Goal: Task Accomplishment & Management: Complete application form

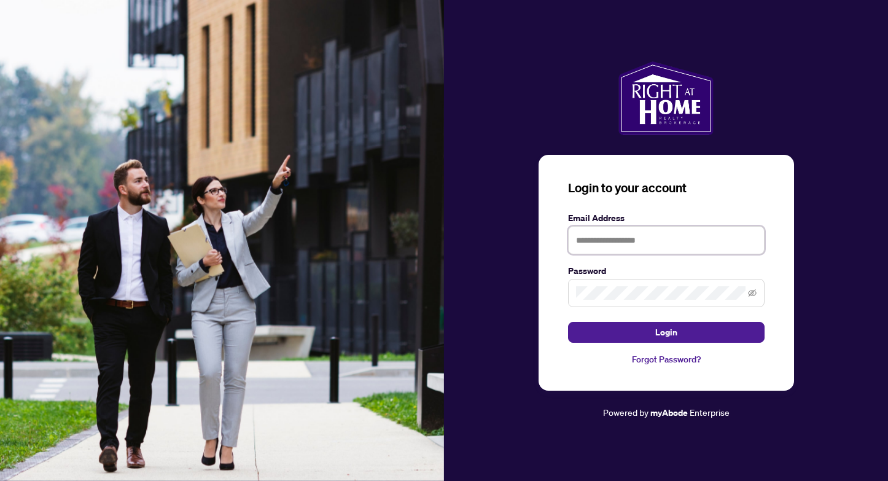
click at [604, 248] on input "text" at bounding box center [666, 240] width 197 height 28
type input "**********"
click at [568, 322] on button "Login" at bounding box center [666, 332] width 197 height 21
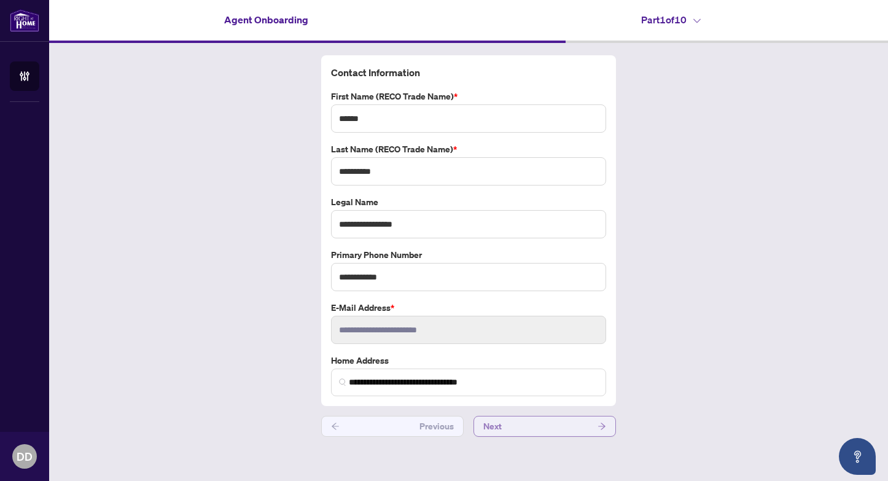
click at [491, 424] on span "Next" at bounding box center [492, 426] width 18 height 20
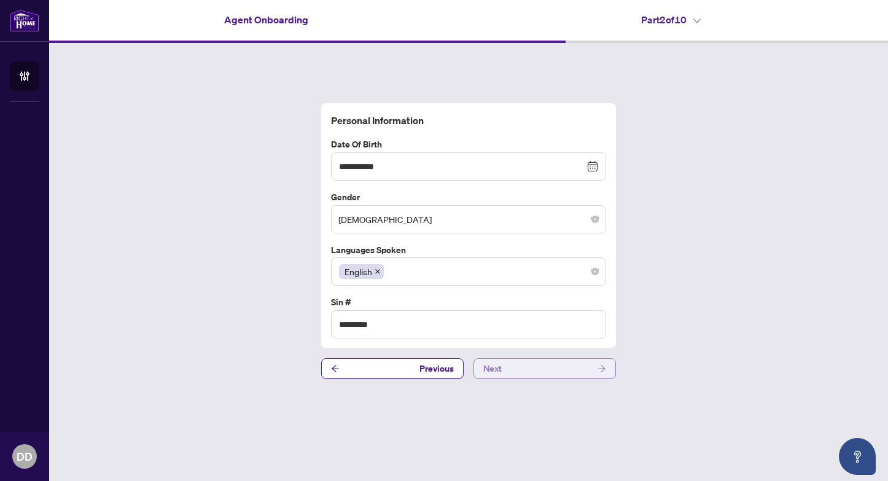
click at [501, 373] on span "Next" at bounding box center [492, 369] width 18 height 20
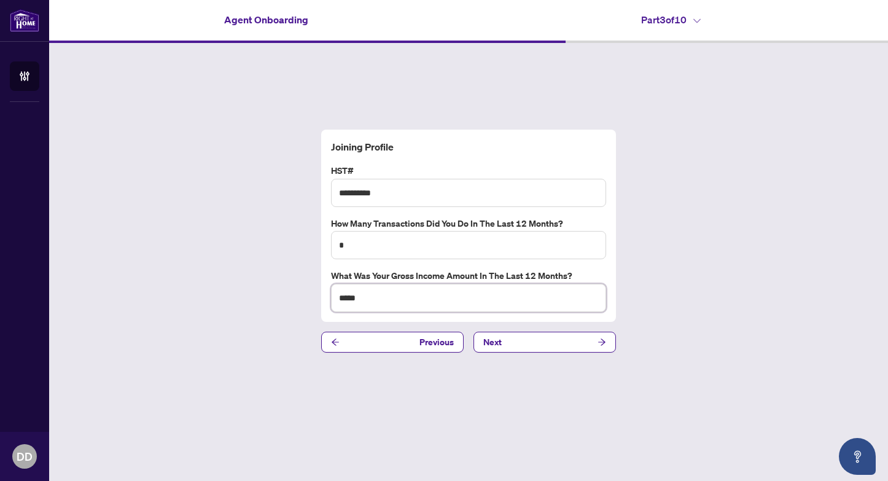
drag, startPoint x: 372, startPoint y: 296, endPoint x: 294, endPoint y: 289, distance: 79.0
click at [292, 289] on div "Joining Profile HST# ********* How many transactions did you do in the last 12 …" at bounding box center [468, 241] width 839 height 396
type input "*****"
click at [381, 240] on input "*" at bounding box center [468, 245] width 275 height 28
type input "*"
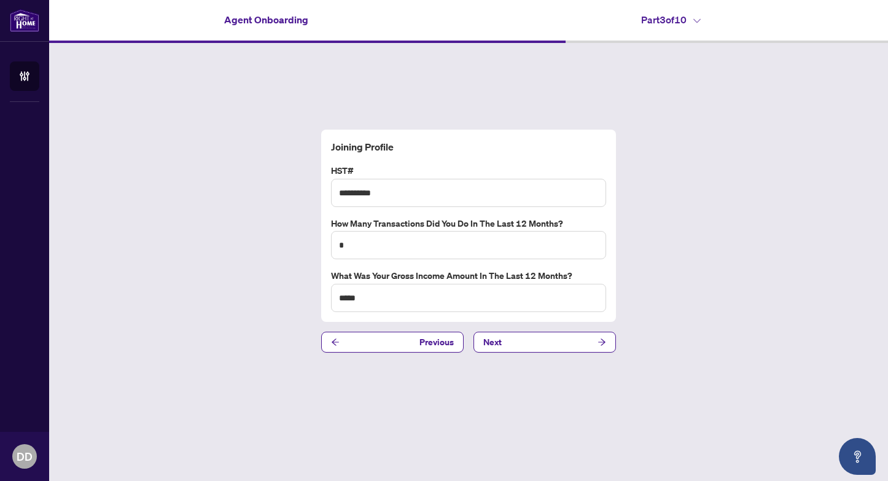
click at [266, 275] on div "Joining Profile HST# ********* How many transactions did you do in the last 12 …" at bounding box center [468, 241] width 839 height 396
click at [527, 346] on button "Next" at bounding box center [545, 342] width 143 height 21
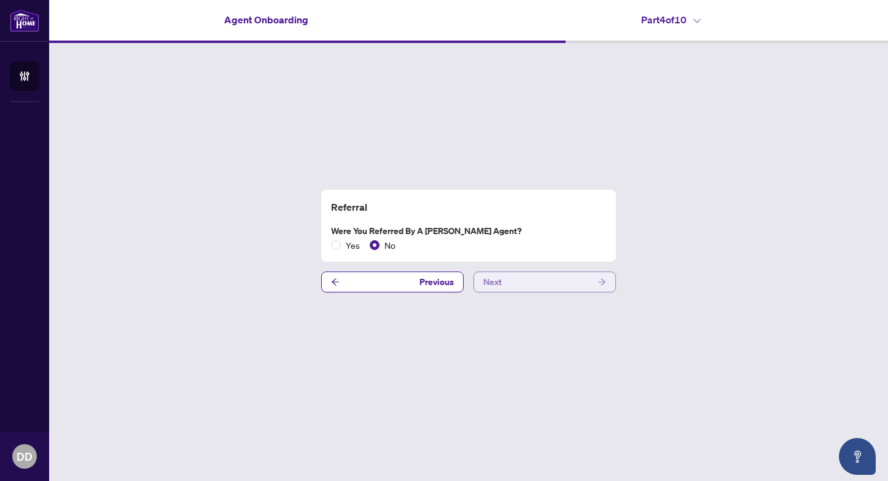
click at [510, 287] on button "Next" at bounding box center [545, 282] width 143 height 21
click at [509, 287] on button "Next" at bounding box center [545, 282] width 143 height 21
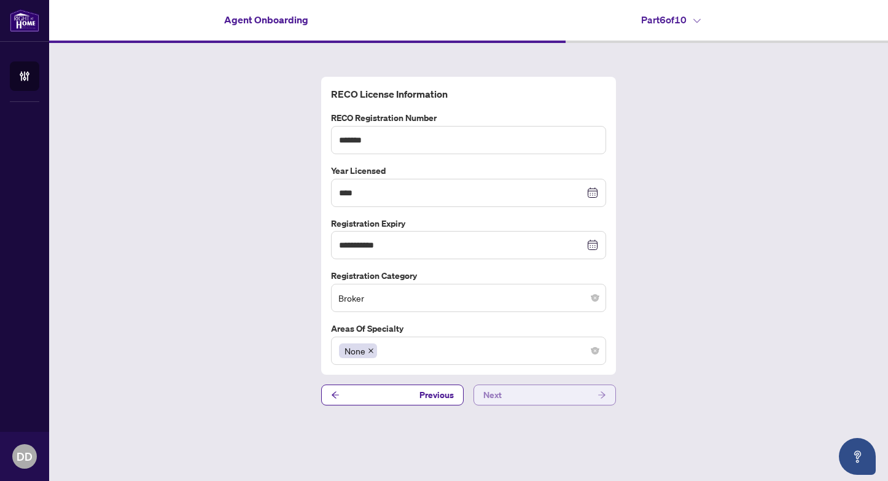
click at [515, 391] on button "Next" at bounding box center [545, 395] width 143 height 21
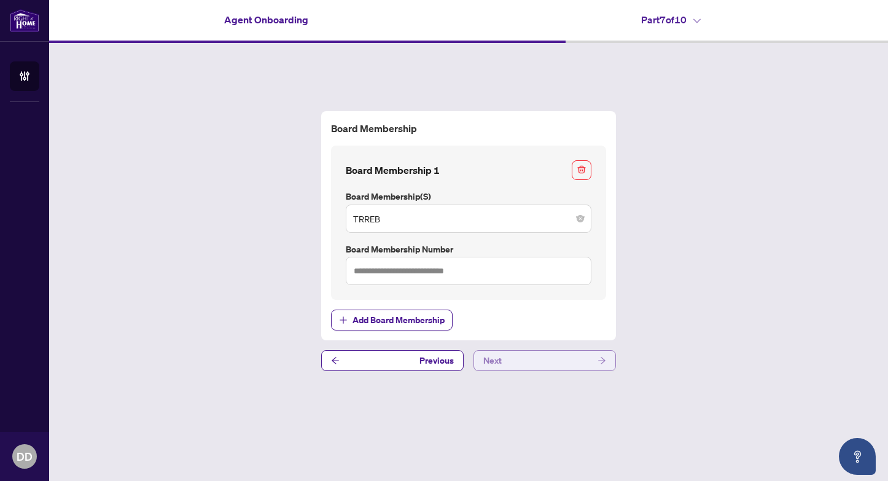
click at [523, 364] on button "Next" at bounding box center [545, 360] width 143 height 21
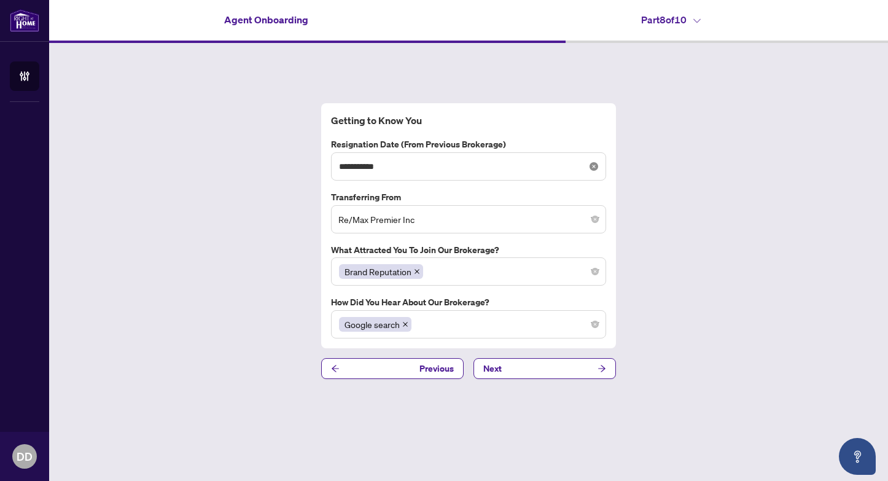
click at [592, 168] on icon "close-circle" at bounding box center [594, 166] width 9 height 9
click at [592, 168] on div at bounding box center [468, 167] width 259 height 14
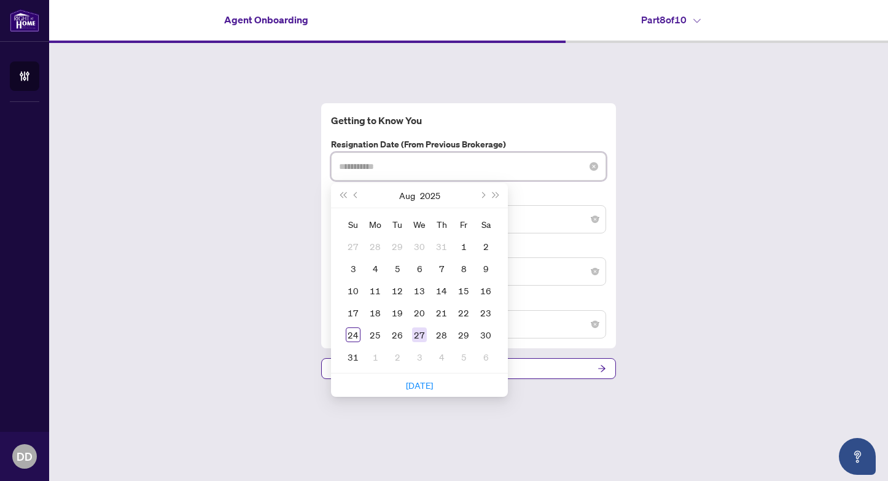
type input "**********"
click at [420, 331] on div "27" at bounding box center [419, 334] width 15 height 15
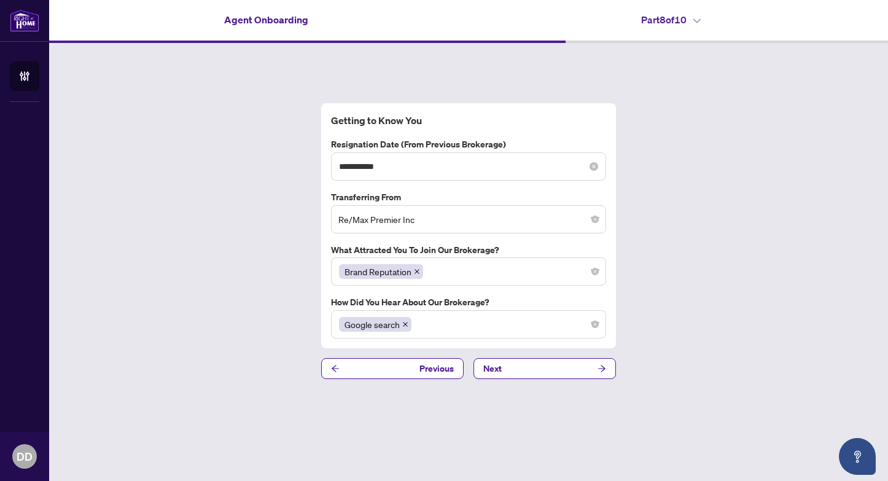
click at [734, 267] on div "**********" at bounding box center [468, 241] width 839 height 396
click at [584, 367] on button "Next" at bounding box center [545, 368] width 143 height 21
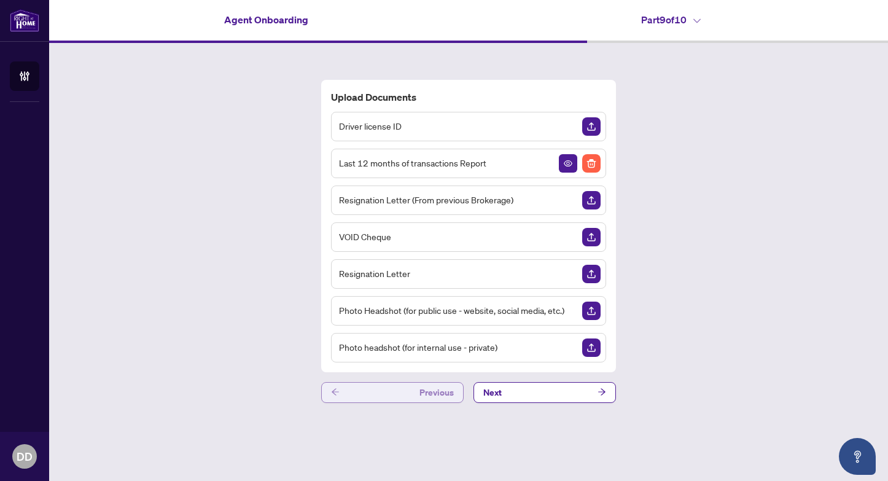
click at [426, 386] on span "Previous" at bounding box center [437, 393] width 34 height 20
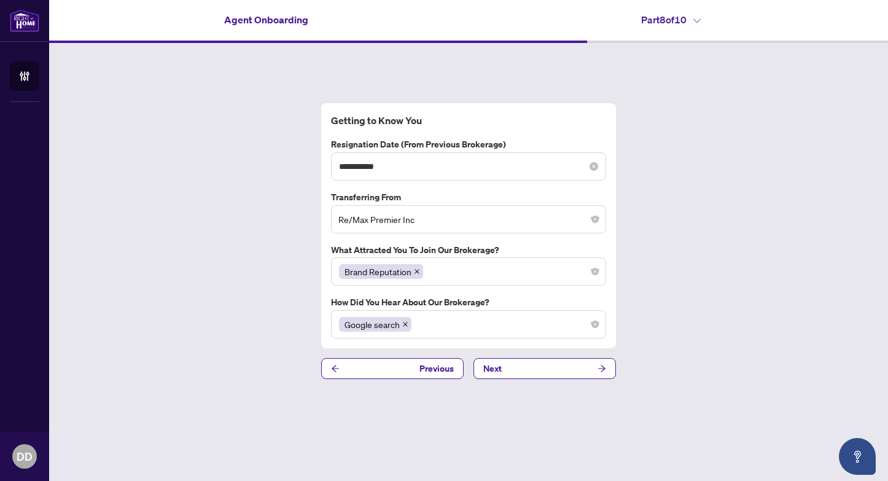
click at [592, 160] on div "**********" at bounding box center [468, 167] width 259 height 14
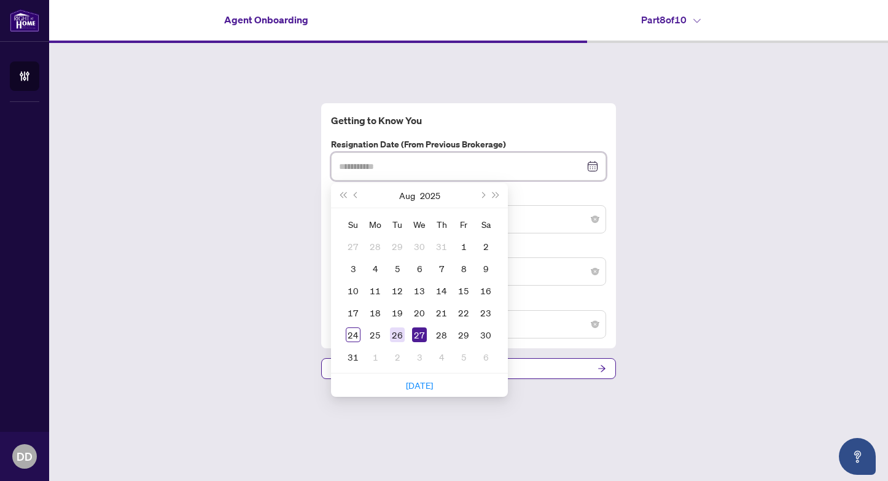
type input "**********"
click at [399, 336] on div "26" at bounding box center [397, 334] width 15 height 15
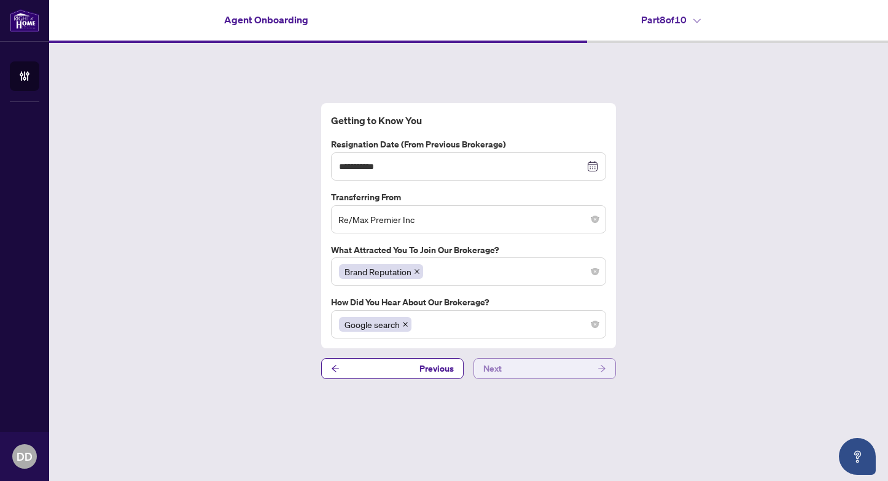
click at [502, 361] on button "Next" at bounding box center [545, 368] width 143 height 21
click at [555, 370] on button "Next" at bounding box center [545, 368] width 143 height 21
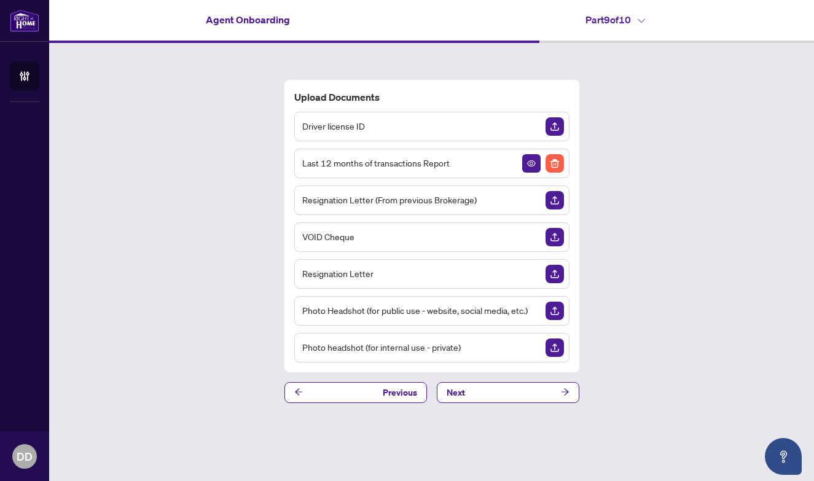
click at [555, 201] on img "Upload Document" at bounding box center [554, 200] width 18 height 18
click at [550, 198] on img "Delete File" at bounding box center [554, 200] width 18 height 18
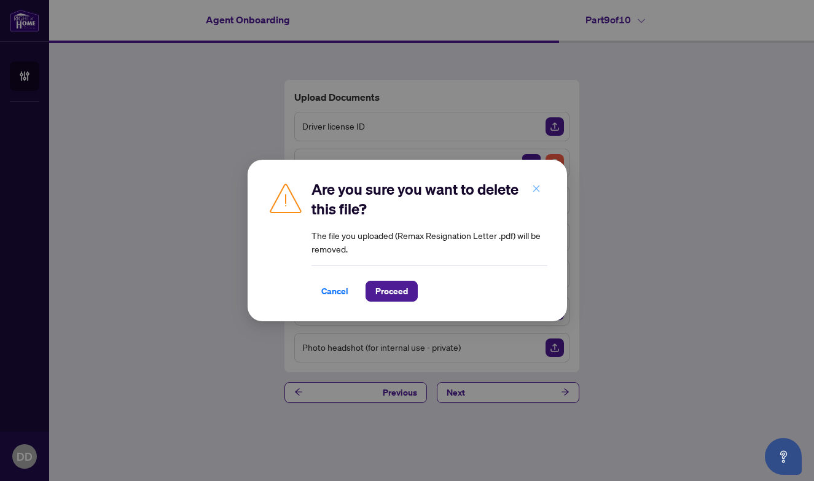
click at [542, 186] on button "button" at bounding box center [536, 188] width 25 height 21
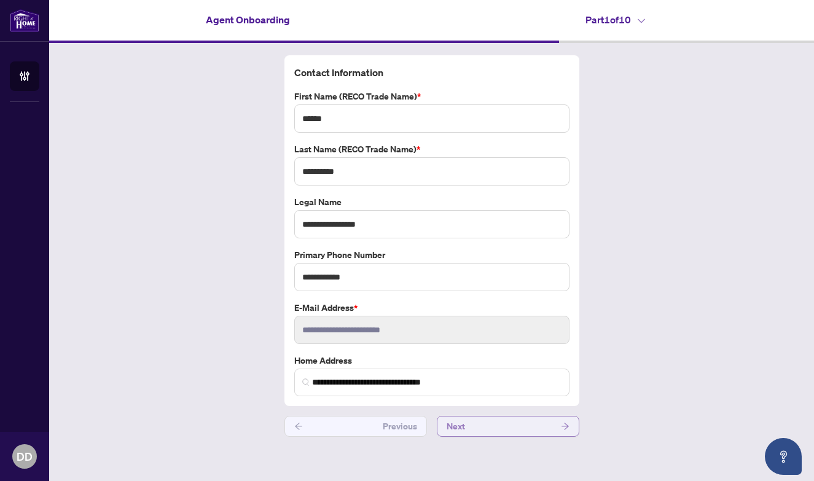
click at [498, 423] on button "Next" at bounding box center [508, 426] width 143 height 21
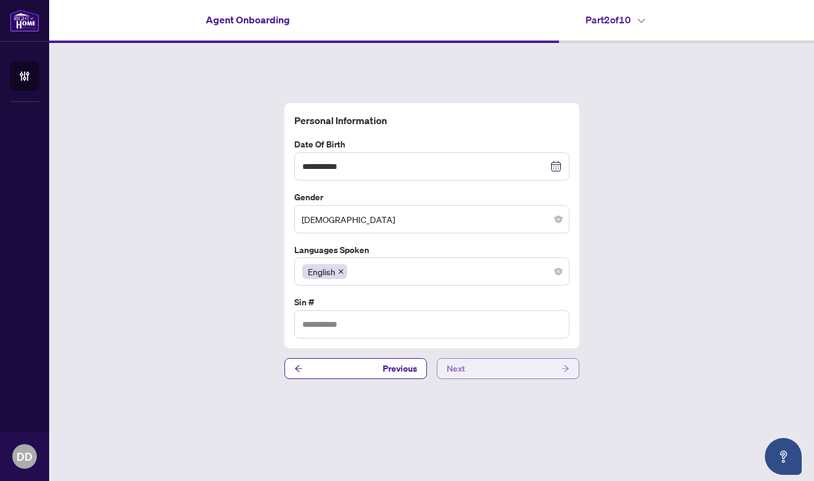
type input "*********"
click at [514, 372] on button "Next" at bounding box center [508, 368] width 143 height 21
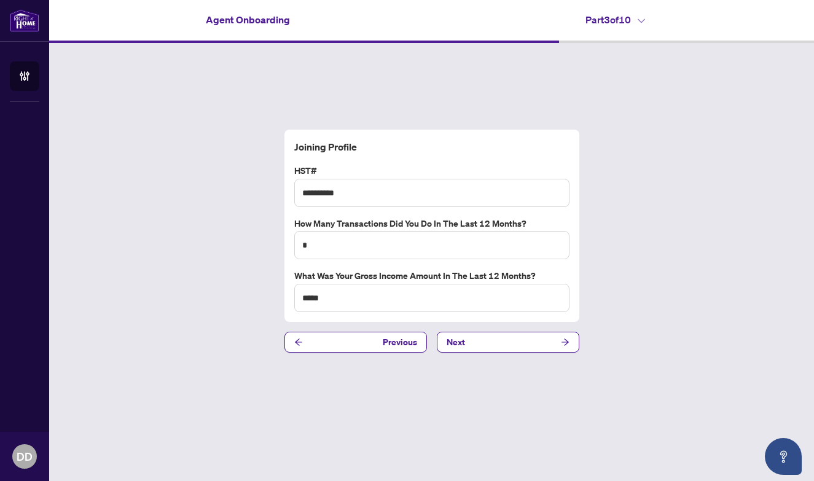
click at [515, 356] on div "Joining Profile HST# ********* How many transactions did you do in the last 12 …" at bounding box center [431, 241] width 765 height 396
click at [515, 342] on button "Next" at bounding box center [508, 342] width 143 height 21
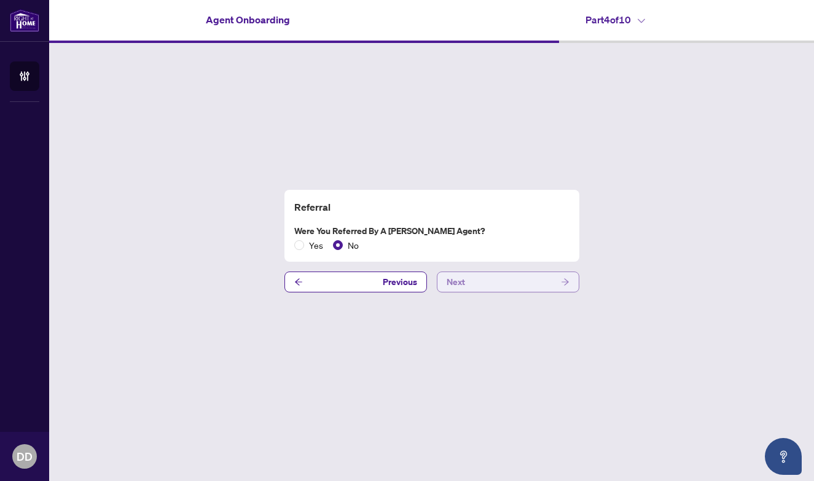
click at [541, 283] on button "Next" at bounding box center [508, 282] width 143 height 21
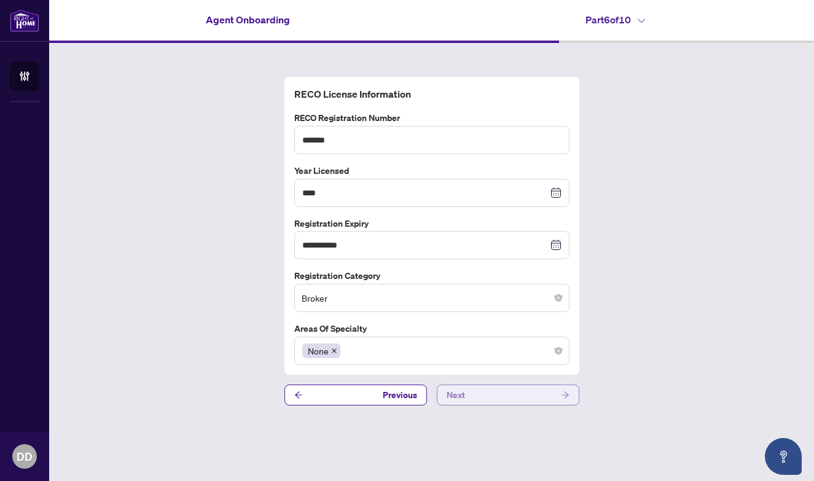
click at [531, 399] on button "Next" at bounding box center [508, 395] width 143 height 21
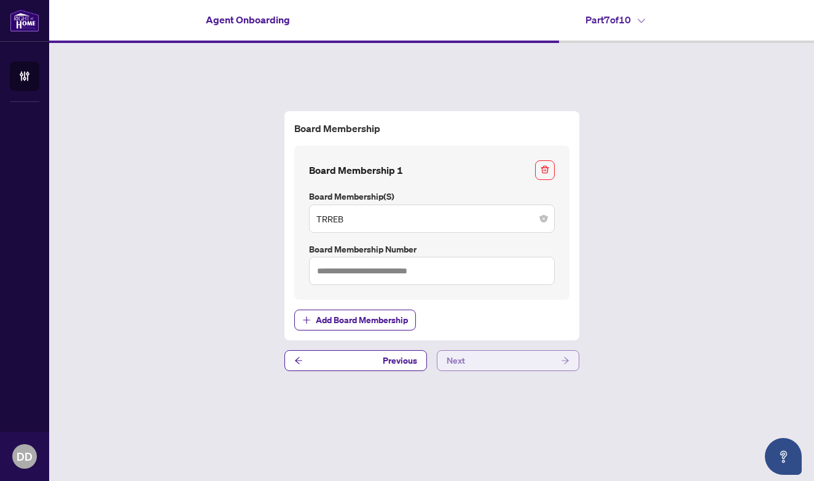
click at [539, 366] on button "Next" at bounding box center [508, 360] width 143 height 21
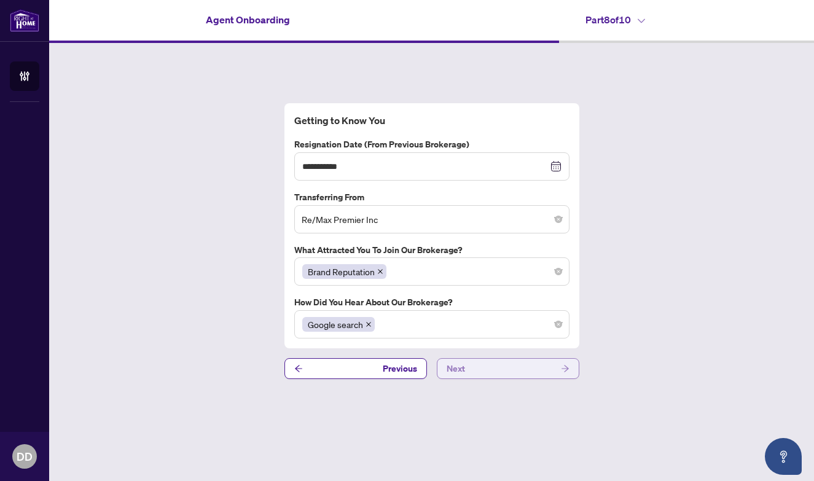
click at [539, 366] on button "Next" at bounding box center [508, 368] width 143 height 21
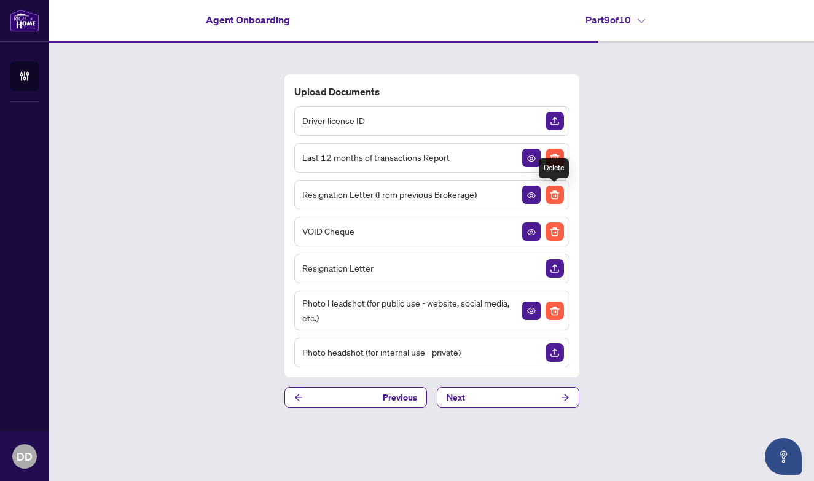
click at [558, 193] on img "Delete File" at bounding box center [554, 195] width 18 height 18
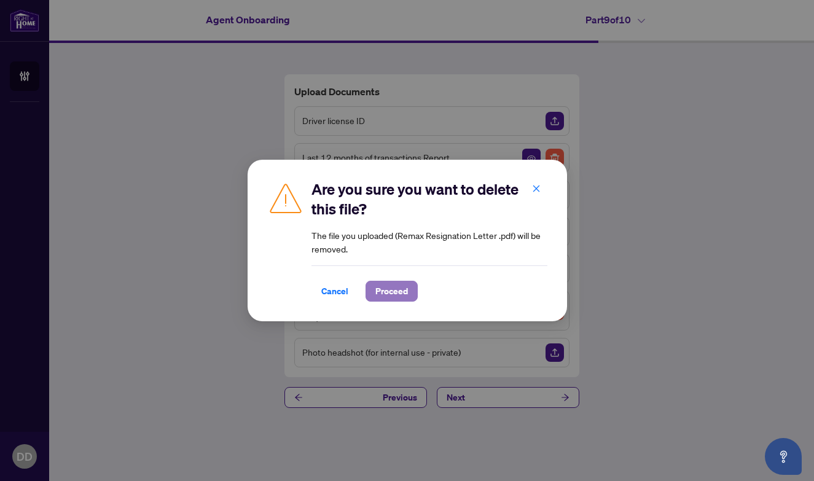
click at [389, 291] on span "Proceed" at bounding box center [391, 291] width 33 height 20
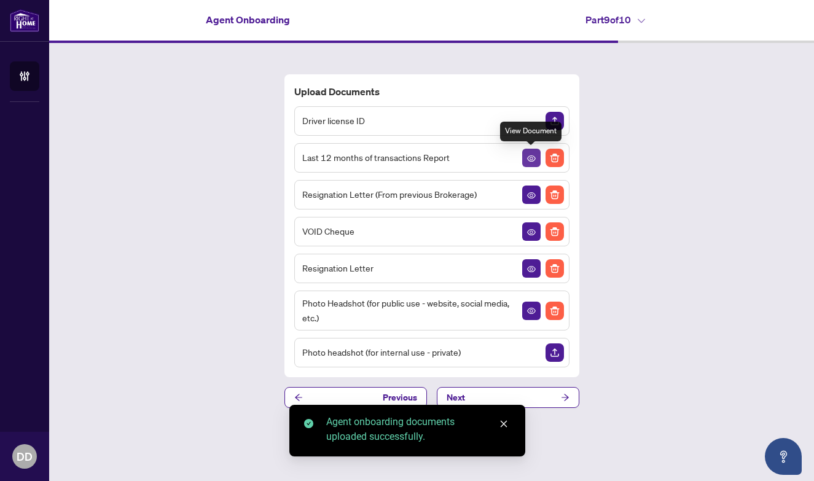
click at [531, 158] on icon "View Document" at bounding box center [531, 158] width 9 height 9
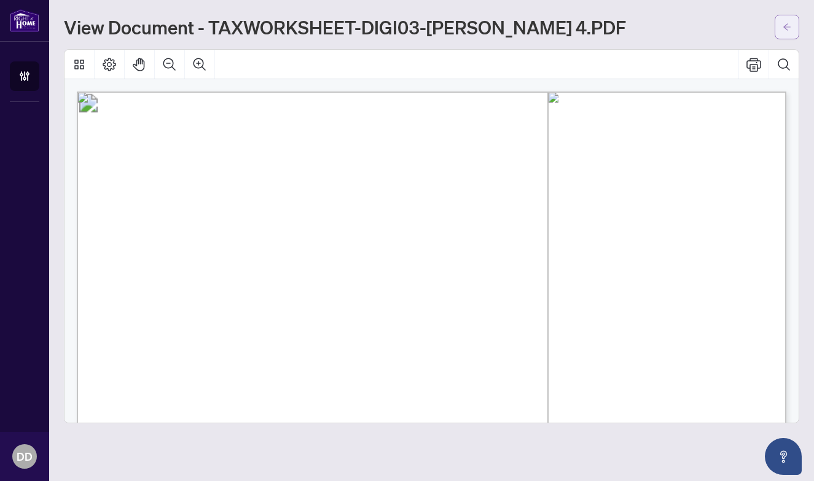
click at [792, 24] on button "button" at bounding box center [787, 27] width 25 height 25
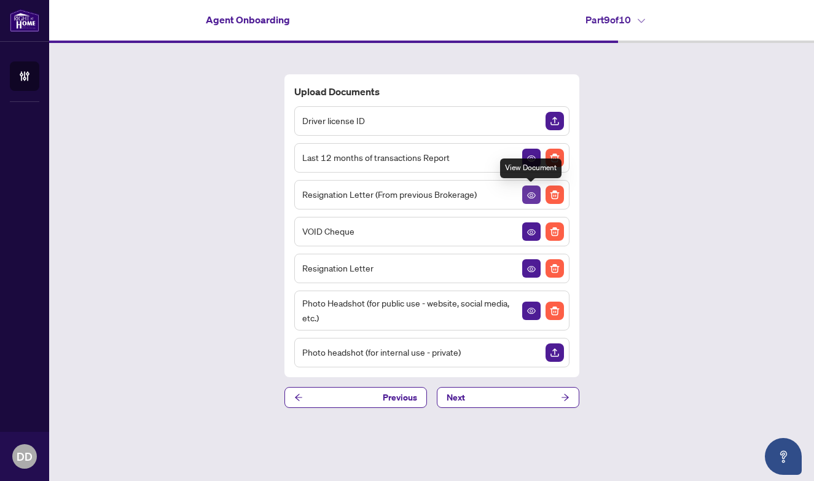
click at [535, 193] on icon "View Document" at bounding box center [531, 195] width 9 height 9
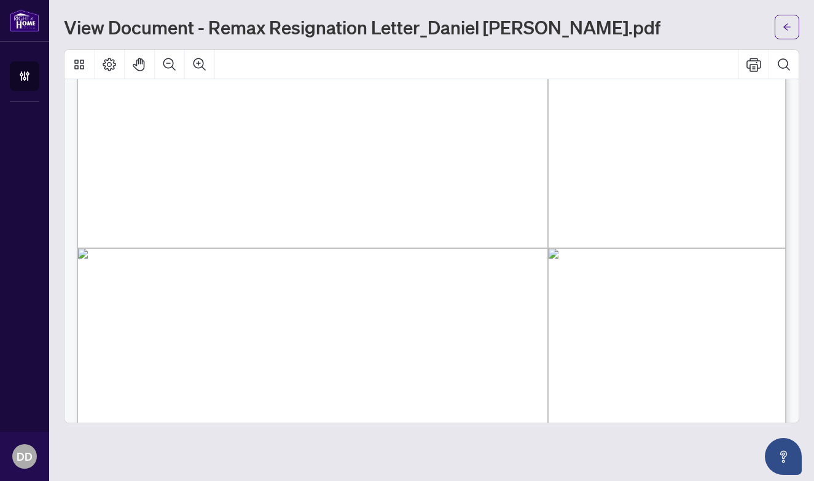
scroll to position [219, 0]
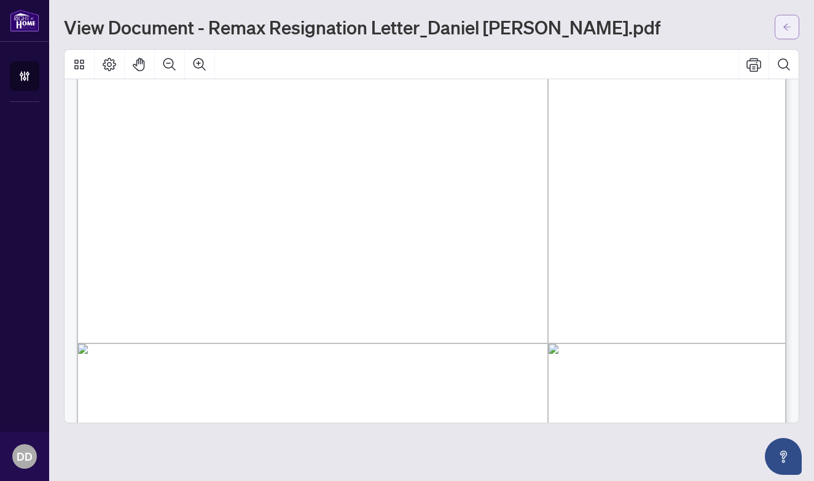
click at [786, 31] on icon "arrow-left" at bounding box center [787, 27] width 9 height 9
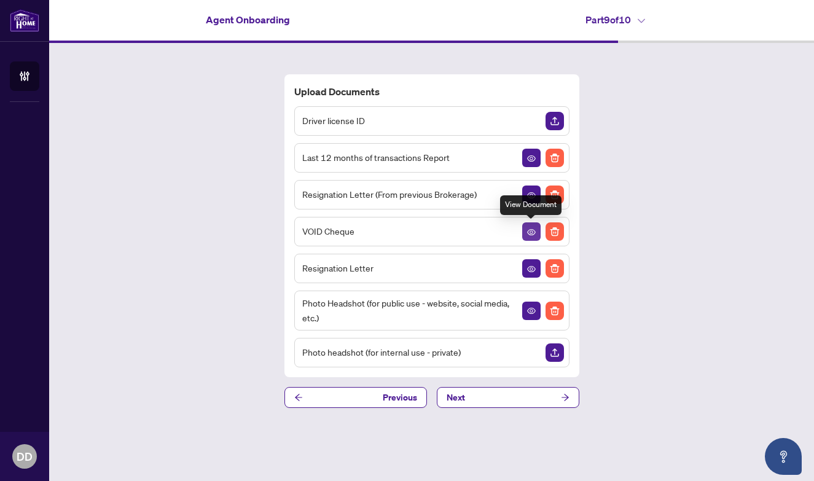
click at [532, 236] on span "button" at bounding box center [531, 232] width 9 height 14
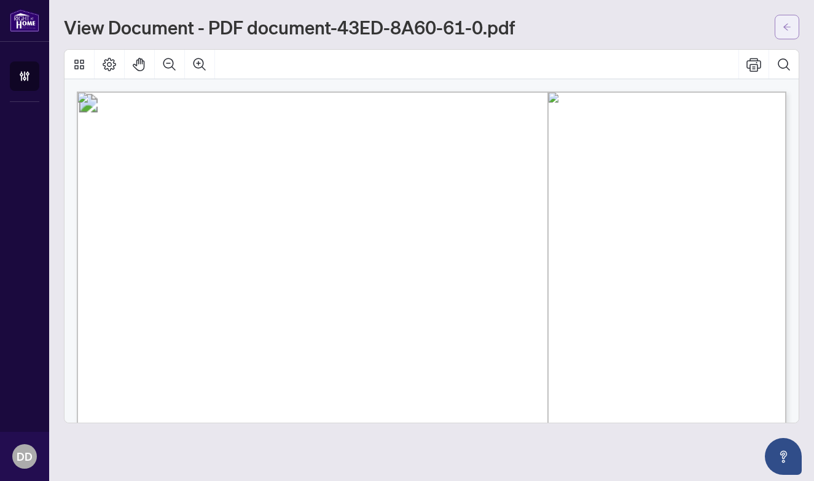
click at [784, 28] on icon "arrow-left" at bounding box center [787, 27] width 9 height 9
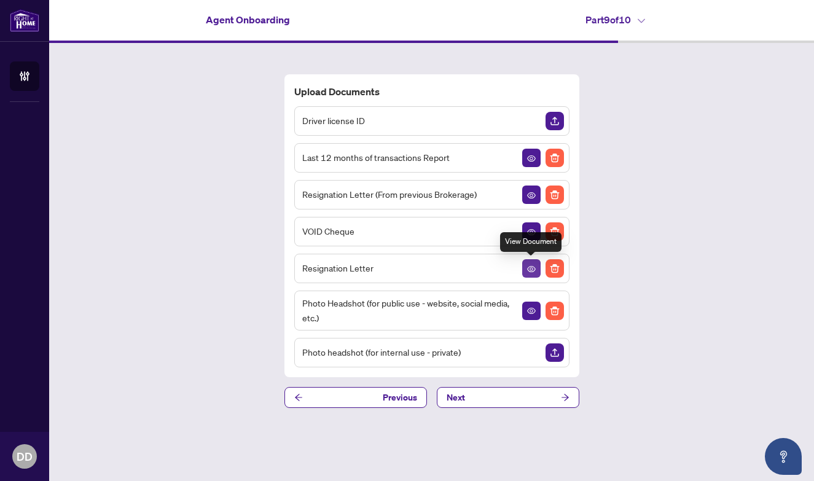
click at [526, 268] on button "button" at bounding box center [531, 268] width 18 height 18
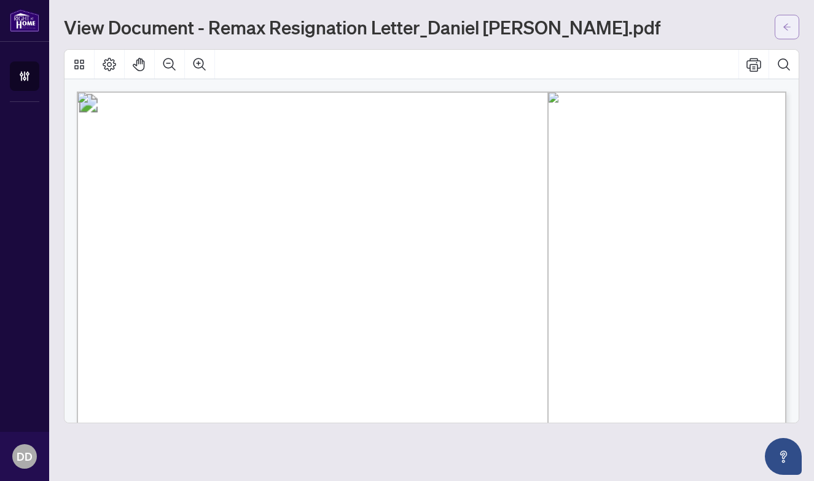
click at [786, 33] on span "button" at bounding box center [787, 27] width 9 height 20
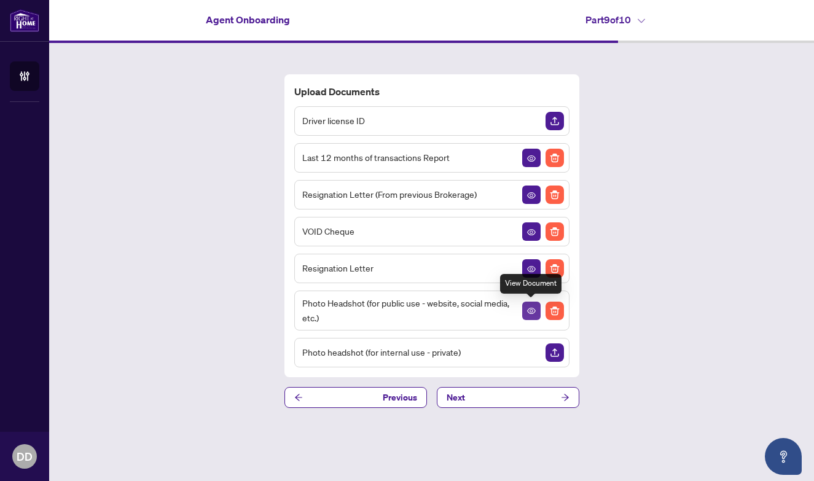
click at [526, 313] on button "button" at bounding box center [531, 311] width 18 height 18
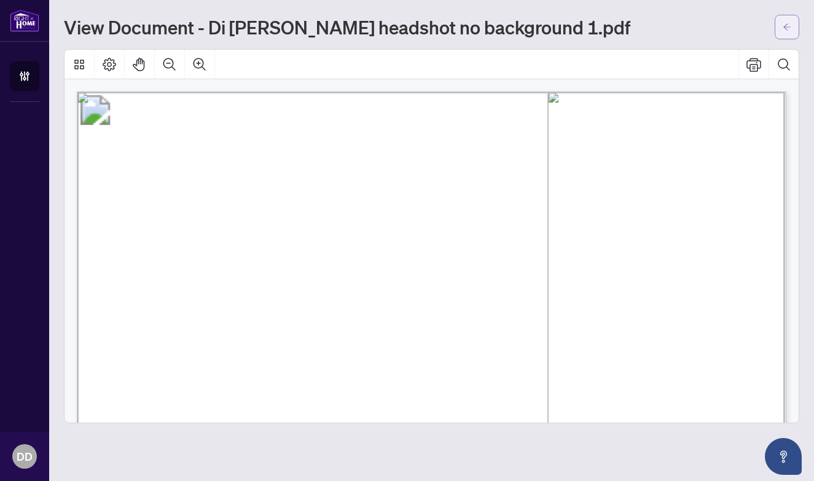
click at [778, 20] on button "button" at bounding box center [787, 27] width 25 height 25
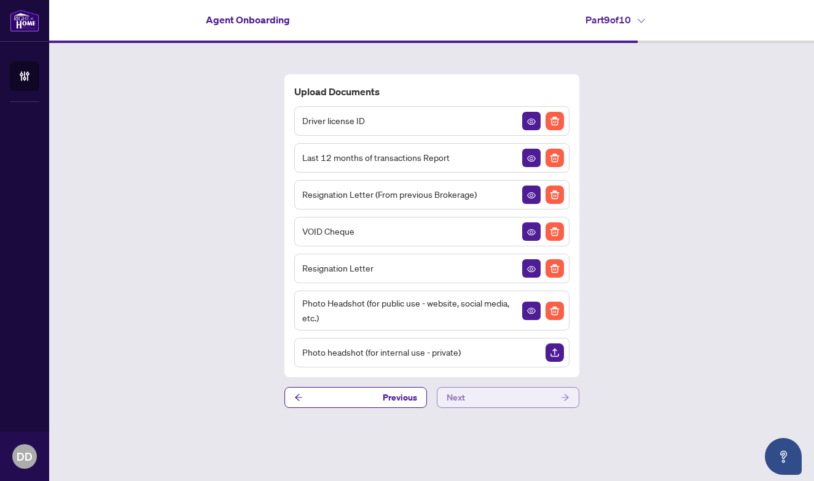
click at [511, 402] on button "Next" at bounding box center [508, 397] width 143 height 21
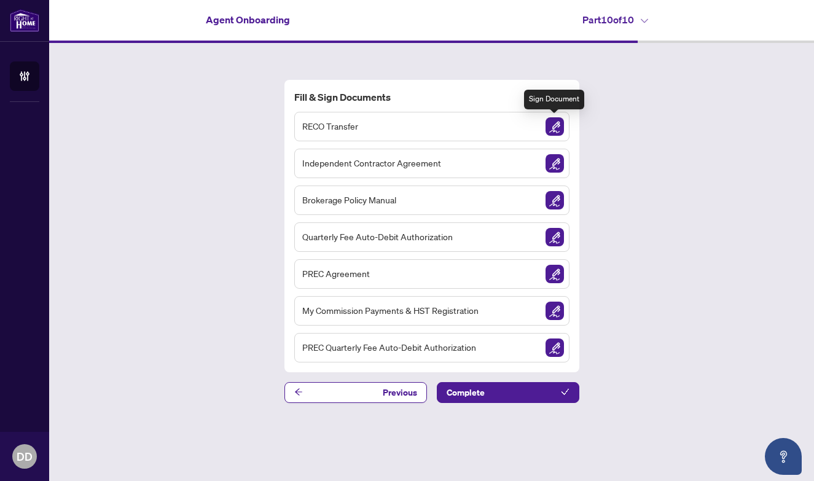
click at [562, 132] on img "Sign Document" at bounding box center [554, 126] width 18 height 18
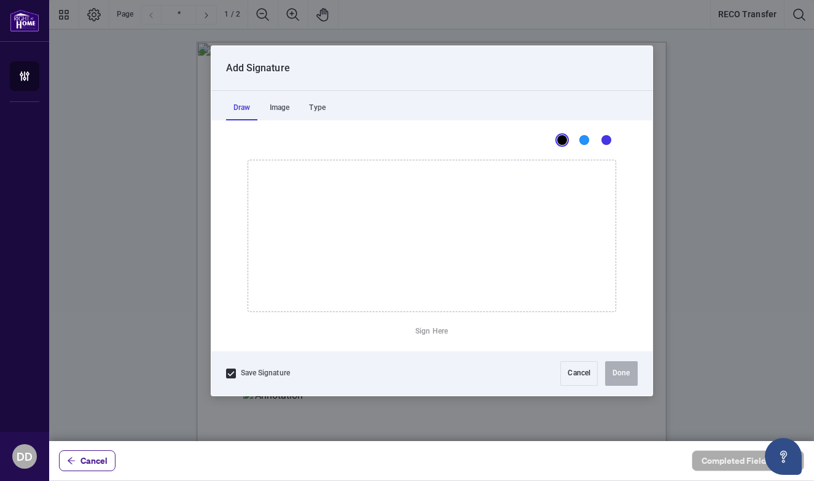
click at [281, 217] on div at bounding box center [431, 220] width 765 height 441
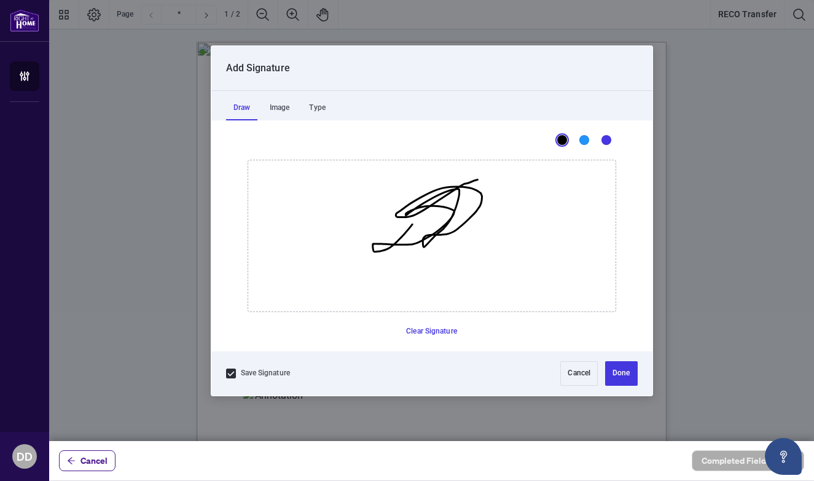
drag, startPoint x: 412, startPoint y: 224, endPoint x: 477, endPoint y: 179, distance: 79.1
click at [477, 179] on icon "Drawing canvas" at bounding box center [431, 235] width 367 height 151
click at [428, 327] on button "Clear Signature" at bounding box center [431, 332] width 61 height 20
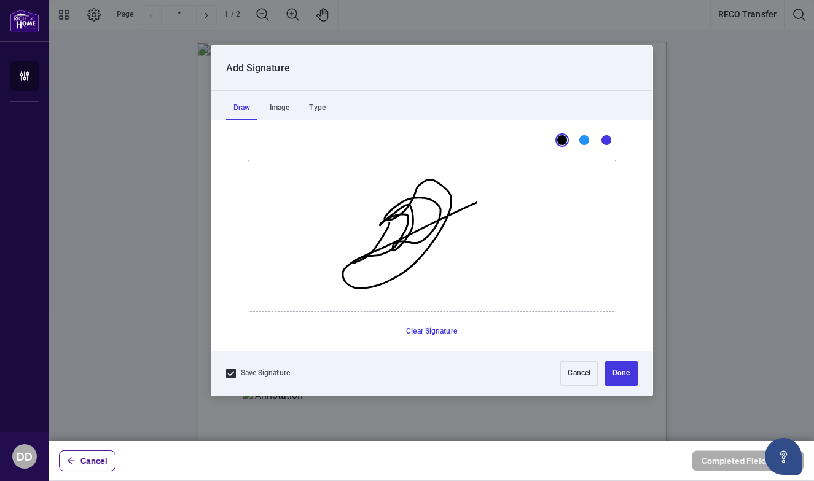
drag, startPoint x: 389, startPoint y: 222, endPoint x: 489, endPoint y: 198, distance: 103.0
click at [489, 198] on icon "Drawing canvas" at bounding box center [431, 235] width 367 height 151
click at [606, 363] on button "Done" at bounding box center [621, 373] width 32 height 25
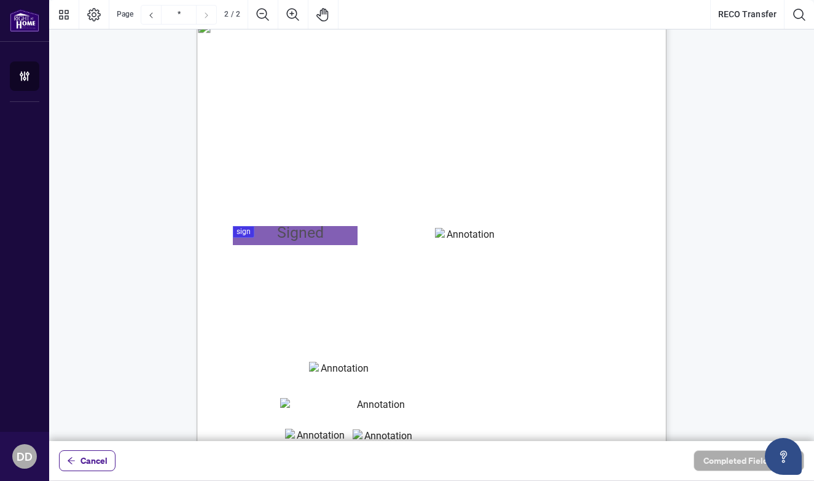
scroll to position [514, 0]
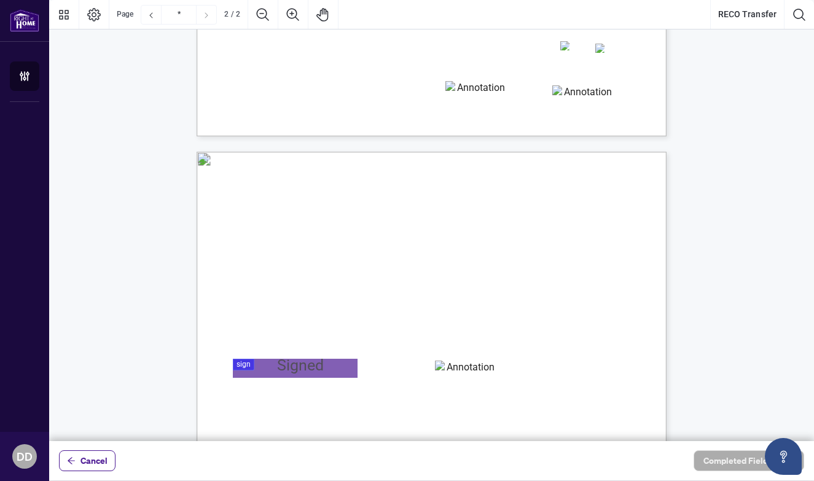
type input "*"
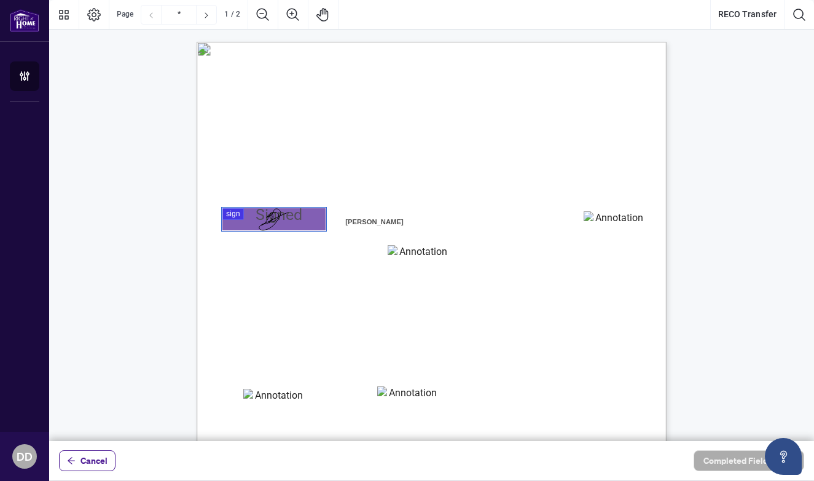
click at [480, 231] on span "IMPORTANT INFORMATION" at bounding box center [435, 235] width 89 height 9
click at [616, 218] on textarea "01K2FV00TY9DNSTJVYRHV0S7GT" at bounding box center [614, 220] width 61 height 18
type textarea "**********"
click at [421, 255] on textarea "01K2FV0TNZZHKNY26C7PSX2K8C" at bounding box center [418, 254] width 61 height 18
type textarea "*******"
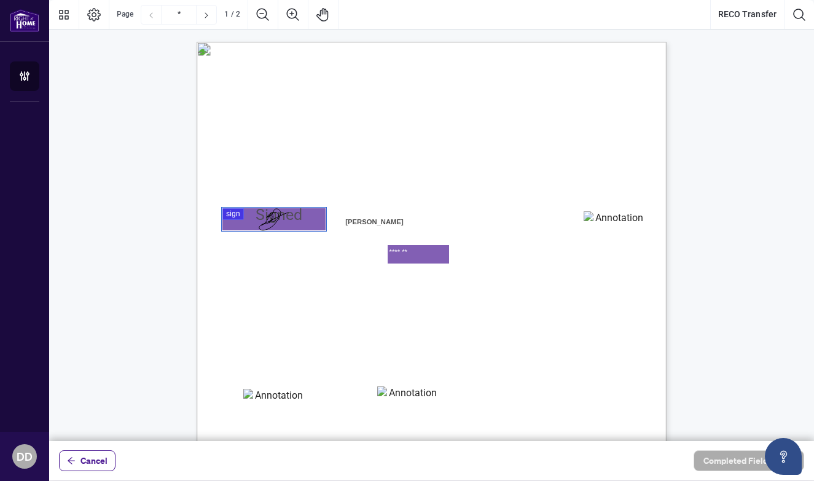
click at [248, 283] on span "Ontario”." at bounding box center [235, 287] width 25 height 9
click at [284, 396] on textarea "01K2FV11D1W29JTQHN8G9JB1J7" at bounding box center [273, 398] width 61 height 18
type textarea "**********"
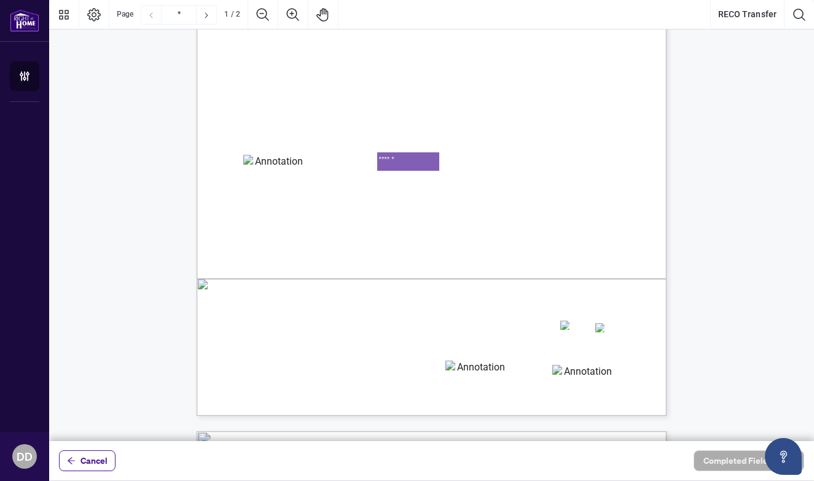
scroll to position [378, 0]
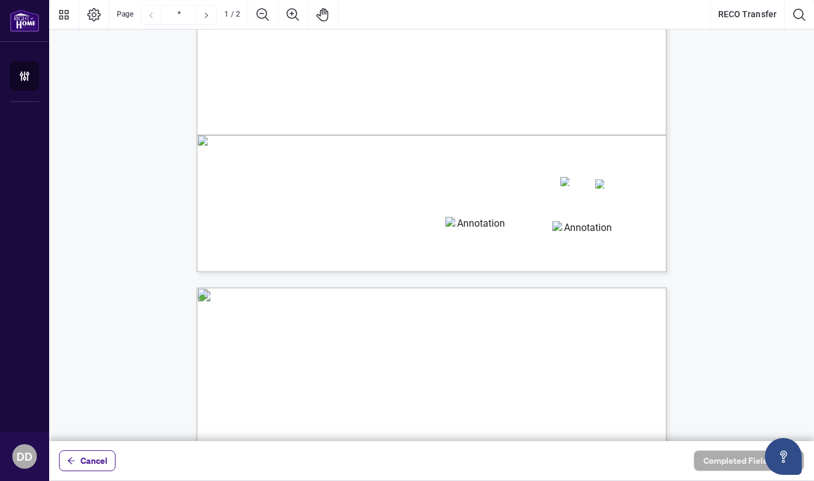
type textarea "******"
click at [464, 230] on textarea "01K2FV1KE73W4RPB9A9S1Y9XVE" at bounding box center [475, 226] width 61 height 18
click at [384, 178] on span "Did you initiate the termination with your previous Employer?" at bounding box center [304, 175] width 160 height 9
click at [513, 188] on span "If yes, it is your responsibility to give written notice of termination to your…" at bounding box center [382, 186] width 262 height 9
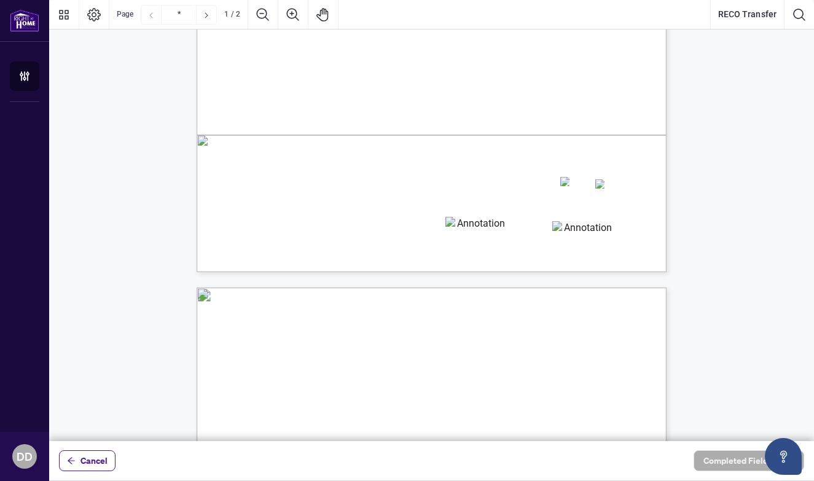
click at [384, 176] on span "Did you initiate the termination with your previous Employer?" at bounding box center [304, 175] width 160 height 9
click at [567, 229] on textarea "01K2FV1VD06DMEQ84V99S1STM0" at bounding box center [582, 230] width 61 height 18
click at [483, 224] on textarea "01K2FV1KE73W4RPB9A9S1Y9XVE" at bounding box center [475, 226] width 61 height 18
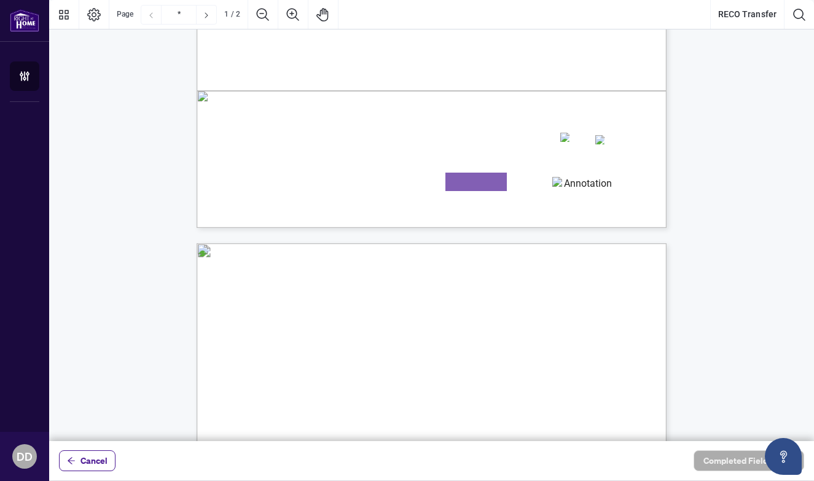
type input "*"
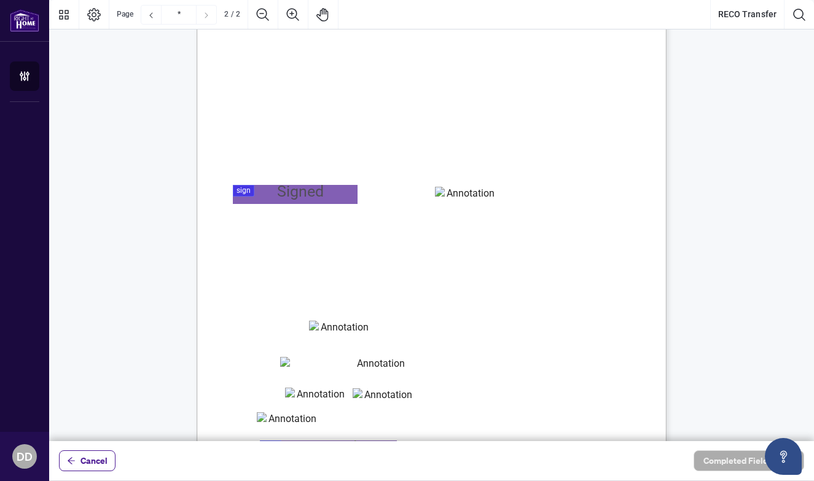
scroll to position [845, 0]
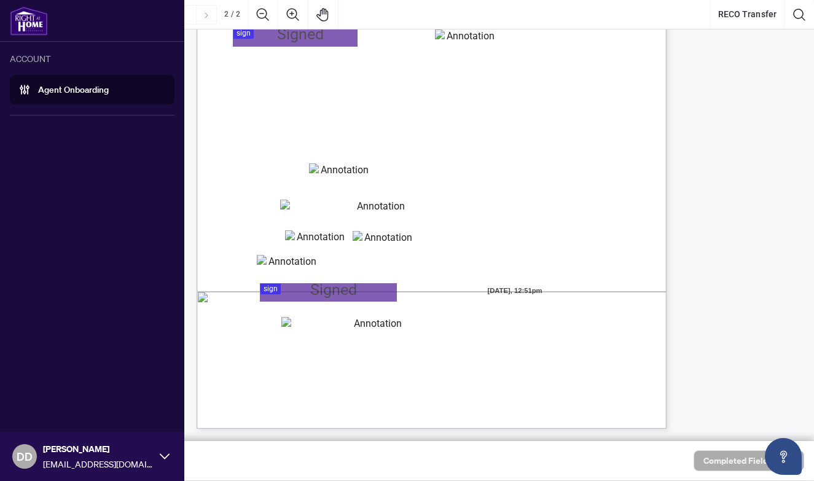
click at [41, 20] on img at bounding box center [29, 20] width 38 height 29
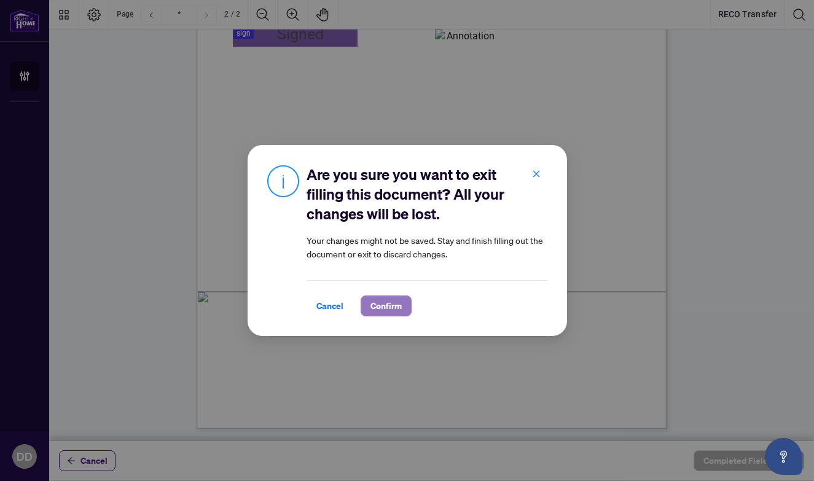
click at [401, 302] on button "Confirm" at bounding box center [386, 305] width 51 height 21
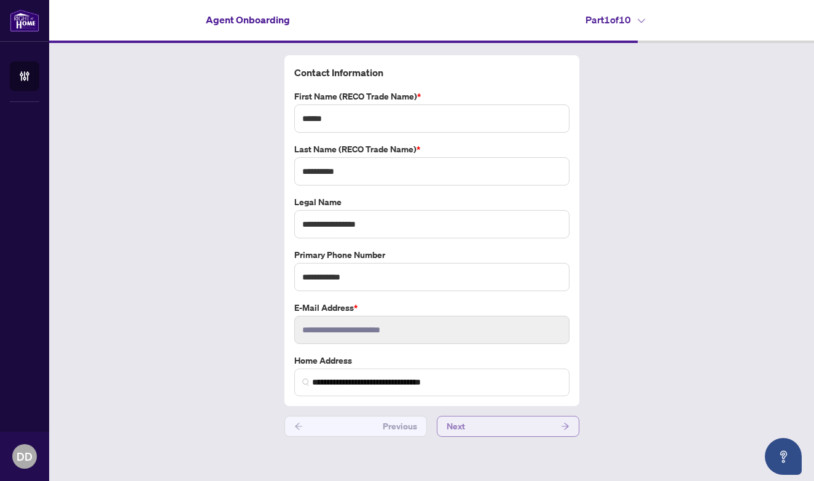
click at [531, 424] on button "Next" at bounding box center [508, 426] width 143 height 21
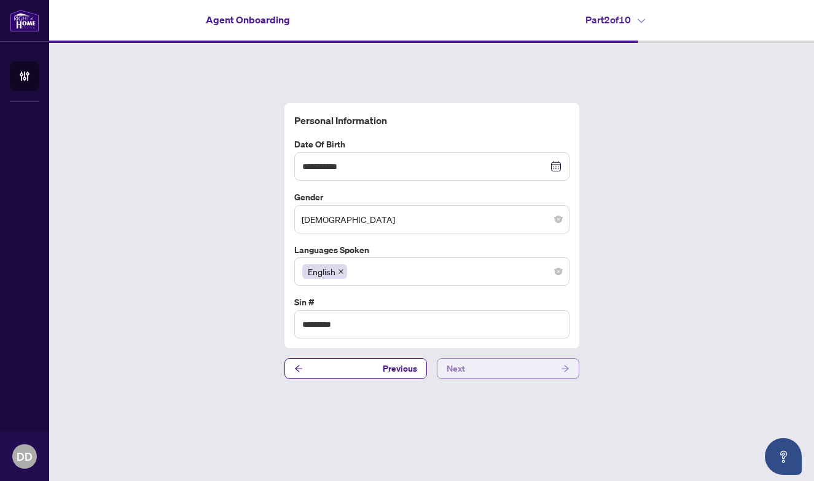
click at [531, 424] on div "**********" at bounding box center [431, 241] width 765 height 396
click at [538, 367] on button "Next" at bounding box center [508, 368] width 143 height 21
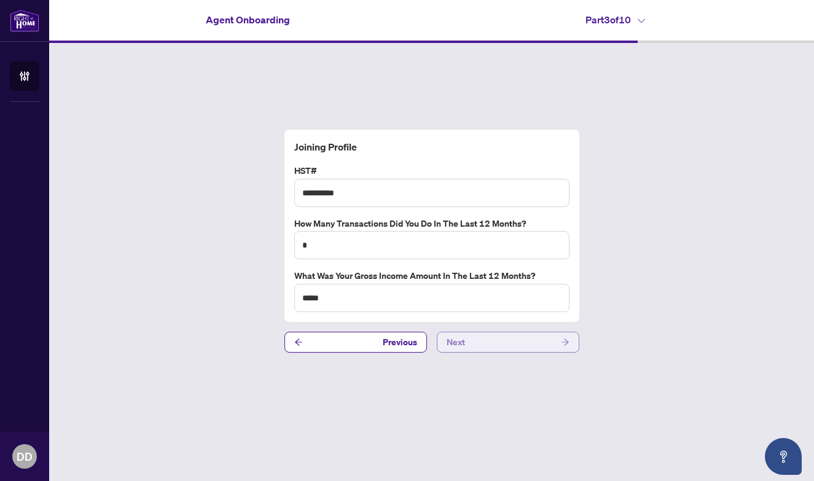
click at [537, 350] on button "Next" at bounding box center [508, 342] width 143 height 21
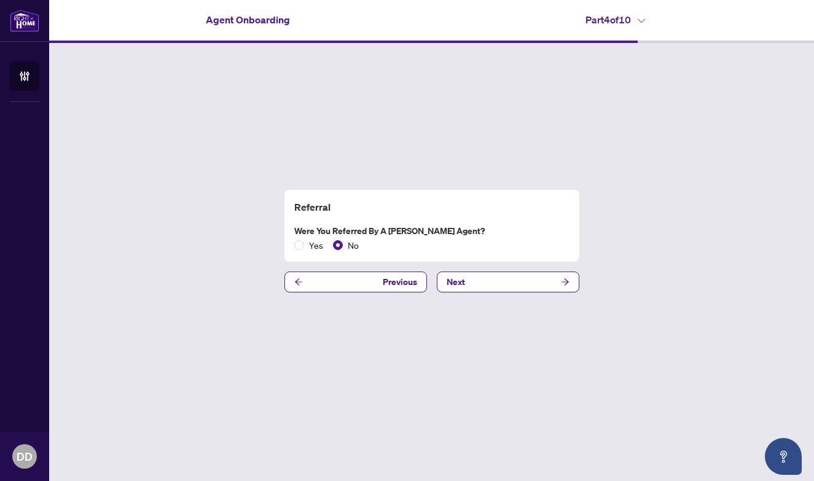
click at [545, 294] on div "Referral Were you referred by a [PERSON_NAME] Agent? Yes No Previous Next" at bounding box center [431, 241] width 765 height 396
click at [546, 286] on button "Next" at bounding box center [508, 282] width 143 height 21
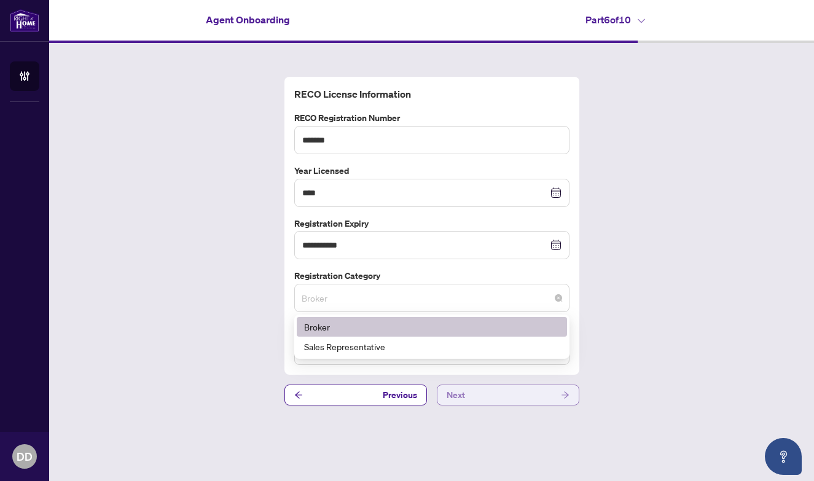
click at [546, 286] on span "Broker" at bounding box center [432, 297] width 260 height 23
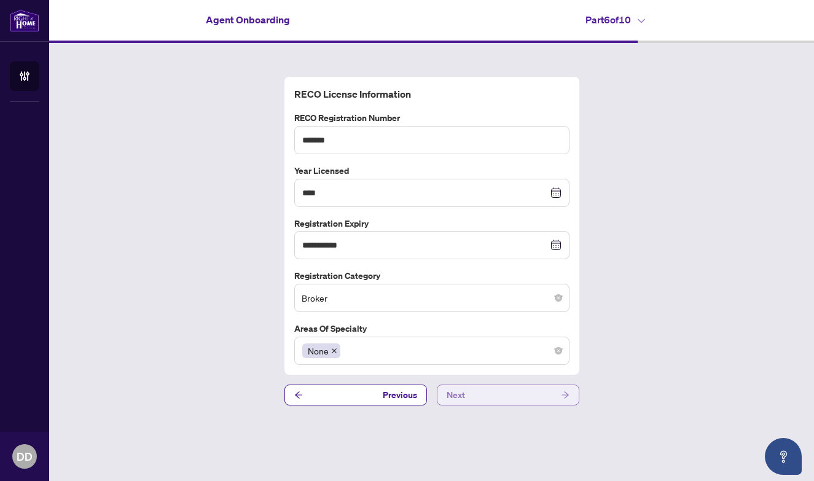
click at [534, 402] on button "Next" at bounding box center [508, 395] width 143 height 21
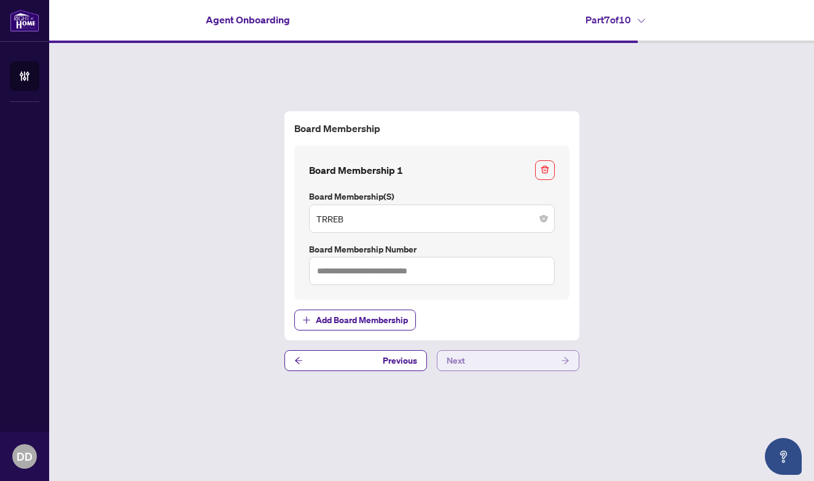
click at [537, 362] on button "Next" at bounding box center [508, 360] width 143 height 21
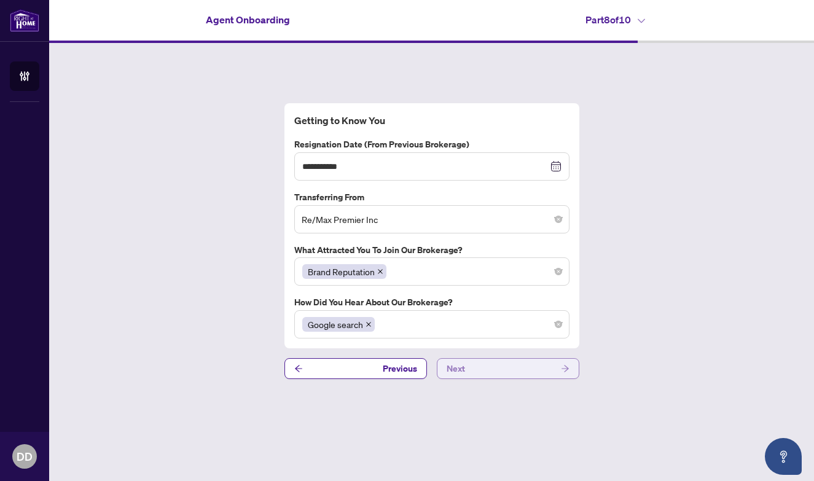
click at [537, 362] on button "Next" at bounding box center [508, 368] width 143 height 21
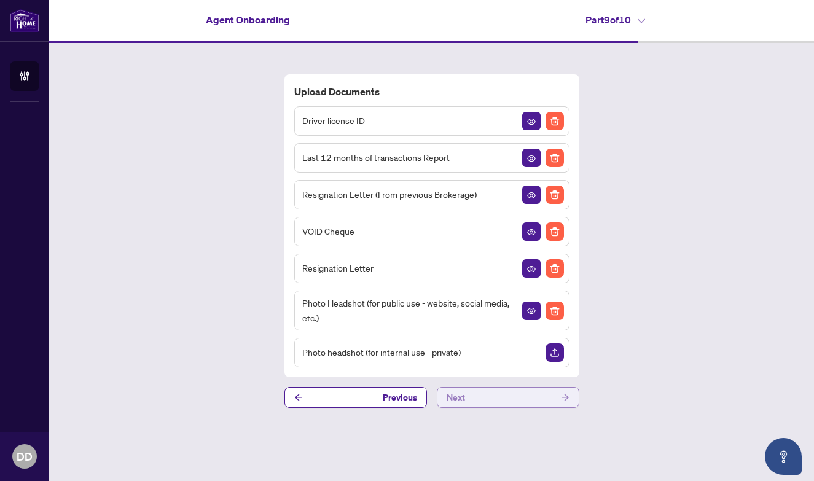
click at [530, 401] on button "Next" at bounding box center [508, 397] width 143 height 21
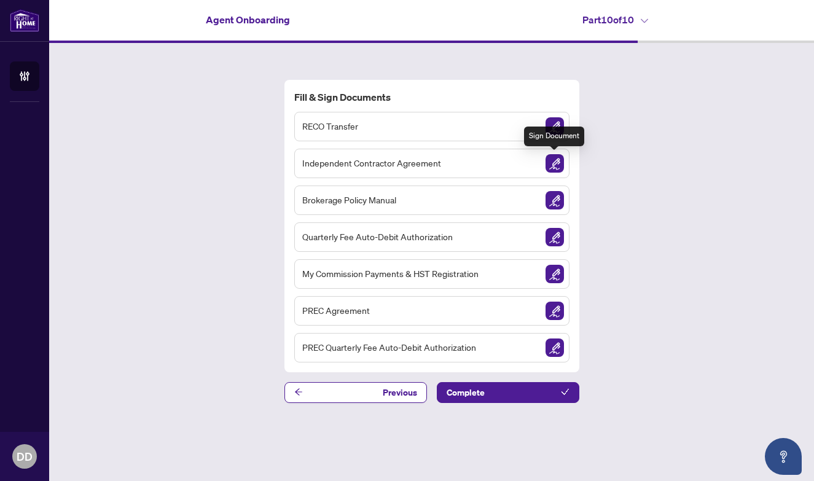
click at [557, 157] on img "Sign Document" at bounding box center [554, 163] width 18 height 18
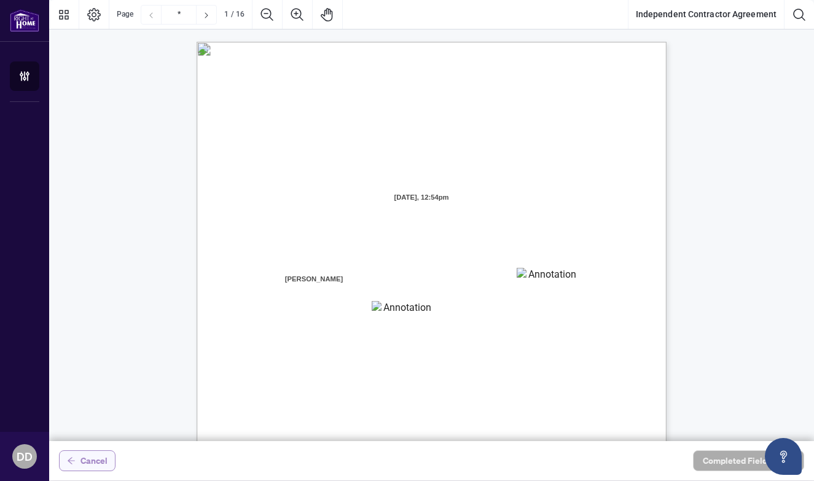
click at [77, 462] on button "Cancel" at bounding box center [87, 460] width 57 height 21
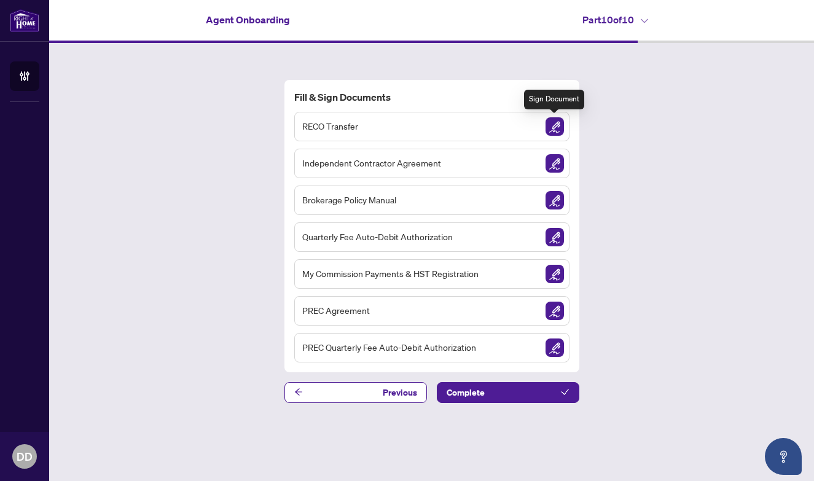
click at [553, 129] on img "Sign Document" at bounding box center [554, 126] width 18 height 18
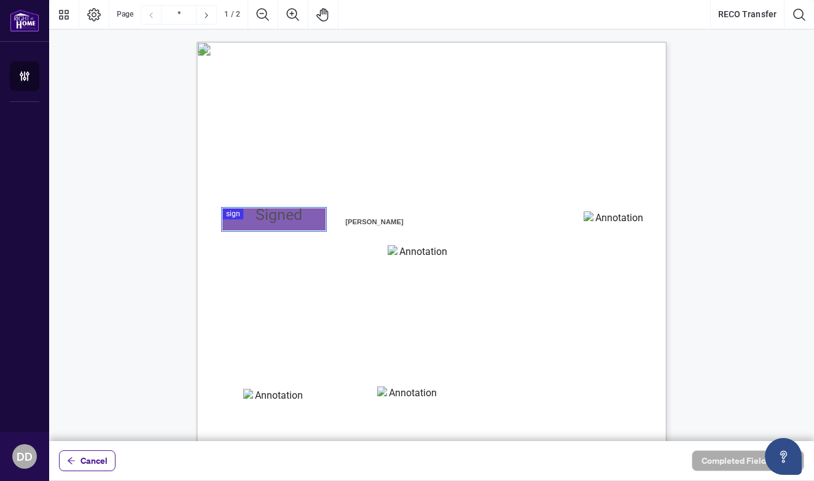
click at [279, 217] on div at bounding box center [431, 220] width 765 height 441
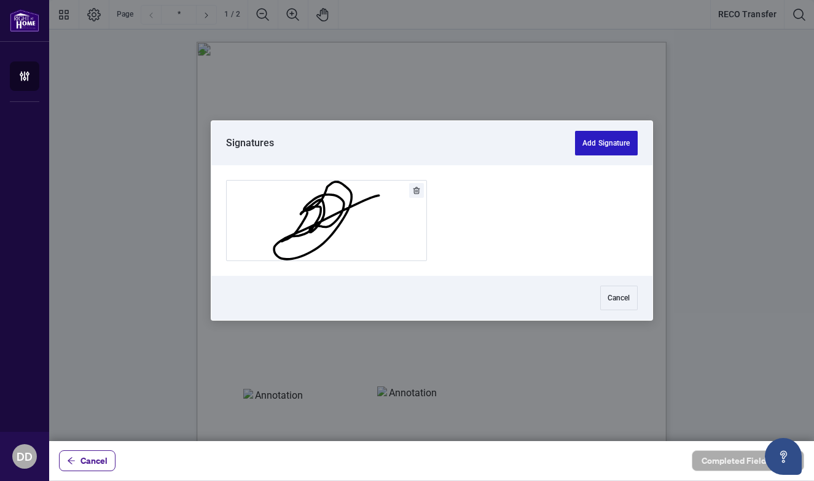
click at [590, 141] on button "Add Signature" at bounding box center [606, 143] width 62 height 25
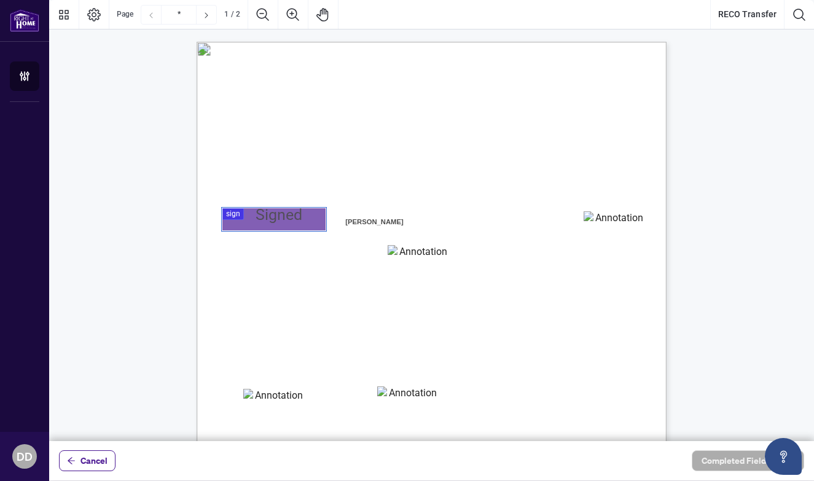
click at [236, 216] on div at bounding box center [431, 220] width 765 height 441
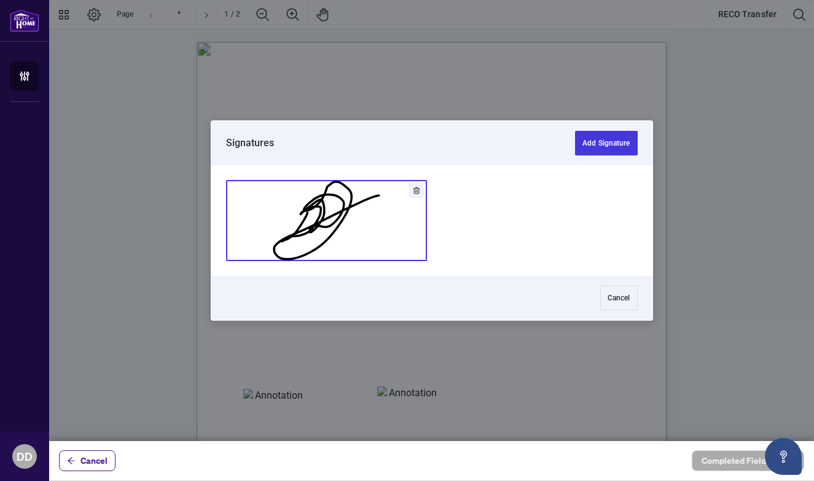
click at [292, 225] on button "Add Signature" at bounding box center [327, 221] width 200 height 80
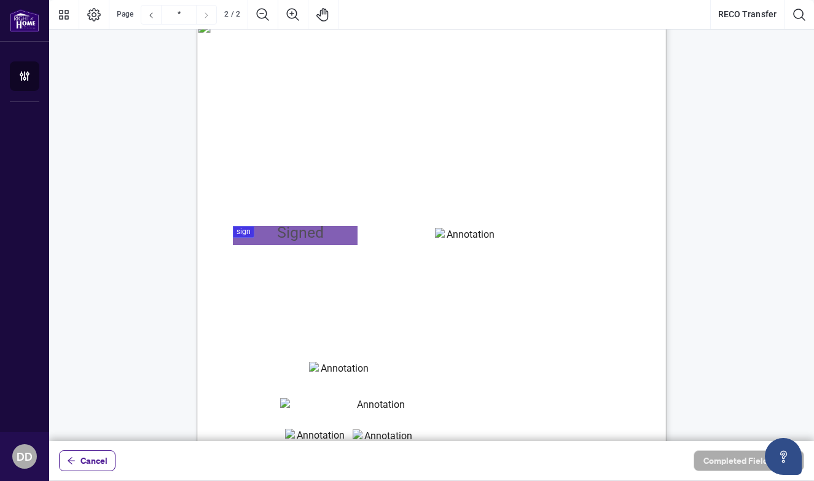
scroll to position [201, 0]
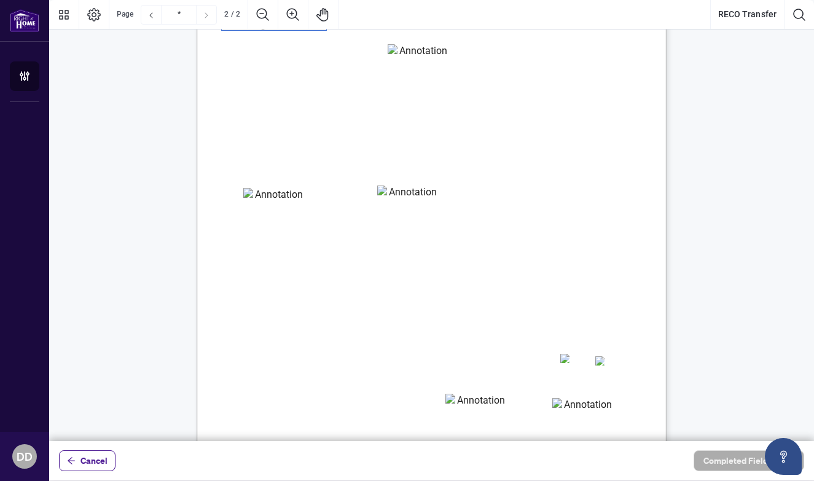
type input "*"
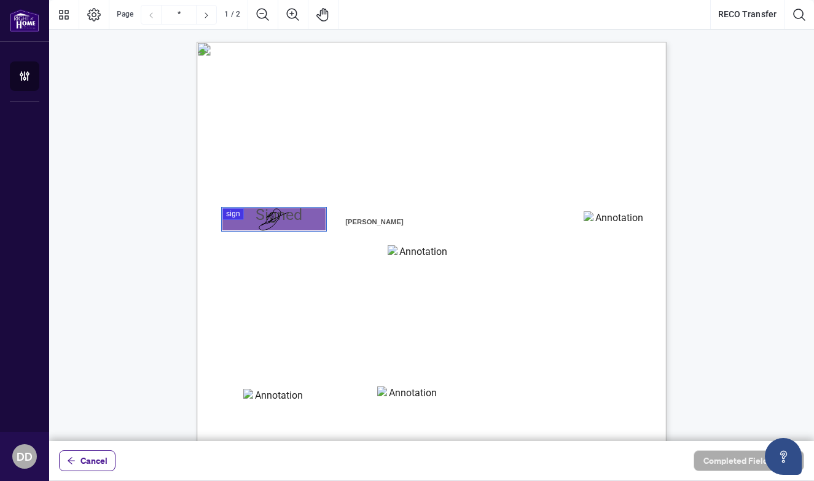
click at [613, 223] on textarea "01K2FV00TY9DNSTJVYRHV0S7GT" at bounding box center [614, 220] width 61 height 18
type textarea "*"
type textarea "**********"
click at [420, 260] on textarea "01K2FV0TNZZHKNY26C7PSX2K8C" at bounding box center [418, 254] width 61 height 18
type textarea "*******"
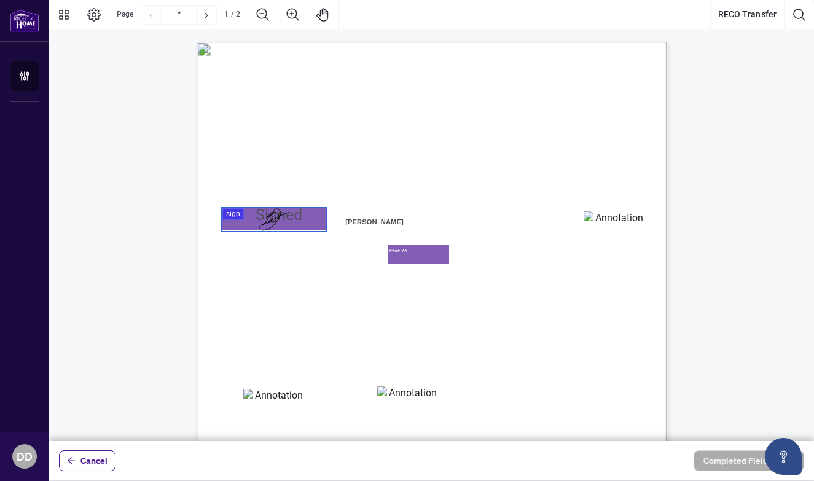
click at [277, 404] on textarea "01K2FV11D1W29JTQHN8G9JB1J7" at bounding box center [273, 398] width 61 height 18
type textarea "**********"
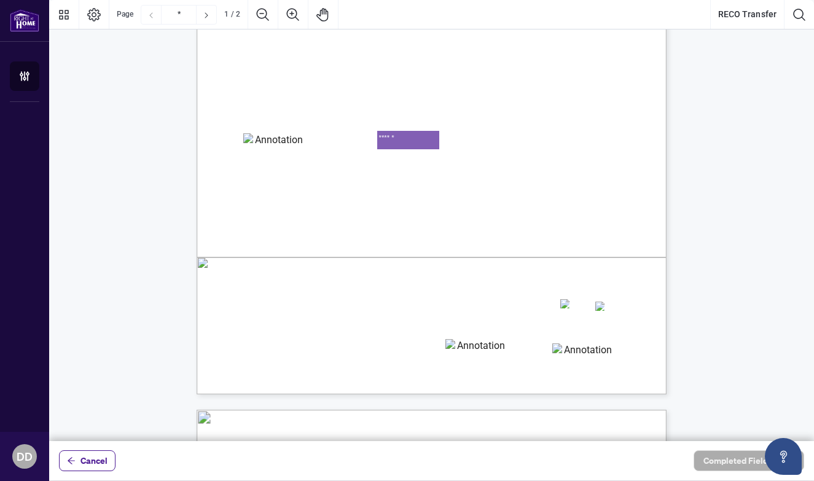
scroll to position [261, 0]
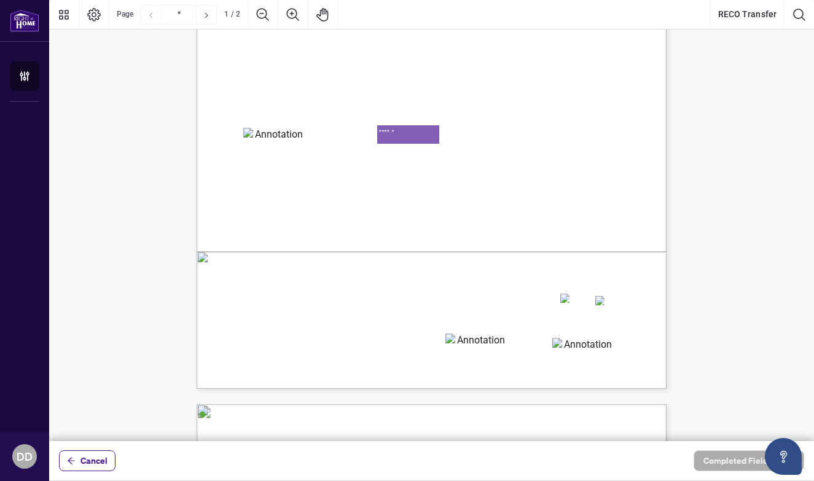
type textarea "******"
click at [482, 348] on textarea "01K2FV1KE73W4RPB9A9S1Y9XVE" at bounding box center [475, 343] width 61 height 18
click at [591, 342] on textarea "01K2FV1VD06DMEQ84V99S1STM0" at bounding box center [582, 347] width 61 height 18
type textarea "**********"
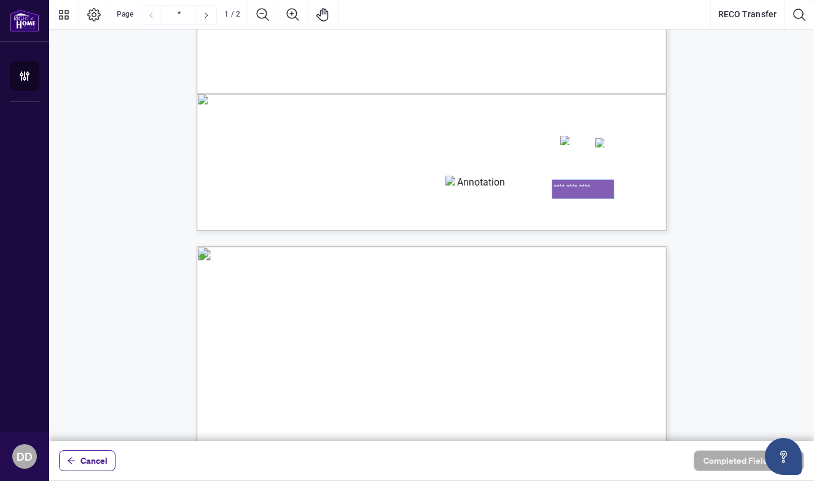
type input "*"
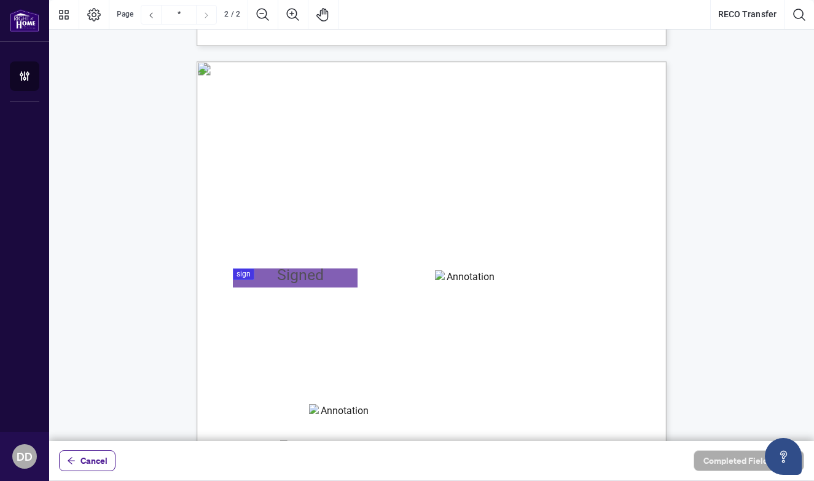
scroll to position [633, 0]
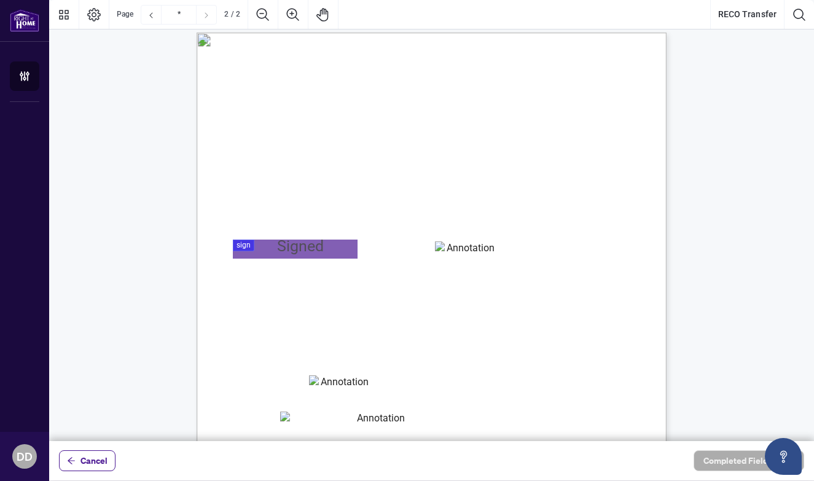
type textarea "**********"
click at [306, 249] on div at bounding box center [431, 220] width 765 height 441
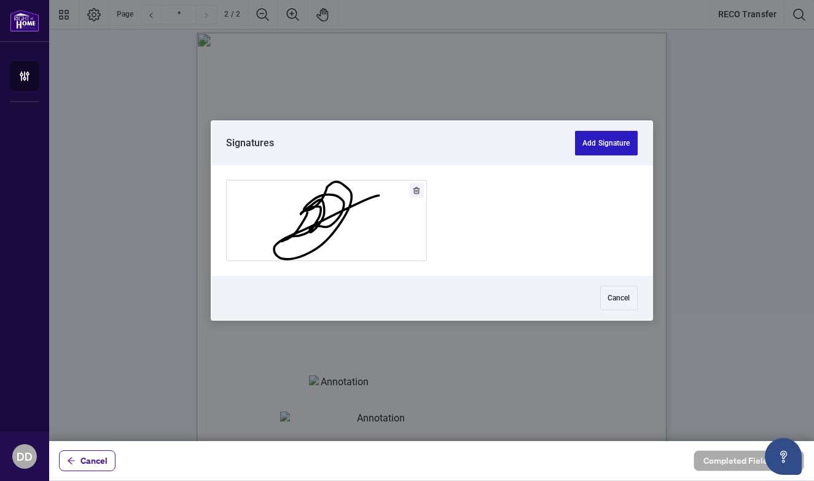
click at [596, 141] on button "Add Signature" at bounding box center [606, 143] width 62 height 25
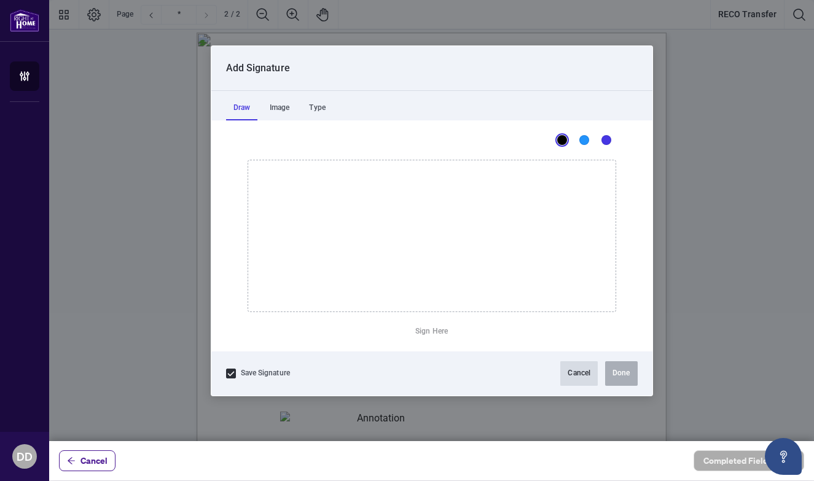
click at [580, 379] on button "Cancel" at bounding box center [578, 373] width 37 height 25
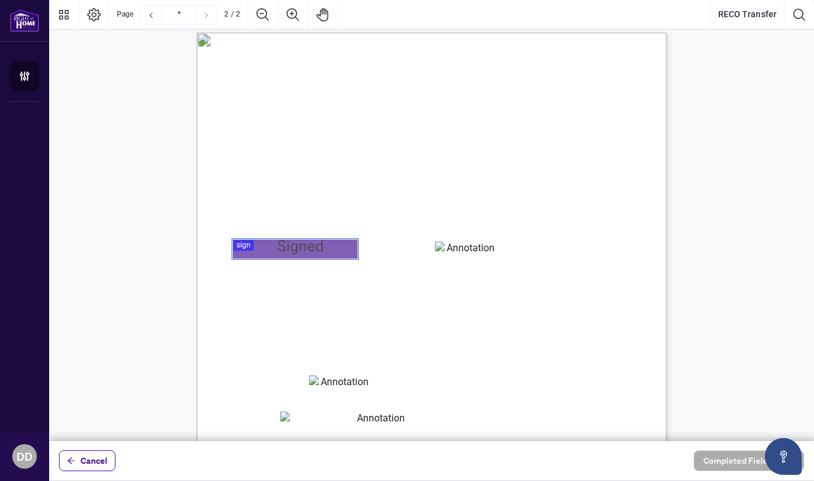
click at [246, 245] on div at bounding box center [431, 220] width 765 height 441
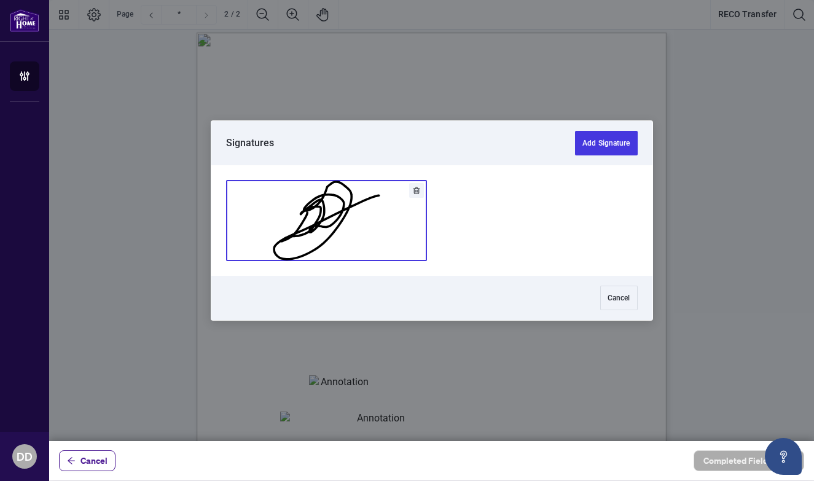
click at [294, 232] on button "Add Signature" at bounding box center [327, 221] width 200 height 80
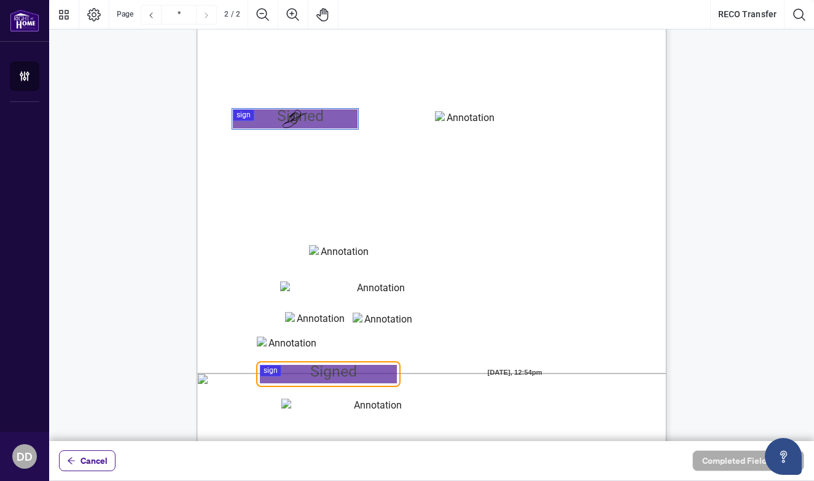
scroll to position [756, 0]
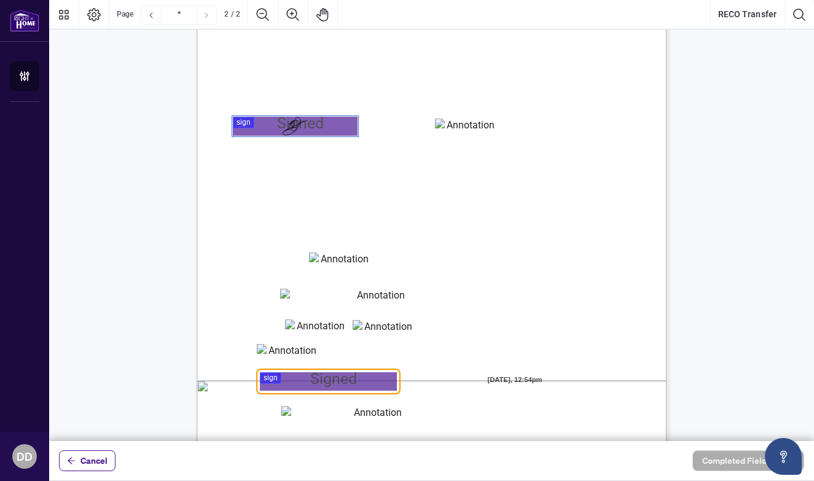
click at [421, 264] on div "CREDIT CARD PAYMENT PLEASE NOTE THAT INCOMPLETE CREDIT CARD PAYMENT FORMS CANNO…" at bounding box center [490, 290] width 587 height 760
click at [364, 263] on textarea "01K2FV2DK9AMVS0YSS8ZCNH9W3" at bounding box center [339, 261] width 61 height 18
type textarea "**********"
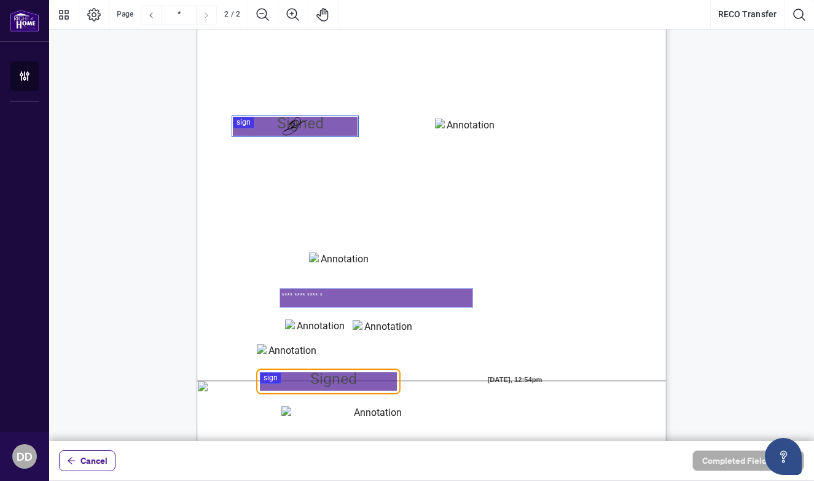
type textarea "**********"
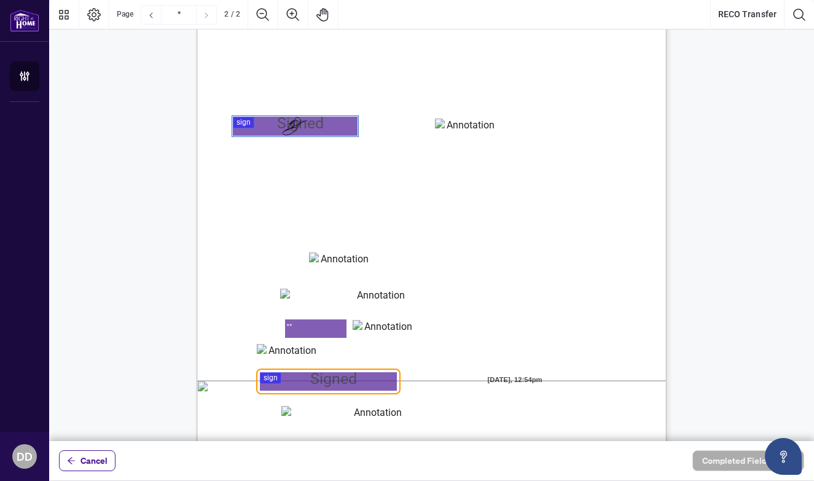
type textarea "**"
type textarea "****"
type textarea "***"
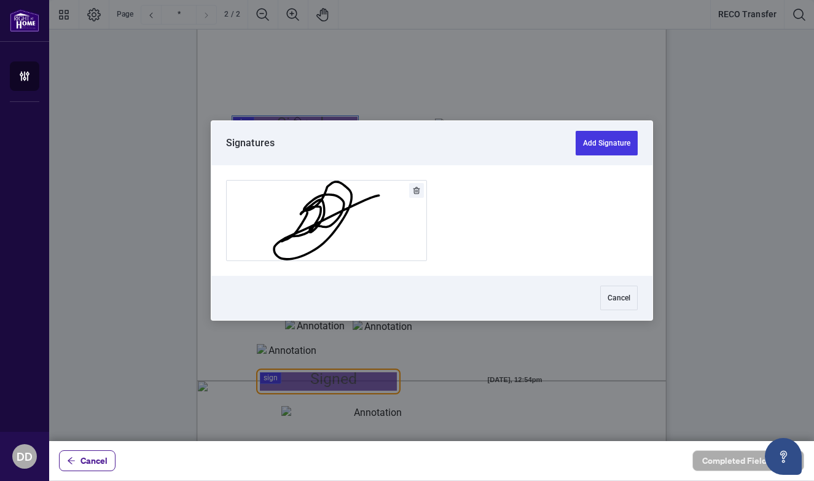
click at [273, 377] on div at bounding box center [431, 220] width 765 height 441
click at [328, 279] on div "Cancel" at bounding box center [431, 298] width 441 height 44
click at [332, 219] on button "Add Signature" at bounding box center [327, 221] width 200 height 80
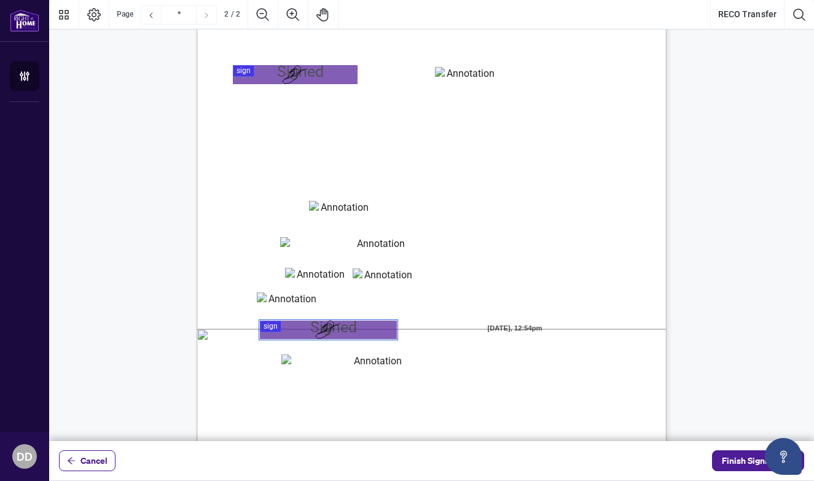
scroll to position [809, 0]
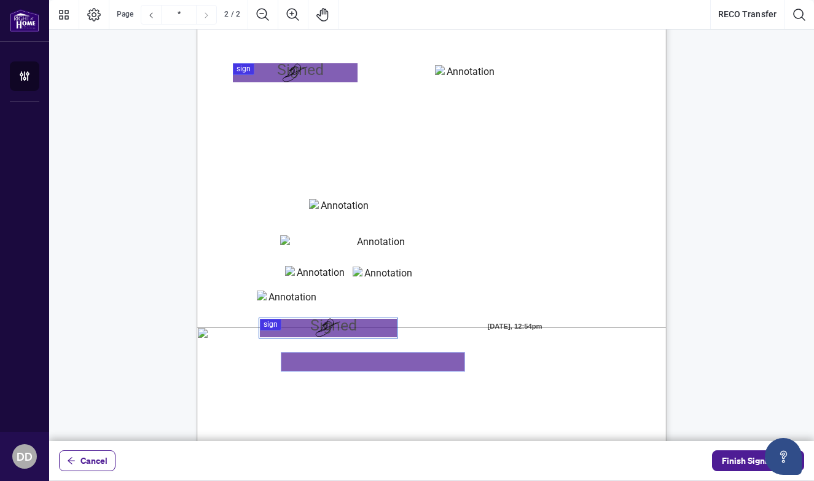
click at [420, 356] on textarea "01K2FV3CBD9218RSYZR8DFK3S4" at bounding box center [372, 362] width 183 height 18
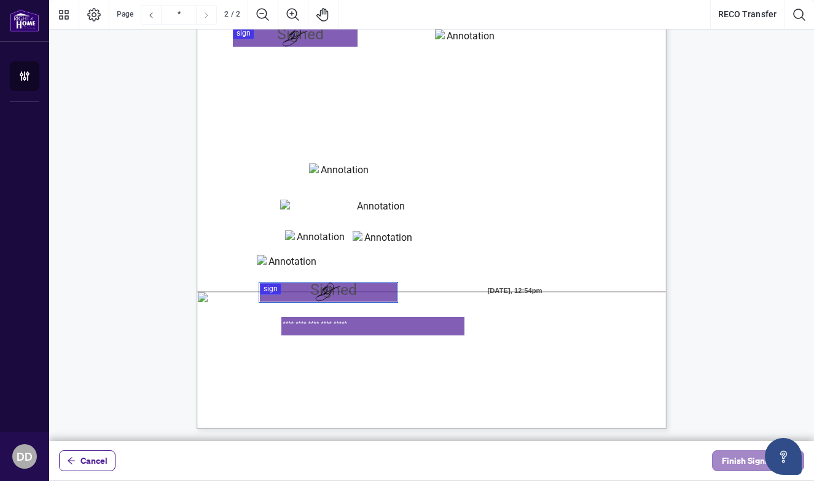
type textarea "**********"
click at [725, 463] on span "Finish Signing" at bounding box center [749, 461] width 55 height 20
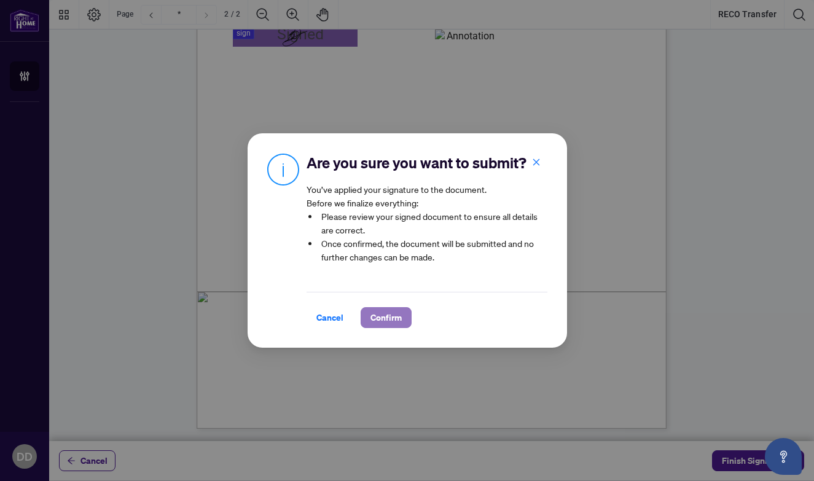
click at [396, 311] on span "Confirm" at bounding box center [385, 318] width 31 height 20
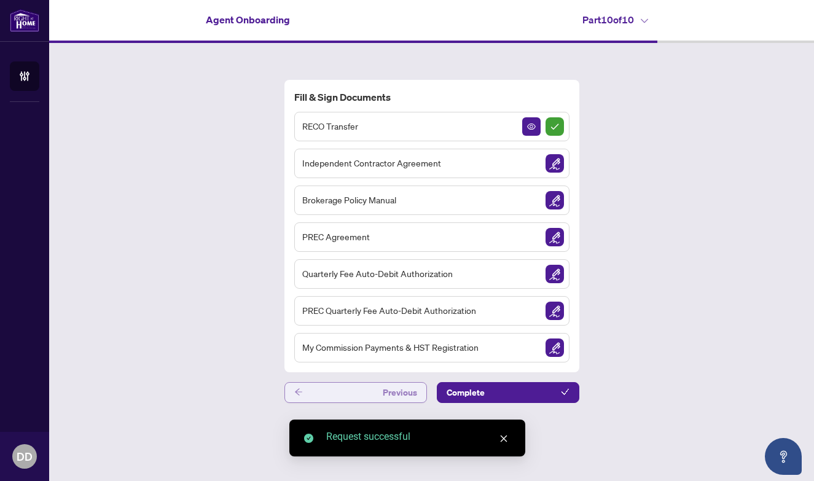
click at [387, 391] on span "Previous" at bounding box center [400, 393] width 34 height 20
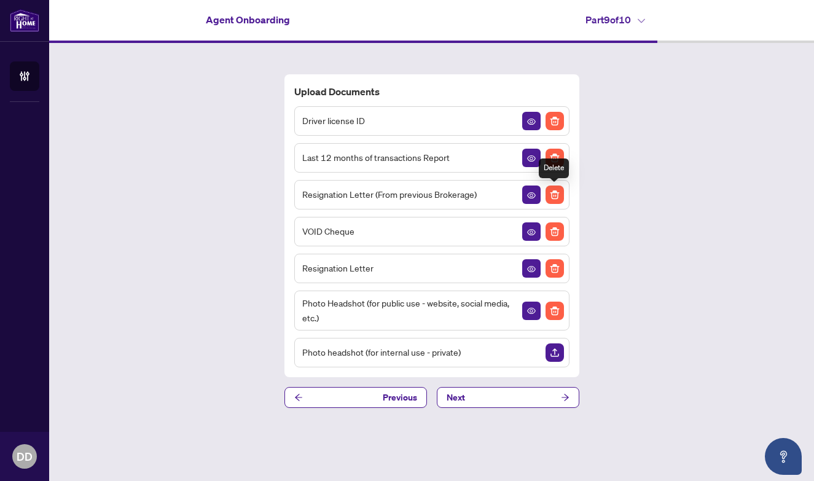
click at [557, 193] on img "Delete File" at bounding box center [554, 195] width 18 height 18
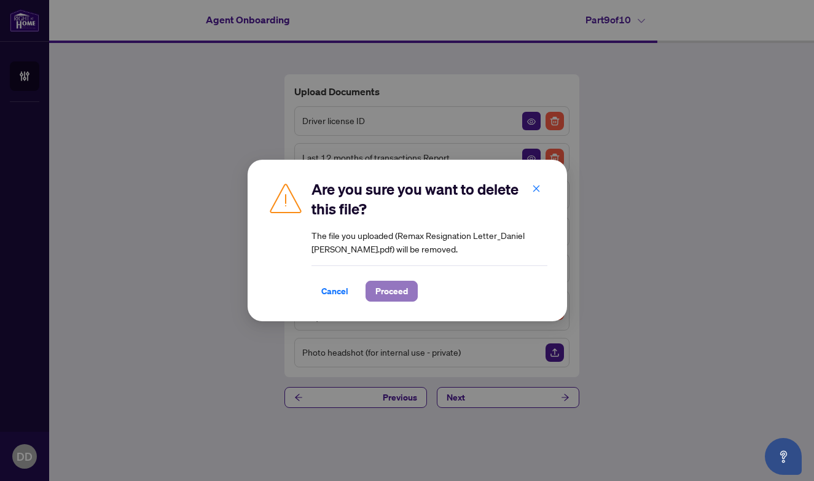
click at [389, 292] on span "Proceed" at bounding box center [391, 291] width 33 height 20
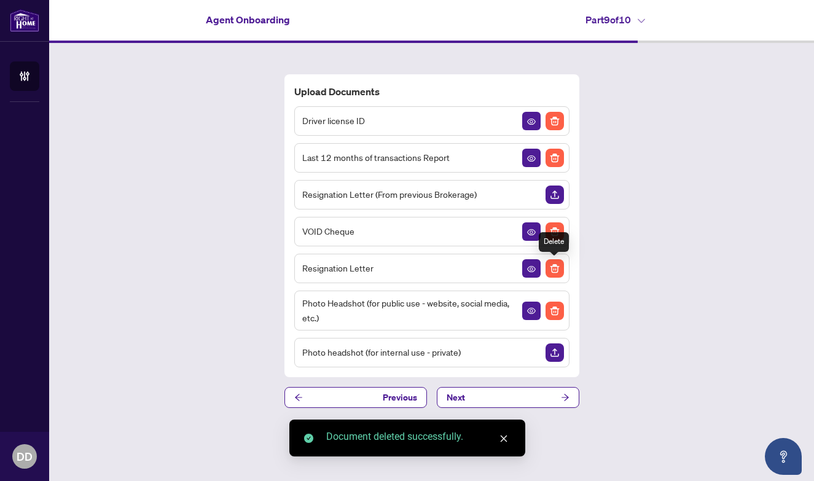
click at [557, 265] on img "Delete File" at bounding box center [554, 268] width 18 height 18
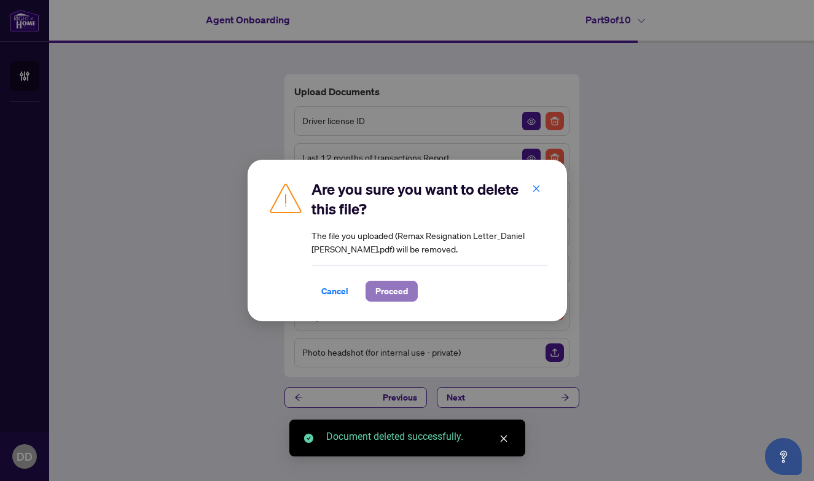
click at [405, 287] on span "Proceed" at bounding box center [391, 291] width 33 height 20
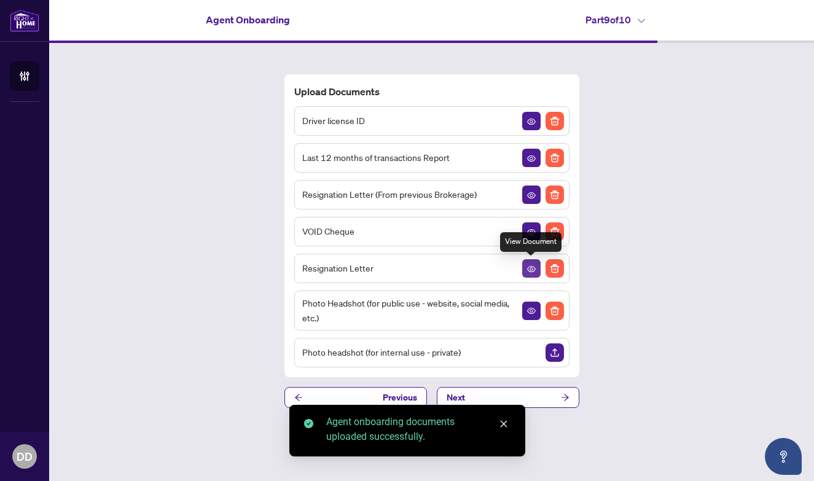
click at [530, 274] on span "button" at bounding box center [531, 269] width 9 height 14
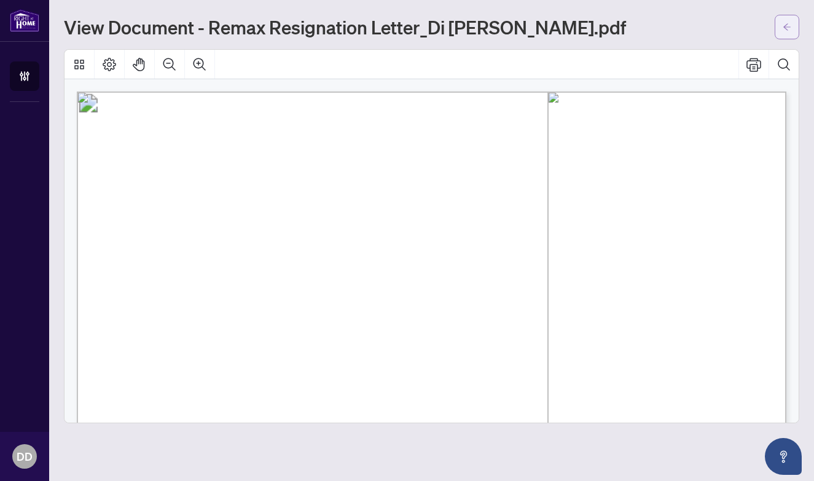
click at [791, 18] on span "button" at bounding box center [787, 27] width 9 height 20
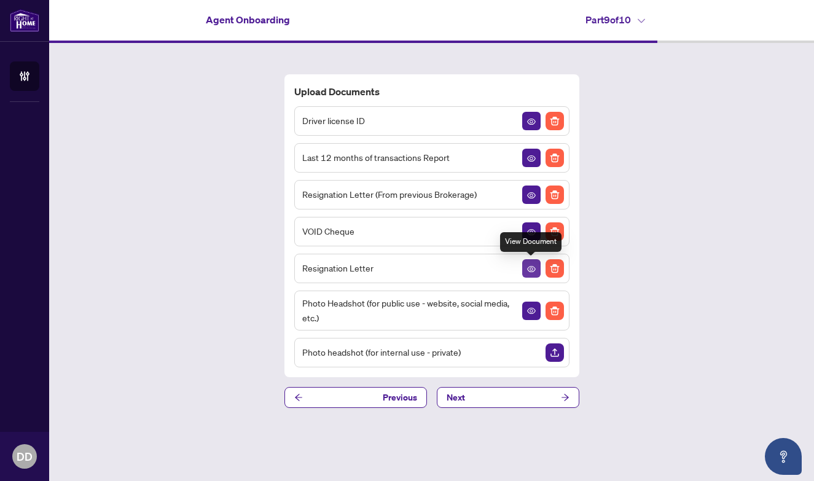
click at [536, 265] on button "button" at bounding box center [531, 268] width 18 height 18
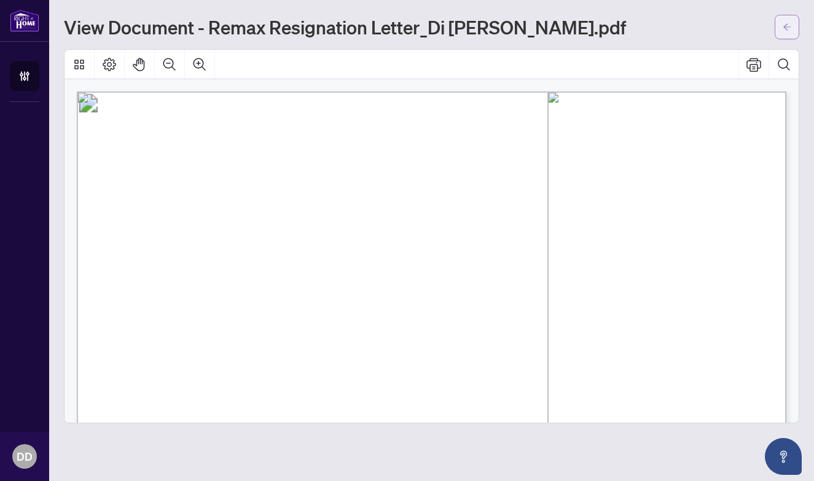
click at [793, 20] on button "button" at bounding box center [787, 27] width 25 height 25
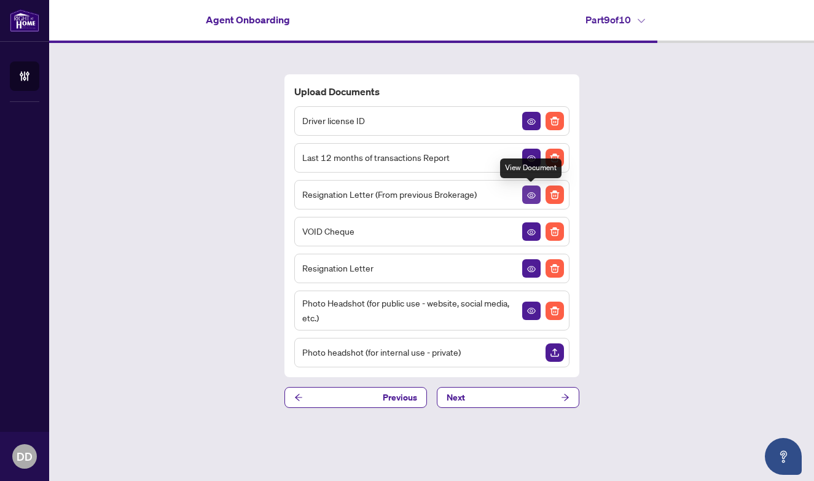
click at [534, 198] on icon "View Document" at bounding box center [531, 195] width 9 height 9
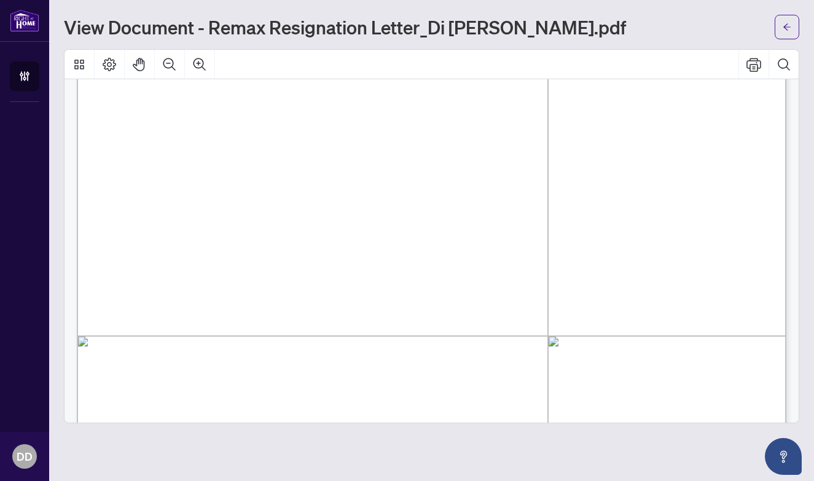
scroll to position [74, 0]
click at [780, 21] on button "button" at bounding box center [787, 27] width 25 height 25
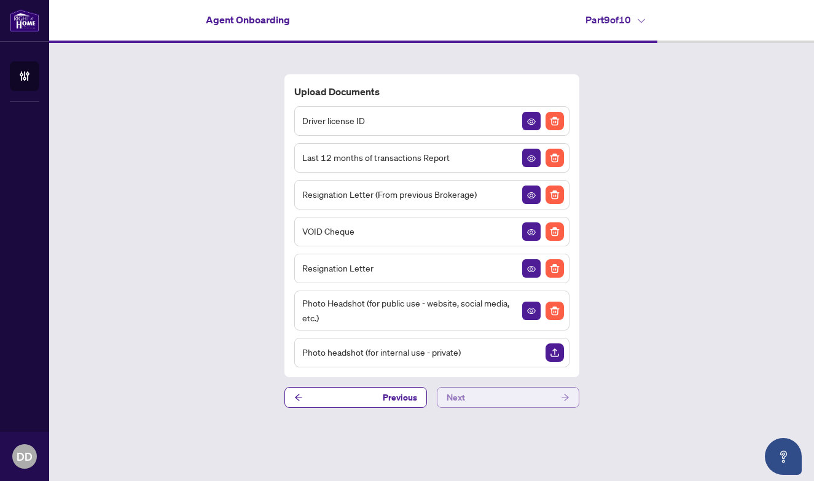
click at [537, 393] on button "Next" at bounding box center [508, 397] width 143 height 21
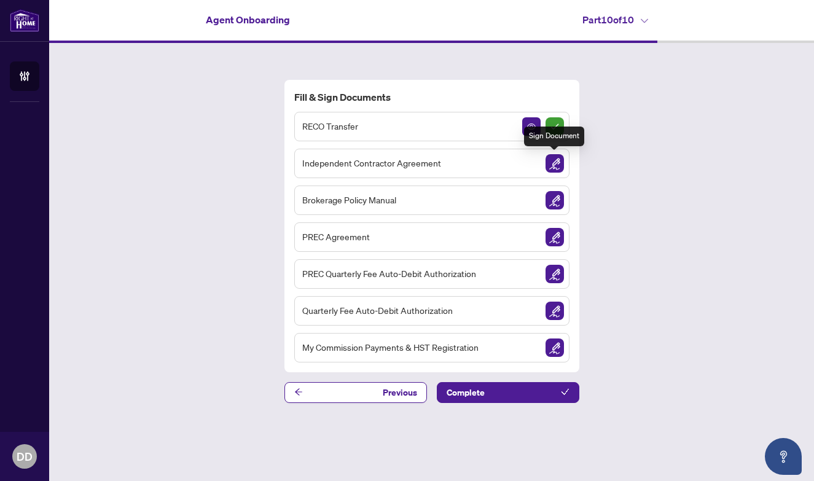
click at [557, 161] on img "Sign Document" at bounding box center [554, 163] width 18 height 18
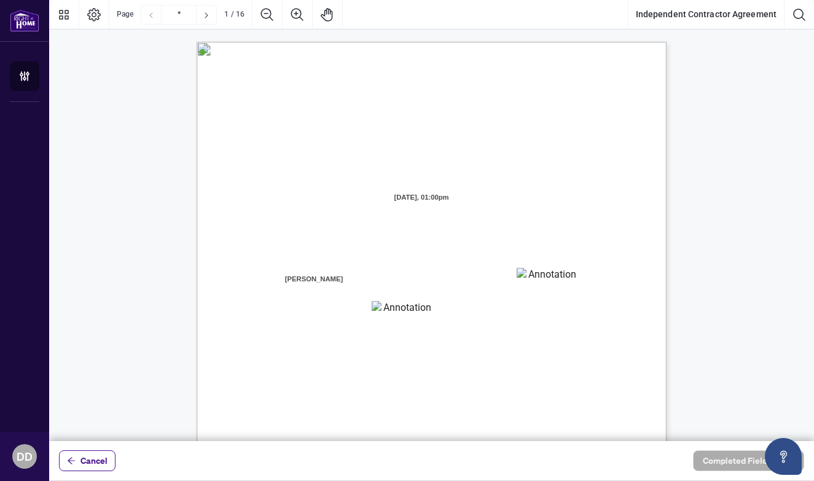
scroll to position [14, 0]
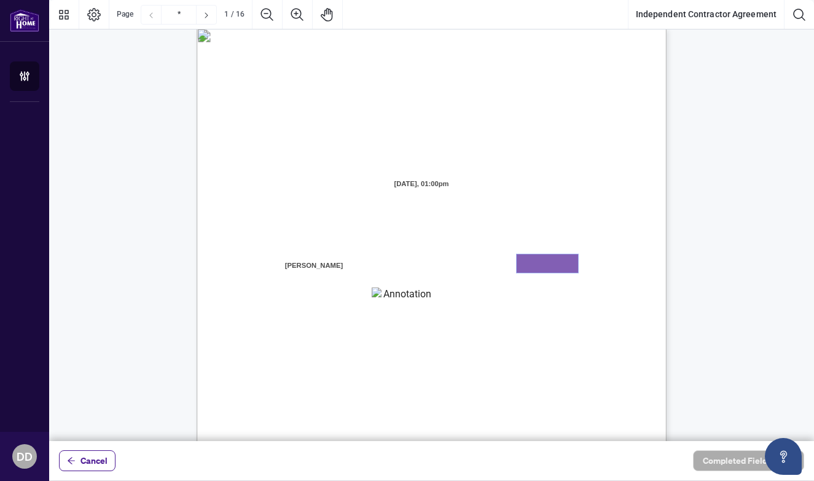
click at [533, 261] on textarea "01K2FSYPTNW5CP8W2YV9FWV0F9" at bounding box center [547, 263] width 61 height 18
type textarea "*******"
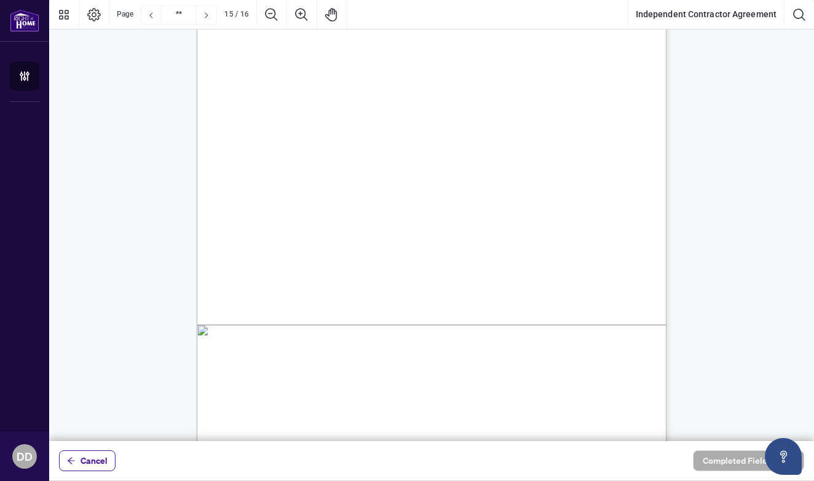
type input "**"
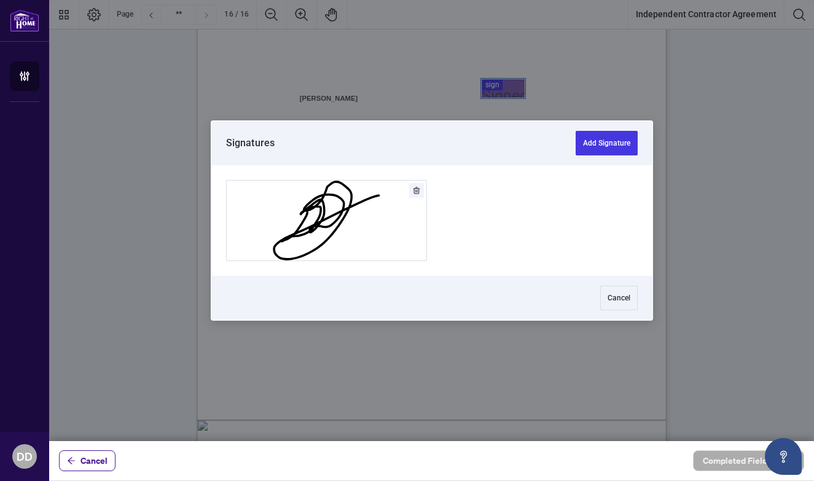
click at [507, 93] on div at bounding box center [431, 220] width 765 height 441
click at [311, 202] on button "Add Signature" at bounding box center [327, 221] width 200 height 80
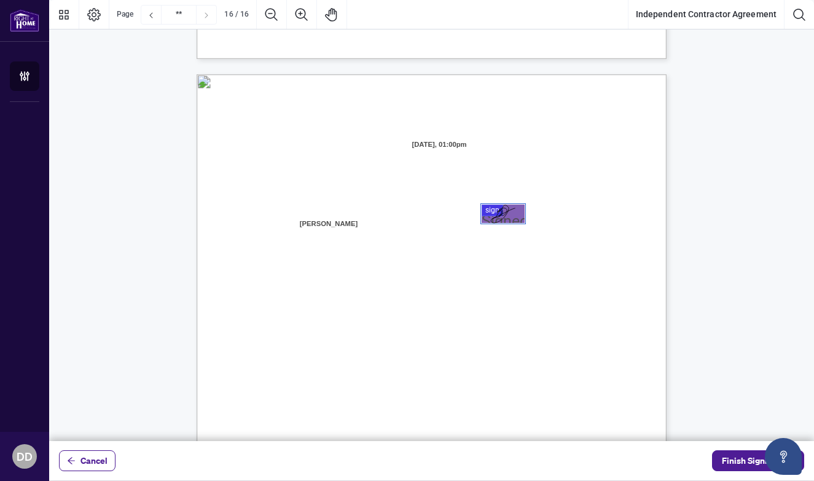
scroll to position [9341, 0]
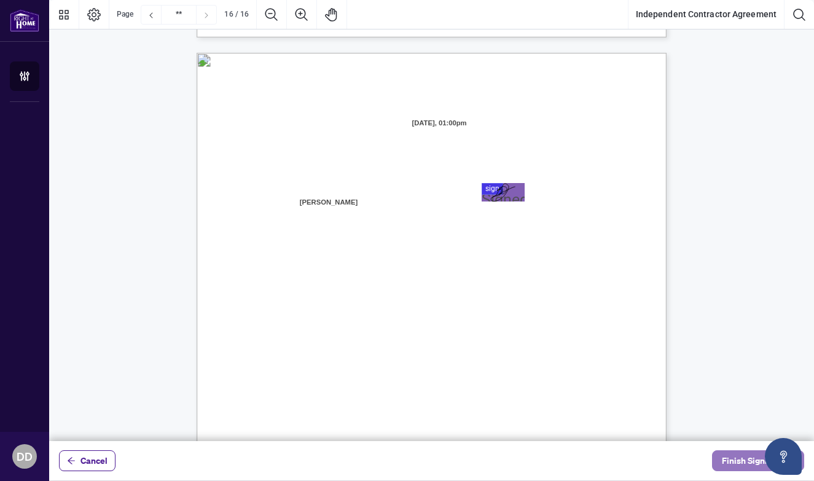
click at [727, 458] on span "Finish Signing" at bounding box center [749, 461] width 55 height 20
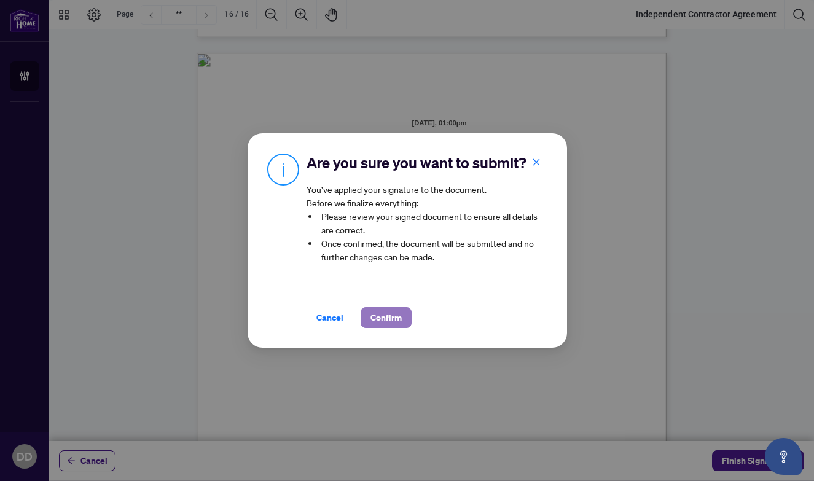
click at [396, 315] on span "Confirm" at bounding box center [385, 318] width 31 height 20
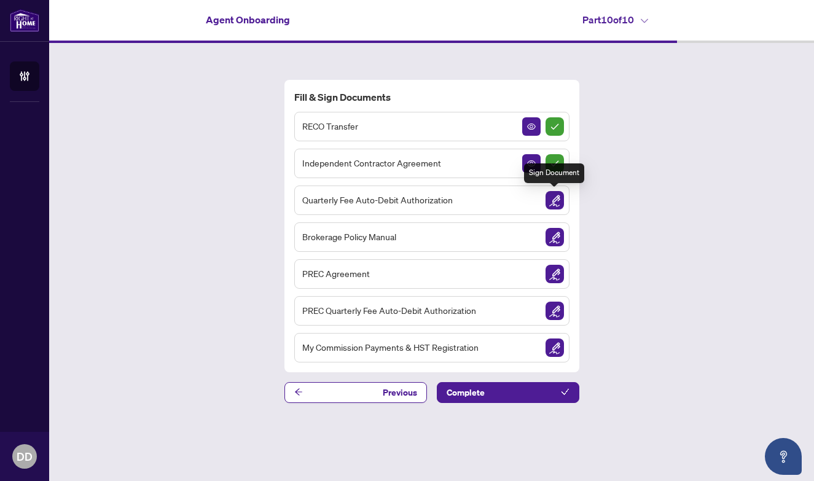
click at [554, 196] on img "Sign Document" at bounding box center [554, 200] width 18 height 18
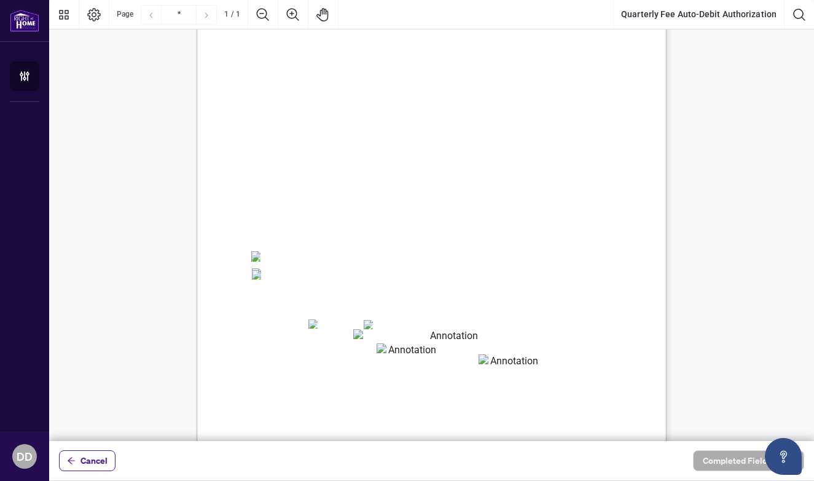
scroll to position [71, 0]
click at [413, 345] on textarea "01K2FT07SW4XWGC2DPE8PJW8DJ" at bounding box center [407, 350] width 61 height 18
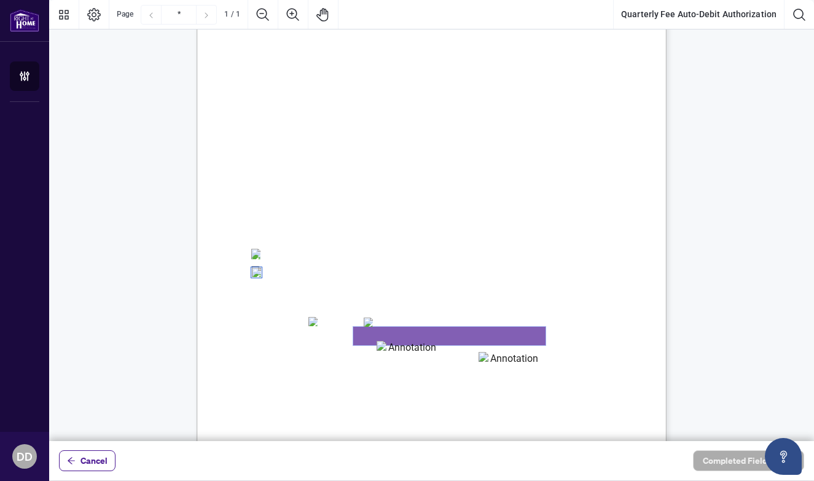
click at [403, 333] on textarea "01K2FT04QR4TZFMMV1JM23P3VV" at bounding box center [449, 336] width 192 height 18
type textarea "**********"
click at [403, 352] on textarea "01K2FT07SW4XWGC2DPE8PJW8DJ" at bounding box center [407, 350] width 61 height 18
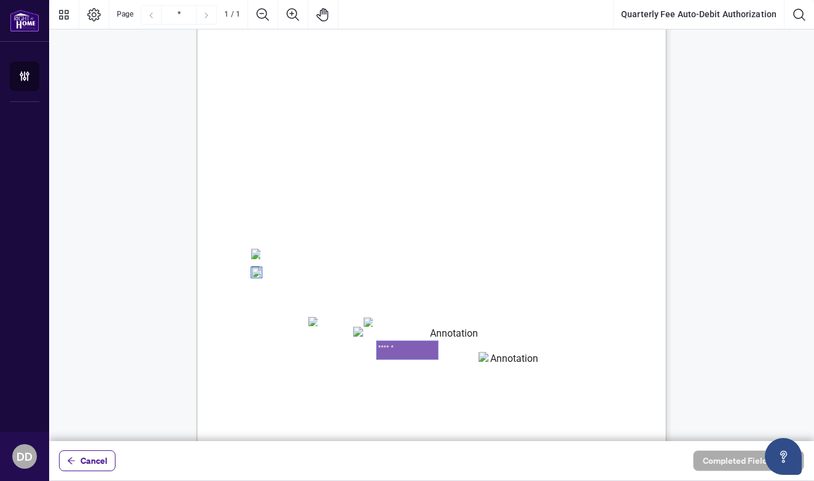
type textarea "******"
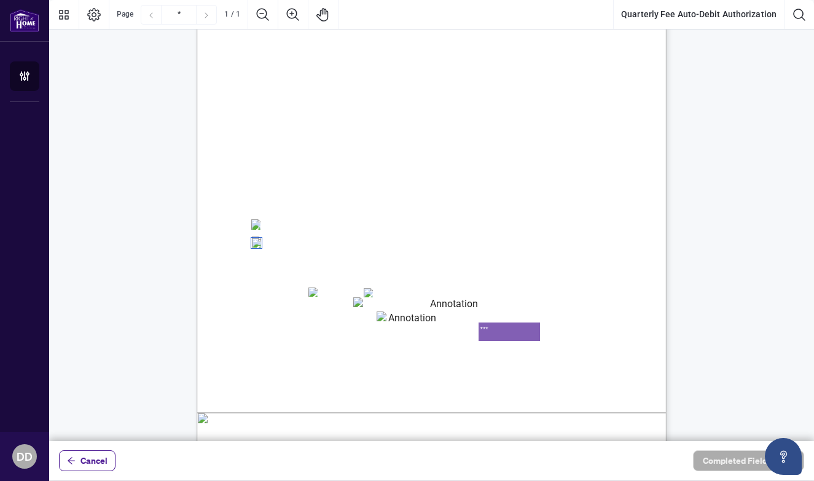
scroll to position [108, 0]
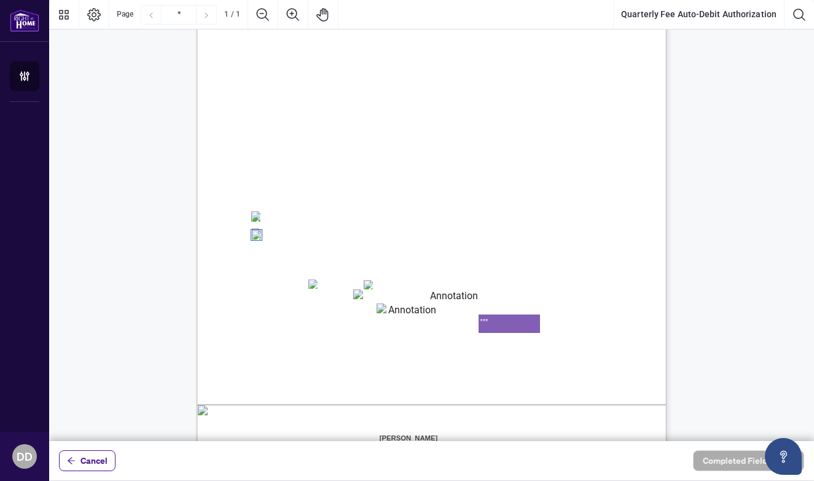
type textarea "***"
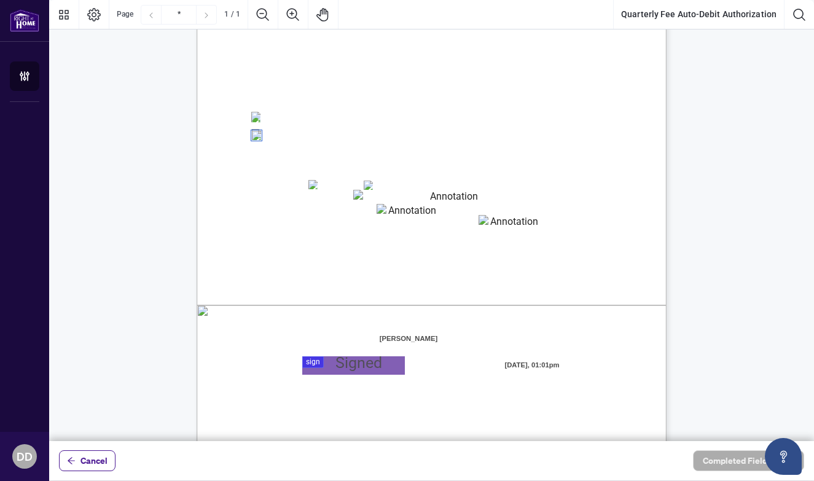
scroll to position [221, 0]
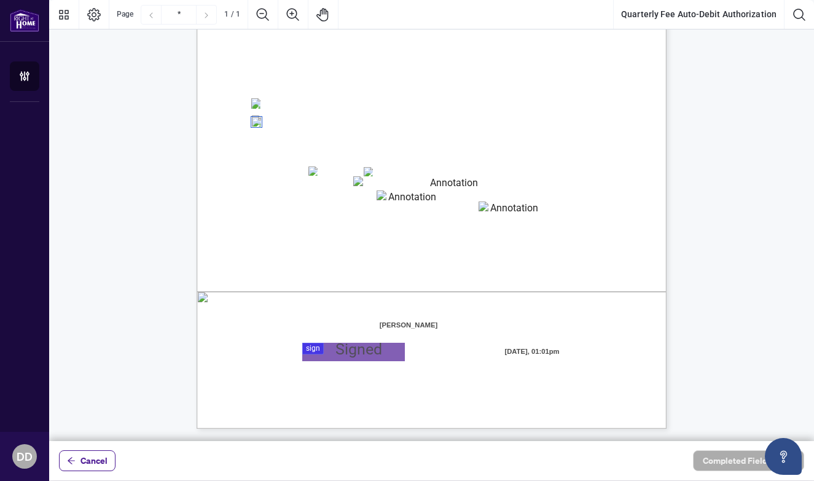
click at [316, 351] on div at bounding box center [431, 220] width 765 height 441
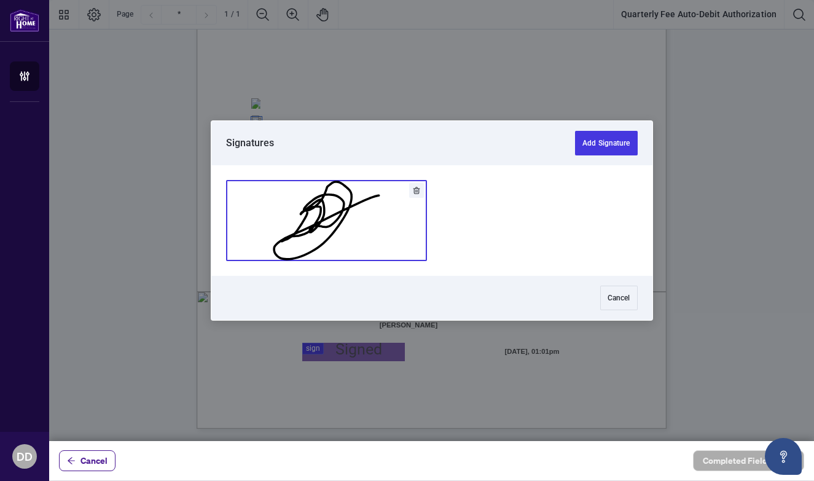
click at [332, 225] on button "Add Signature" at bounding box center [327, 221] width 200 height 80
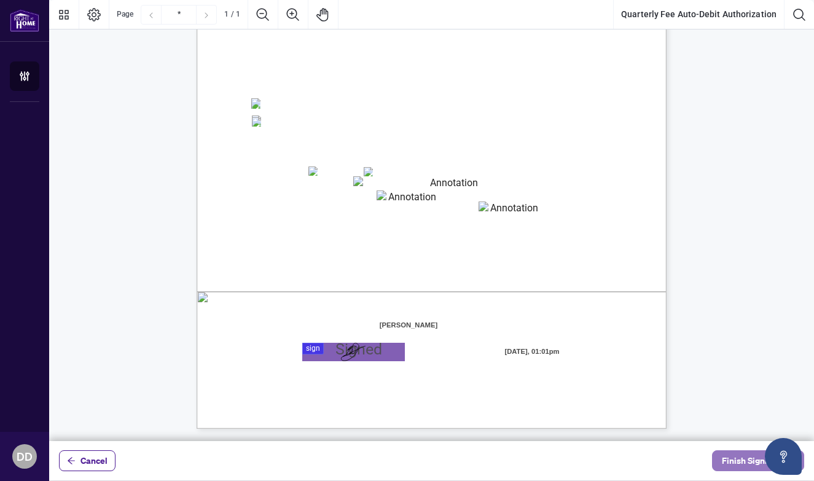
click at [735, 459] on span "Finish Signing" at bounding box center [749, 461] width 55 height 20
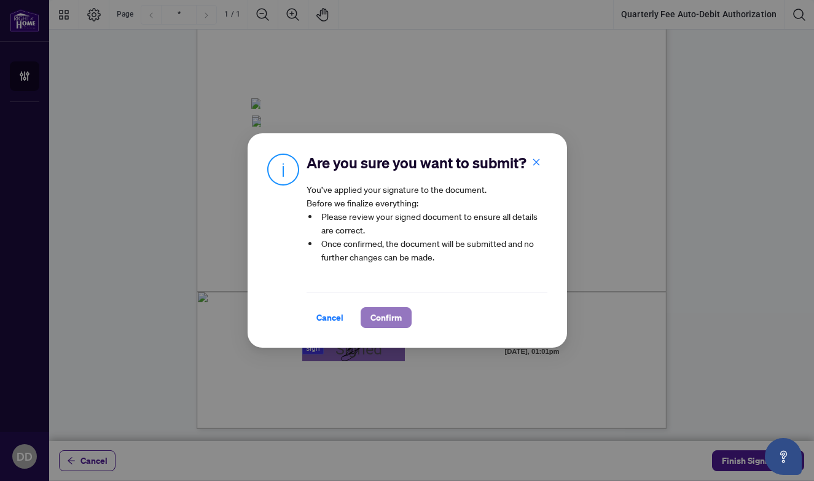
click at [397, 318] on span "Confirm" at bounding box center [385, 318] width 31 height 20
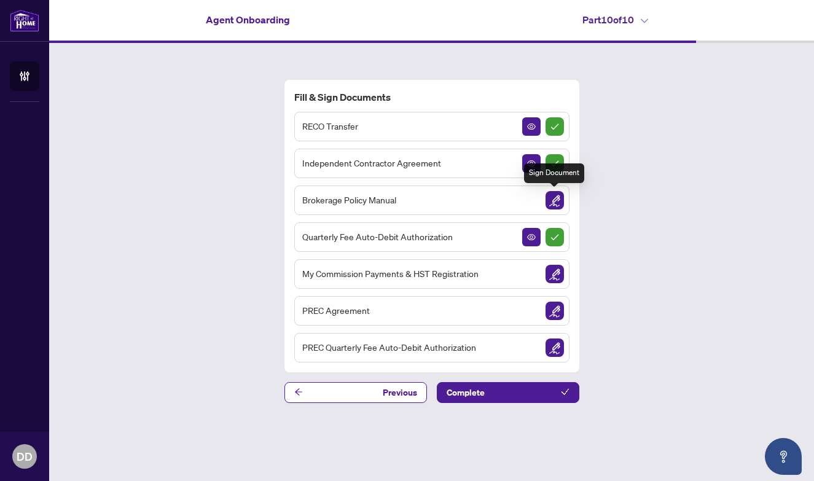
click at [553, 197] on img "Sign Document" at bounding box center [554, 200] width 18 height 18
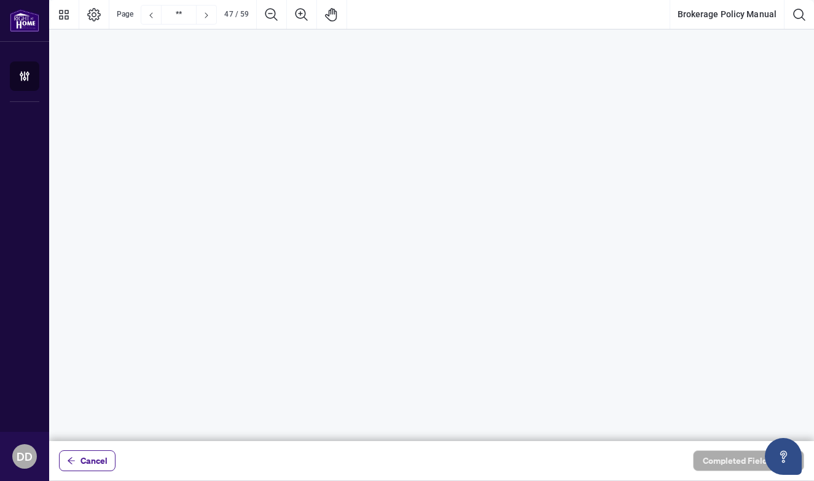
scroll to position [36383, 0]
type input "**"
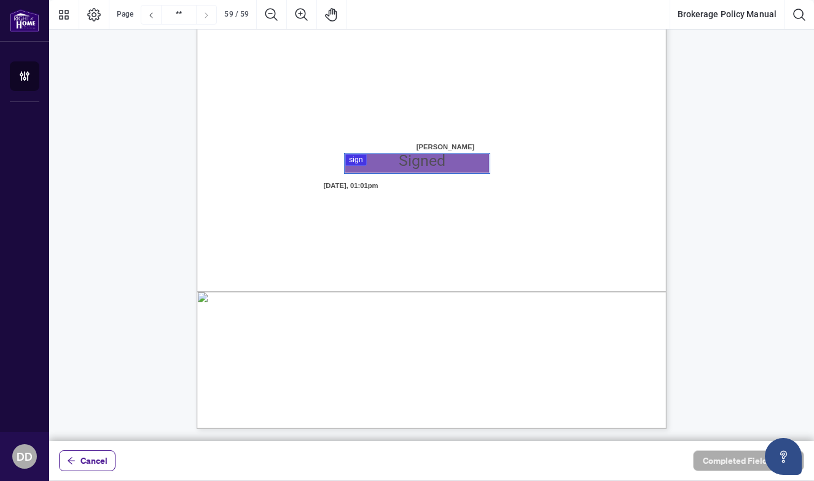
click at [354, 160] on div at bounding box center [431, 220] width 765 height 441
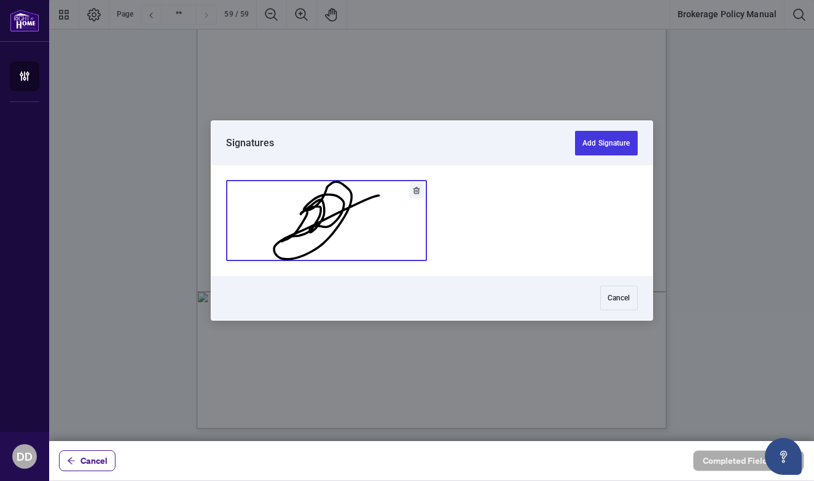
click at [309, 225] on button "Add Signature" at bounding box center [327, 221] width 200 height 80
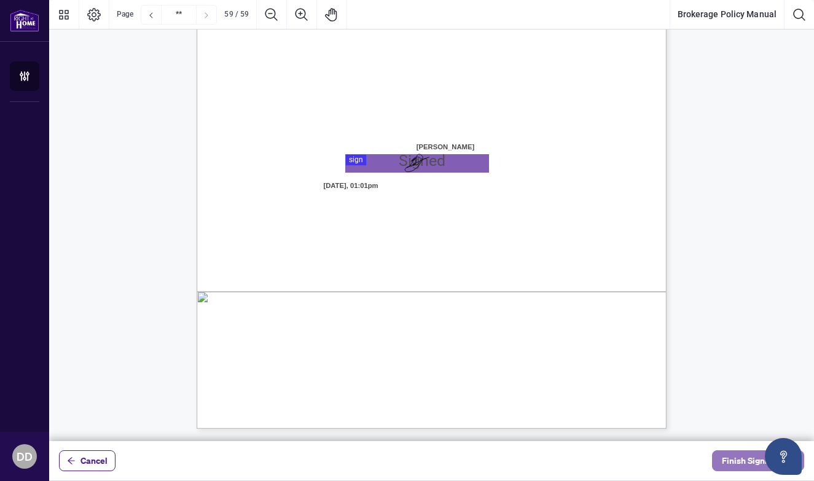
click at [719, 460] on button "Finish Signing" at bounding box center [758, 460] width 92 height 21
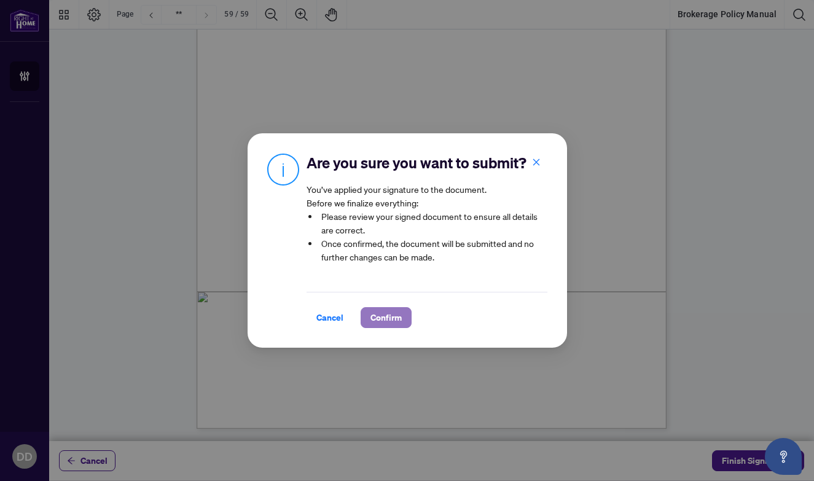
click at [391, 321] on span "Confirm" at bounding box center [385, 318] width 31 height 20
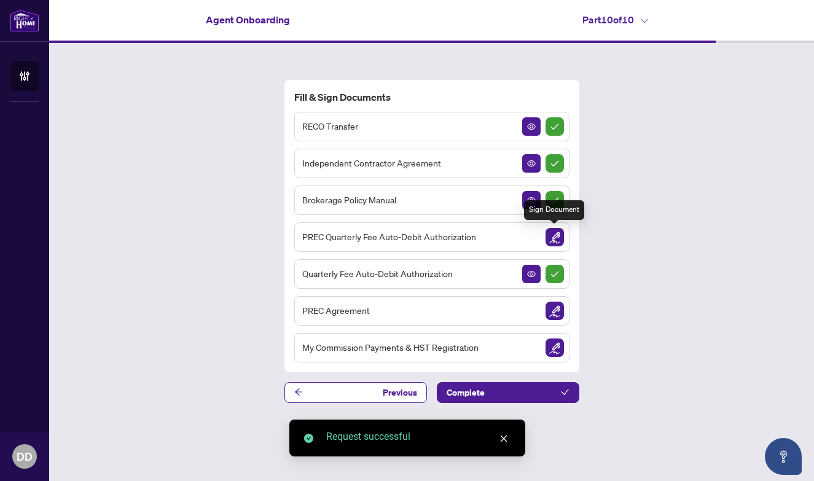
click at [557, 236] on img "Sign Document" at bounding box center [554, 237] width 18 height 18
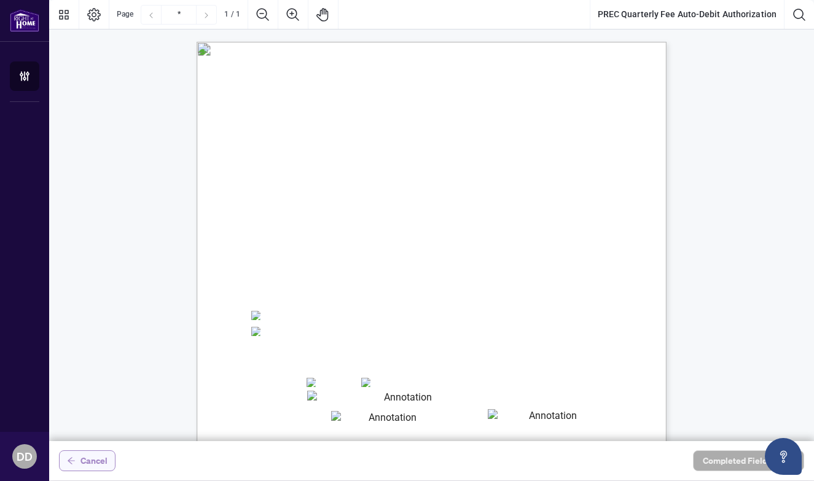
click at [87, 461] on span "Cancel" at bounding box center [93, 461] width 27 height 20
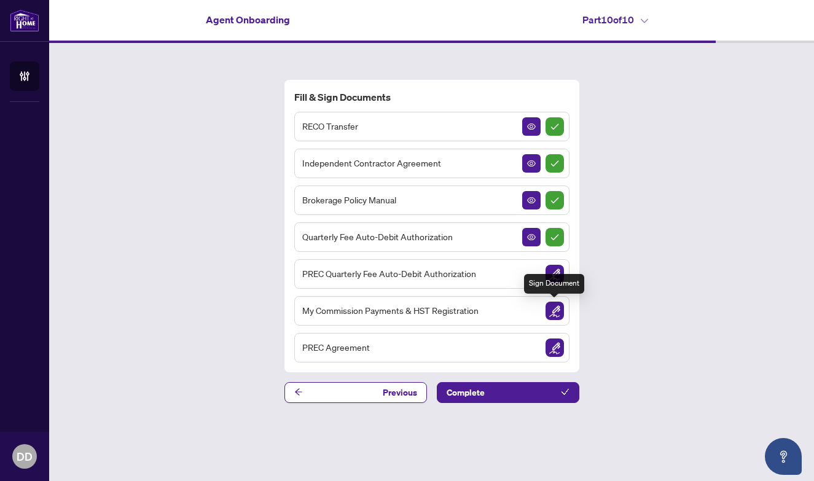
click at [555, 310] on img "Sign Document" at bounding box center [554, 311] width 18 height 18
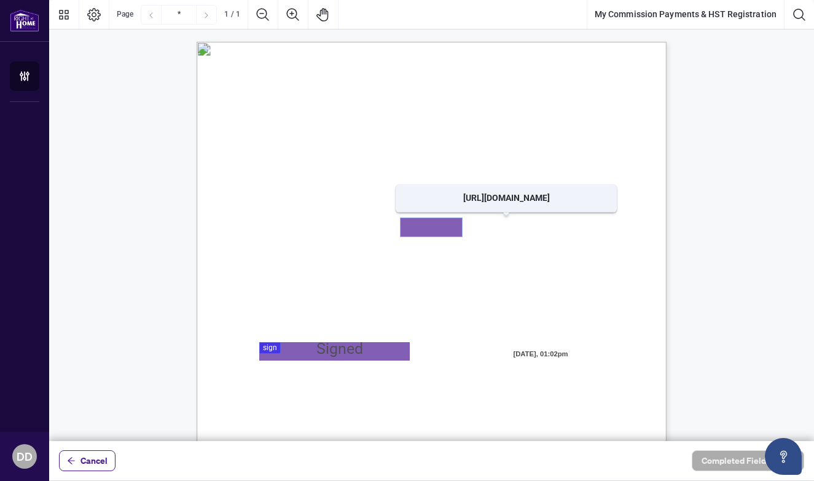
click at [416, 231] on textarea "01K2FT25T61F8HJHAQGBN5HSP0" at bounding box center [431, 227] width 61 height 18
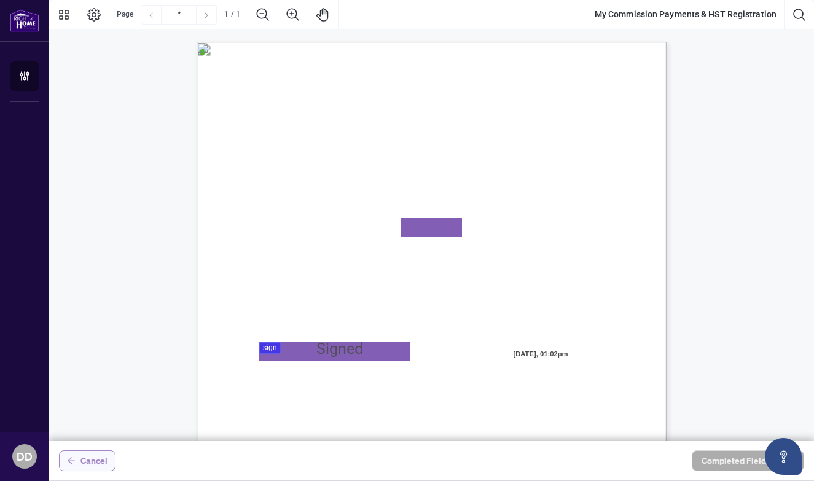
click at [87, 457] on span "Cancel" at bounding box center [93, 461] width 27 height 20
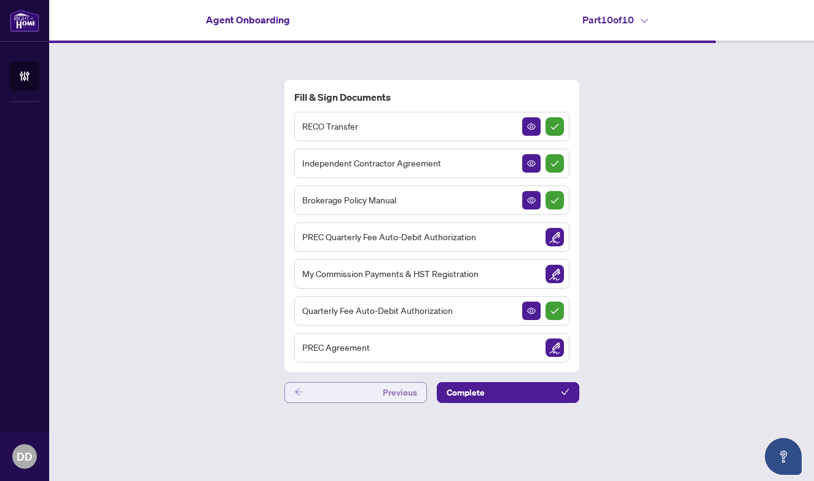
click at [346, 394] on button "Previous" at bounding box center [355, 392] width 143 height 21
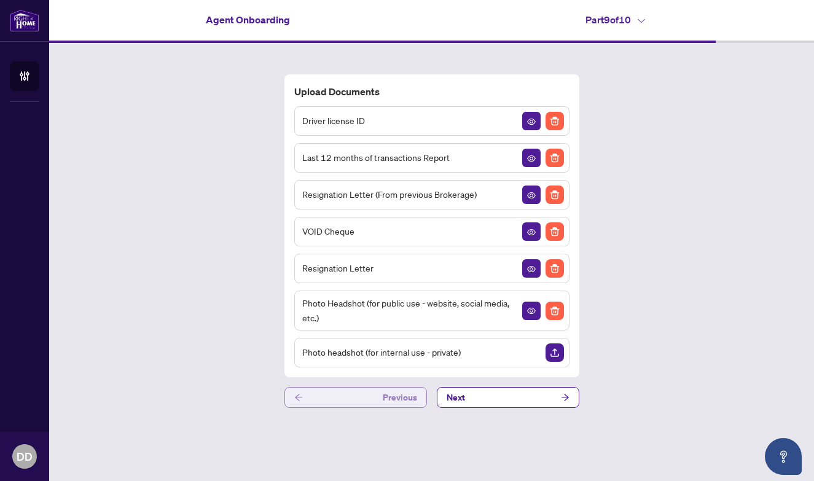
click at [346, 394] on button "Previous" at bounding box center [355, 397] width 143 height 21
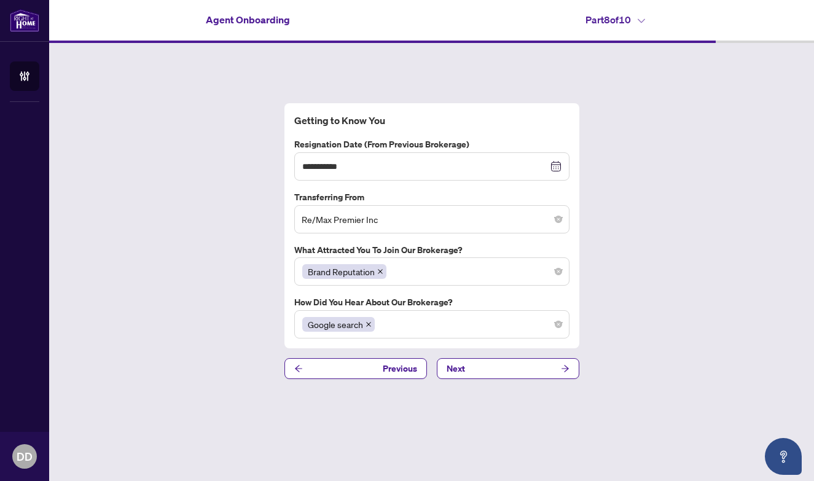
click at [346, 356] on div "**********" at bounding box center [431, 241] width 765 height 396
click at [342, 365] on button "Previous" at bounding box center [355, 368] width 143 height 21
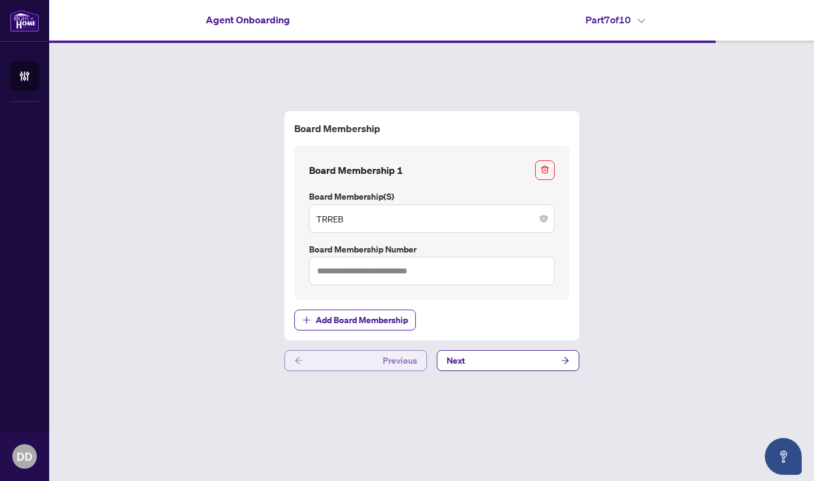
click at [336, 363] on button "Previous" at bounding box center [355, 360] width 143 height 21
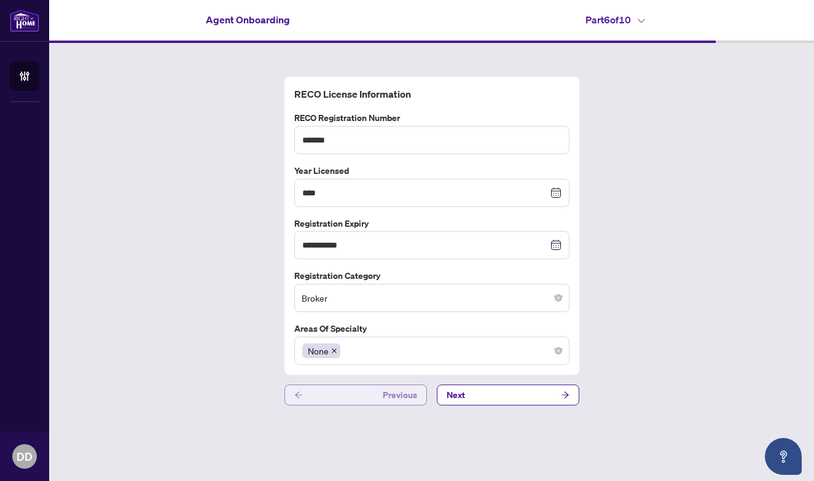
click at [327, 385] on button "Previous" at bounding box center [355, 395] width 143 height 21
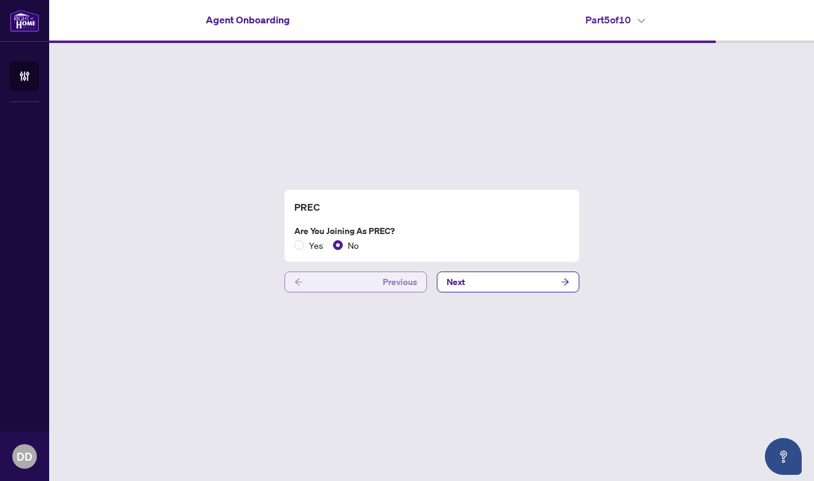
click at [369, 286] on button "Previous" at bounding box center [355, 282] width 143 height 21
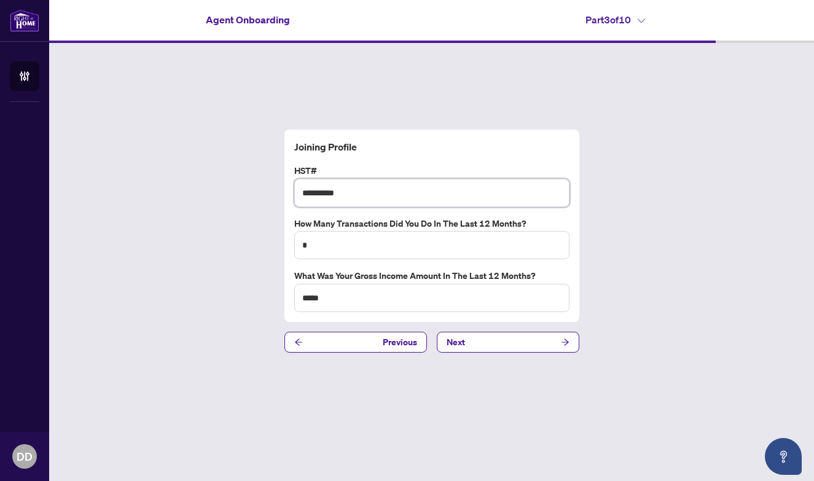
drag, startPoint x: 388, startPoint y: 187, endPoint x: 303, endPoint y: 182, distance: 85.6
click at [303, 182] on input "*********" at bounding box center [431, 193] width 275 height 28
click at [462, 334] on span "Next" at bounding box center [456, 342] width 18 height 20
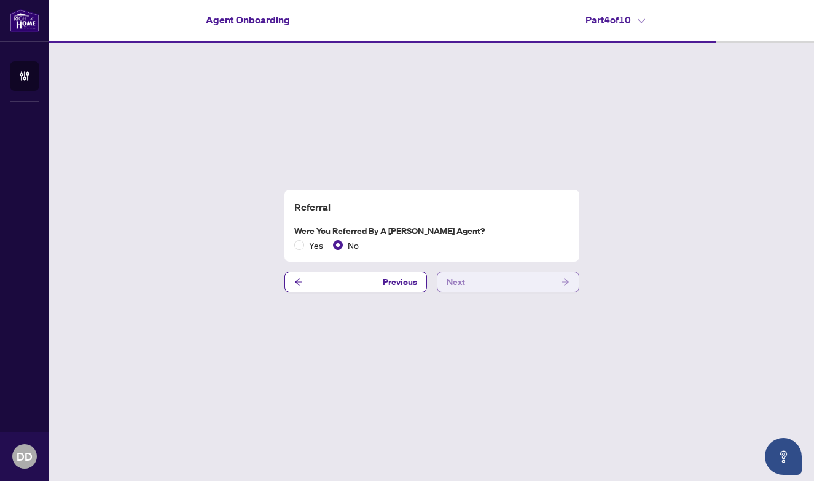
click at [495, 286] on button "Next" at bounding box center [508, 282] width 143 height 21
click at [495, 285] on button "Next" at bounding box center [508, 282] width 143 height 21
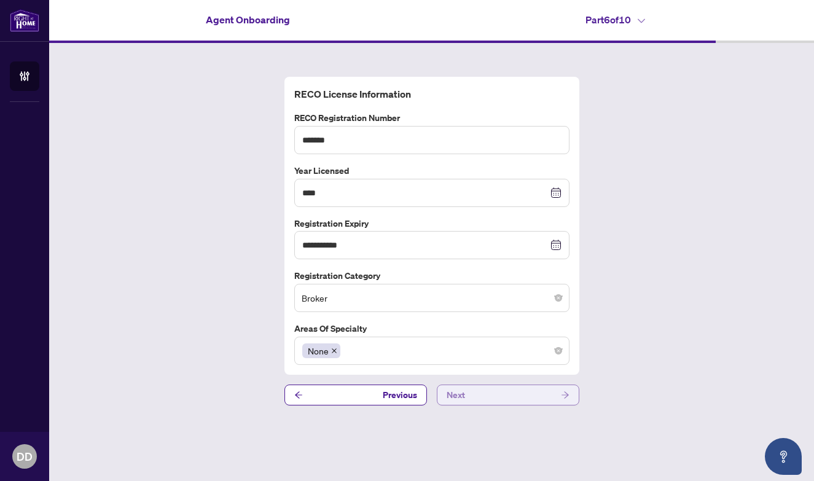
click at [494, 402] on button "Next" at bounding box center [508, 395] width 143 height 21
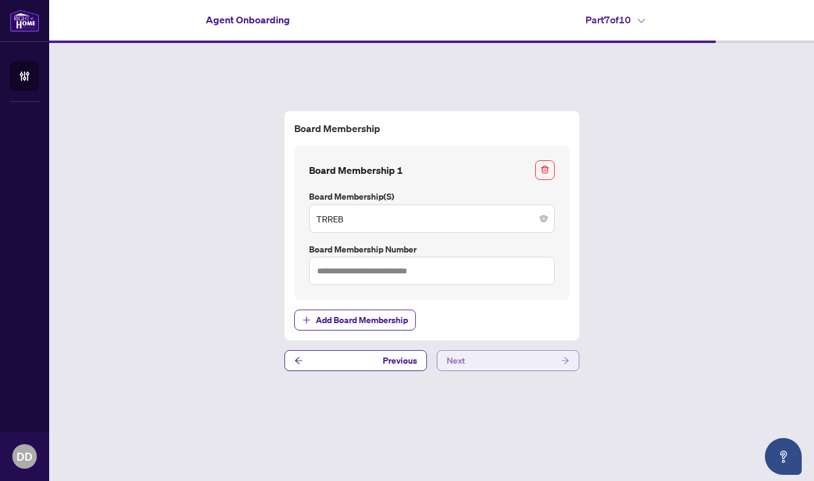
click at [507, 365] on button "Next" at bounding box center [508, 360] width 143 height 21
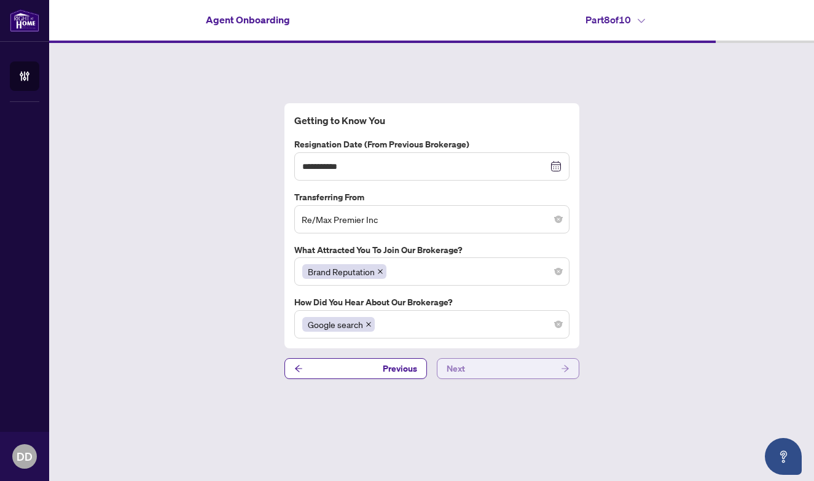
click at [507, 367] on button "Next" at bounding box center [508, 368] width 143 height 21
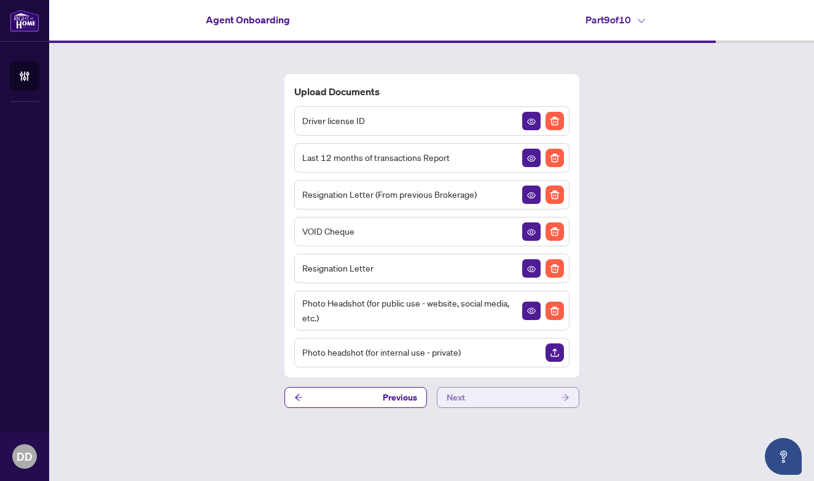
click at [490, 391] on button "Next" at bounding box center [508, 397] width 143 height 21
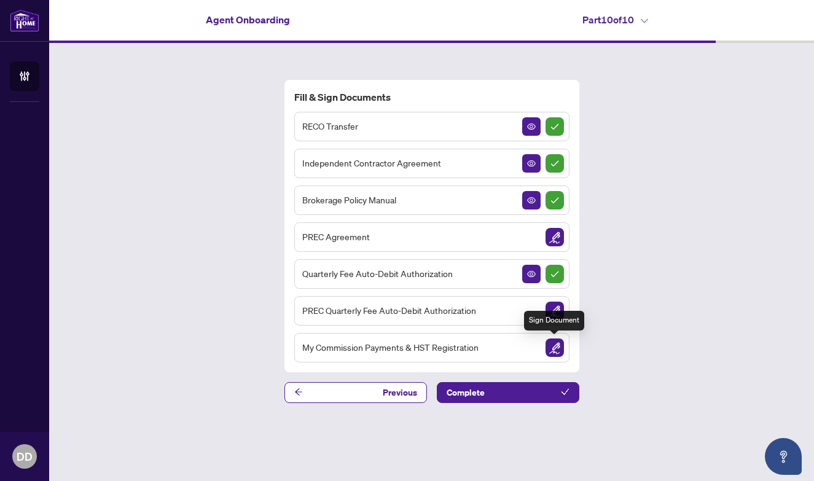
click at [563, 345] on img "Sign Document" at bounding box center [554, 347] width 18 height 18
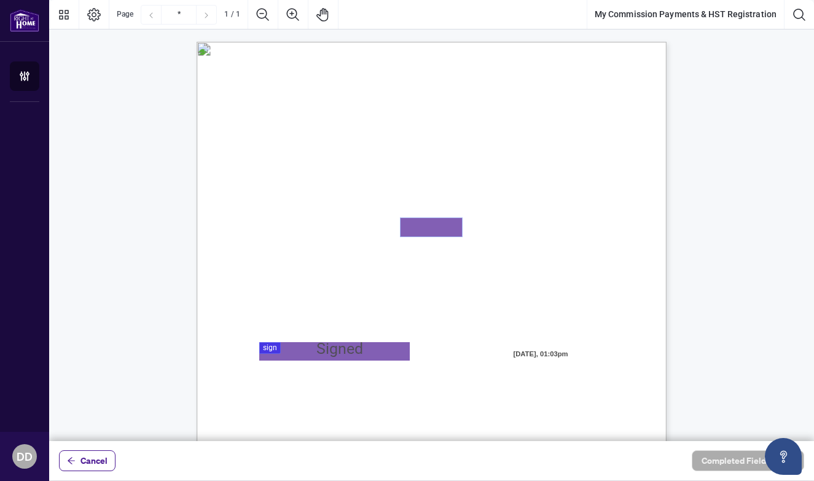
click at [415, 225] on textarea "01K2FT25T61F8HJHAQGBN5HSP0" at bounding box center [431, 227] width 61 height 18
paste textarea "*********"
type textarea "*********"
click at [263, 343] on div at bounding box center [431, 220] width 765 height 441
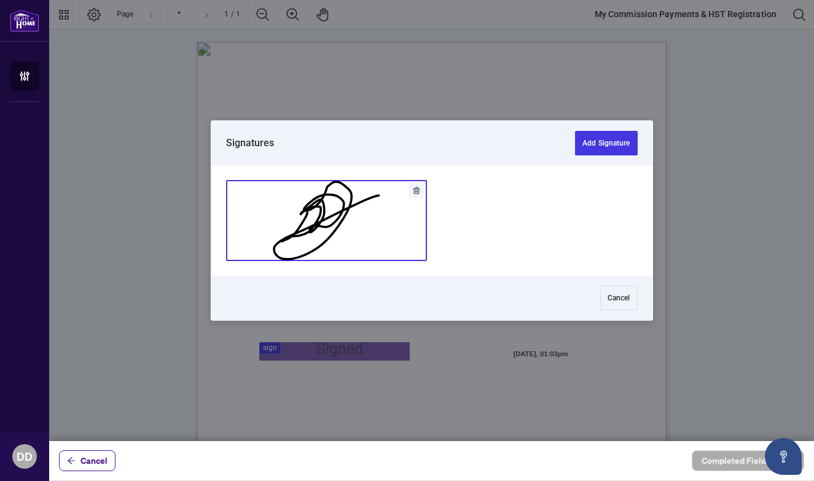
click at [318, 225] on button "Add Signature" at bounding box center [327, 221] width 200 height 80
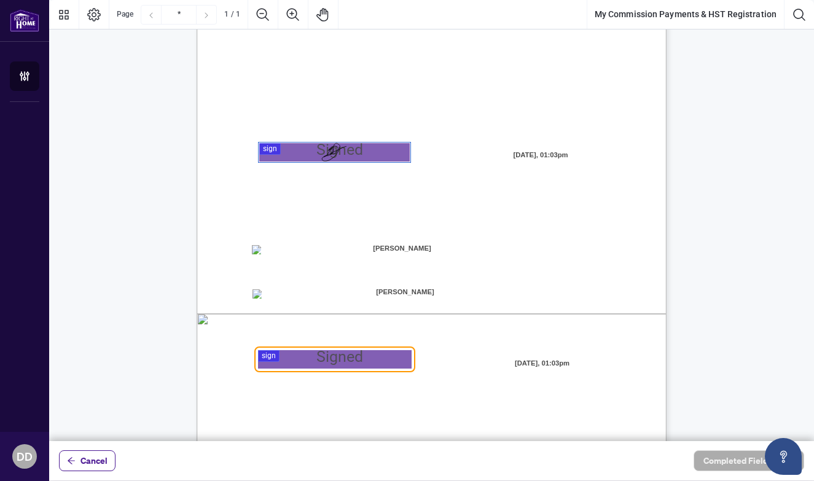
scroll to position [221, 0]
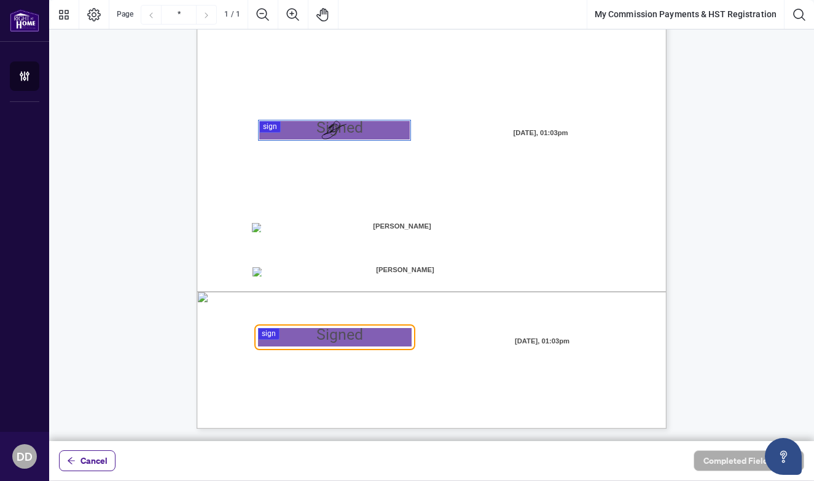
click at [270, 333] on div at bounding box center [431, 220] width 765 height 441
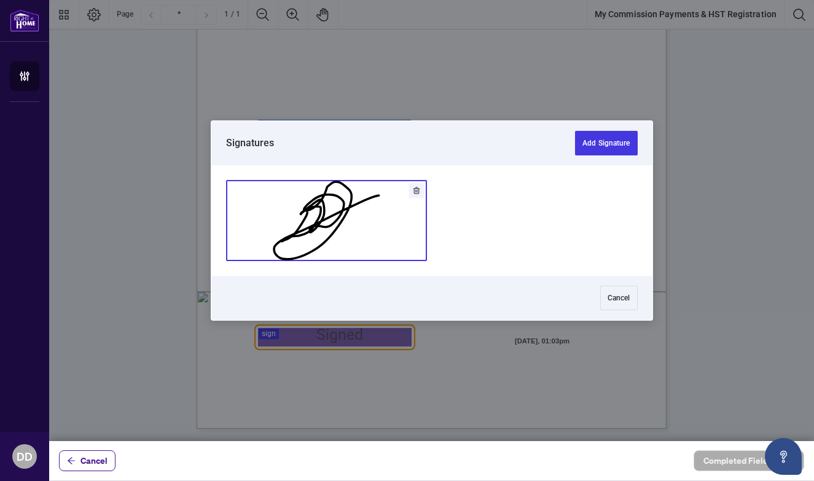
click at [362, 221] on button "Add Signature" at bounding box center [327, 221] width 200 height 80
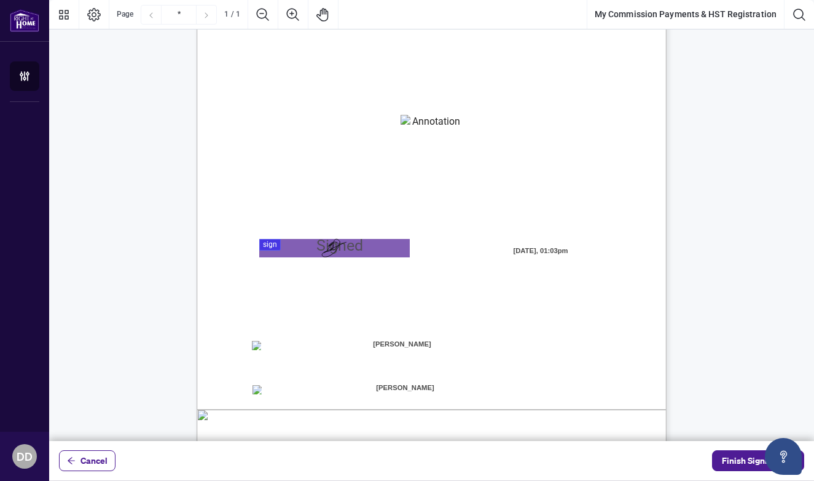
scroll to position [139, 0]
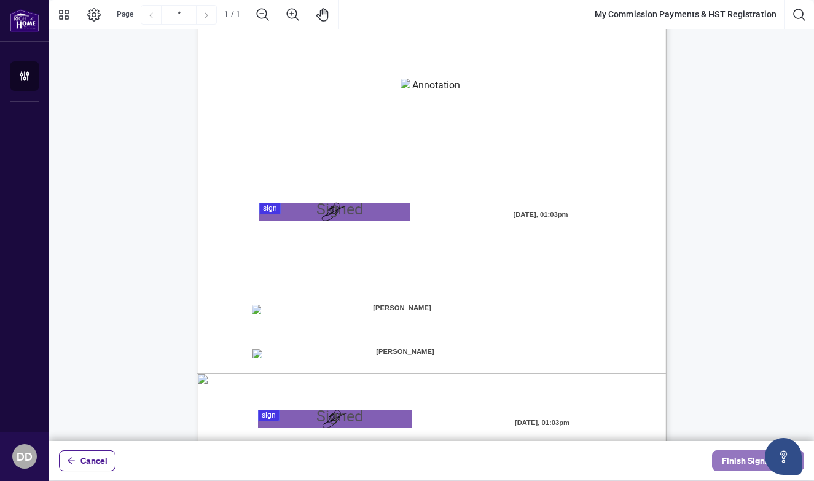
click at [735, 458] on span "Finish Signing" at bounding box center [749, 461] width 55 height 20
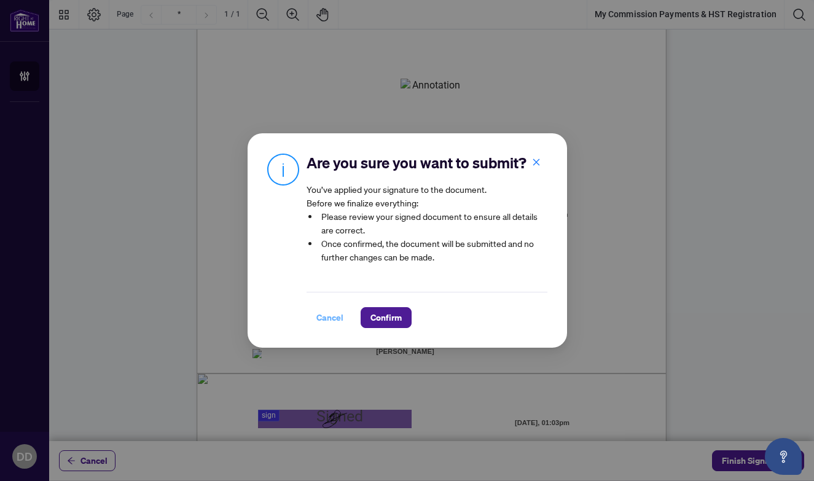
click at [338, 312] on span "Cancel" at bounding box center [329, 318] width 27 height 20
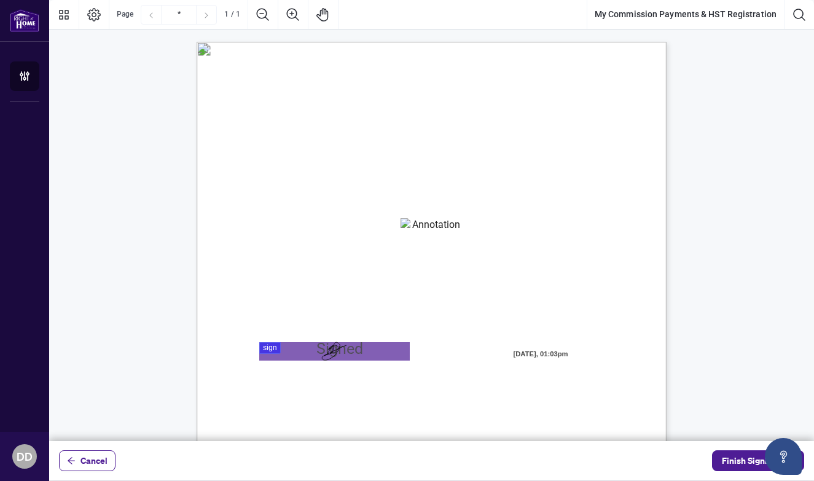
scroll to position [43, 0]
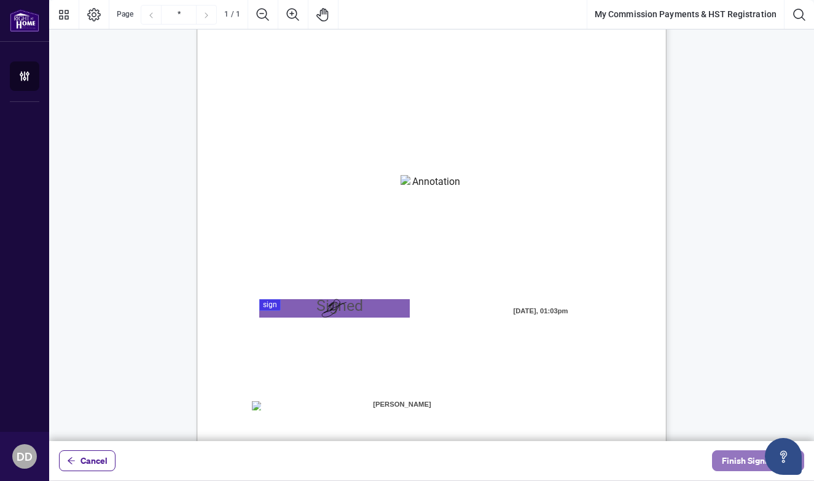
click at [731, 458] on span "Finish Signing" at bounding box center [749, 461] width 55 height 20
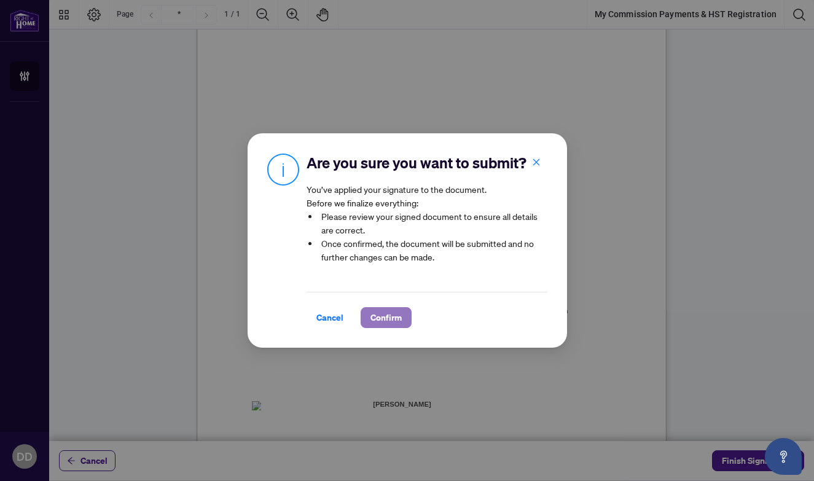
click at [392, 313] on span "Confirm" at bounding box center [385, 318] width 31 height 20
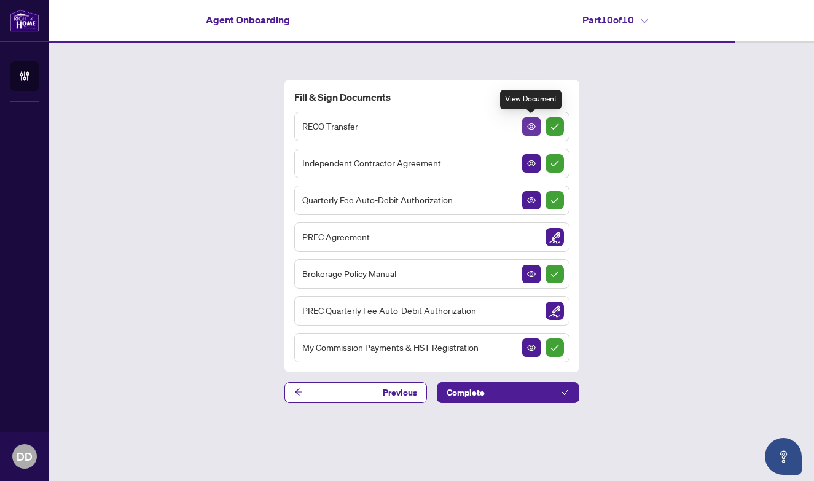
click at [534, 126] on icon "View Document" at bounding box center [531, 126] width 9 height 9
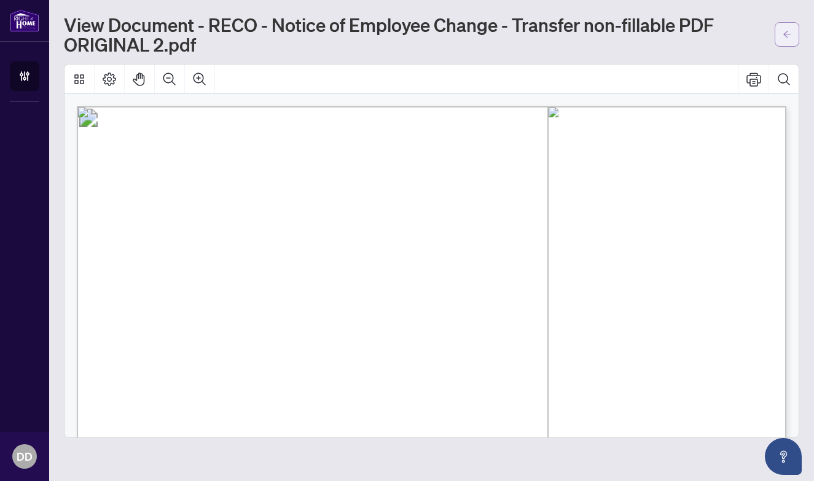
click at [778, 34] on button "button" at bounding box center [787, 34] width 25 height 25
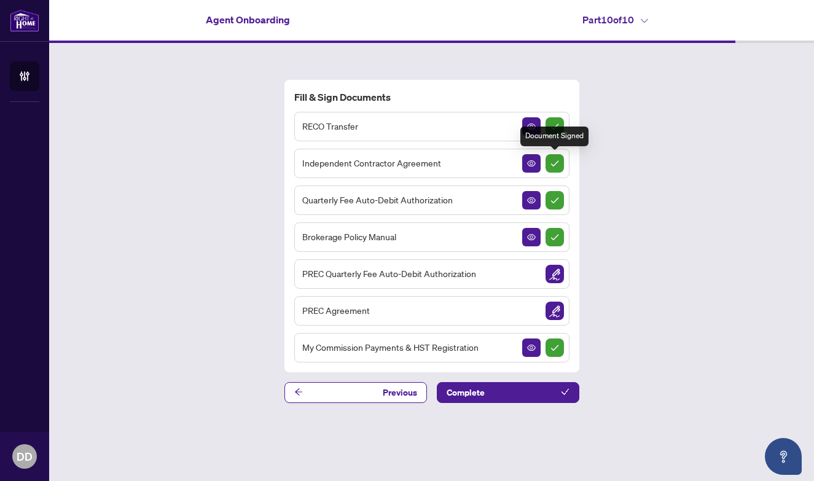
click at [554, 162] on img "Sign Completed" at bounding box center [554, 163] width 18 height 18
click at [533, 162] on icon "View Document" at bounding box center [531, 163] width 9 height 9
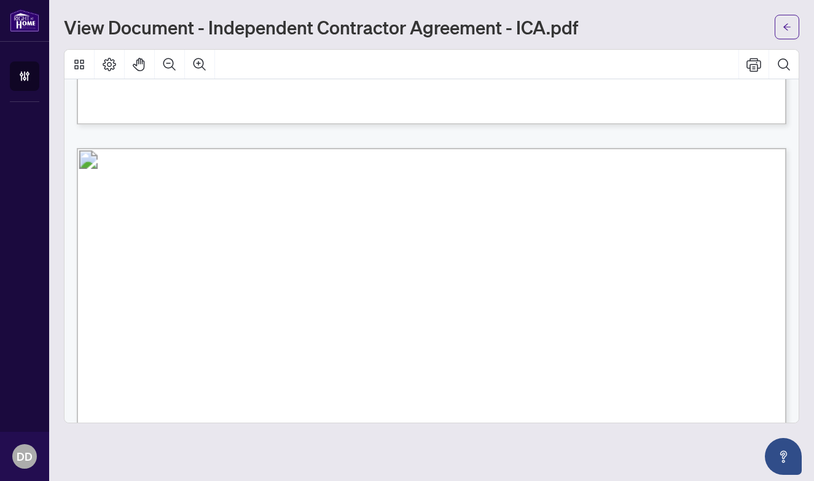
scroll to position [6832, 0]
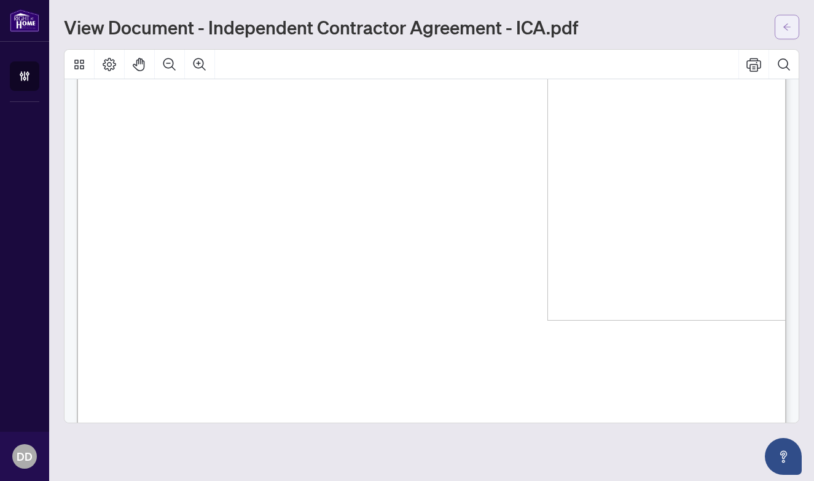
click at [789, 26] on icon "arrow-left" at bounding box center [787, 27] width 9 height 9
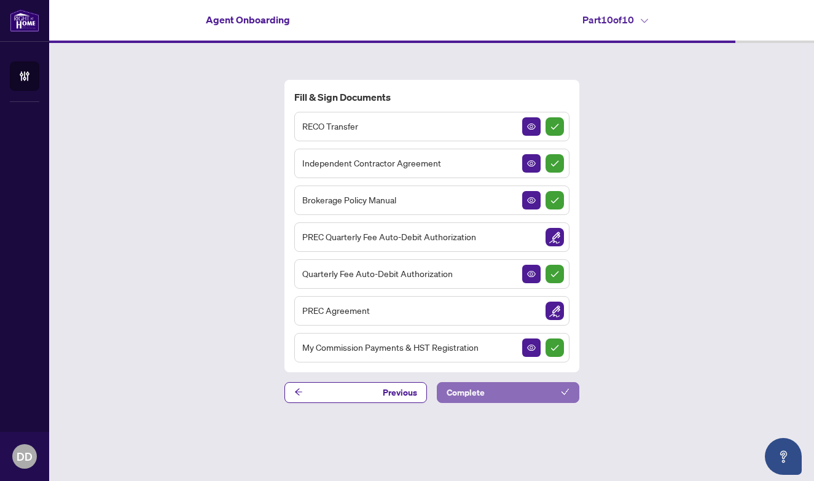
click at [520, 395] on button "Complete" at bounding box center [508, 392] width 143 height 21
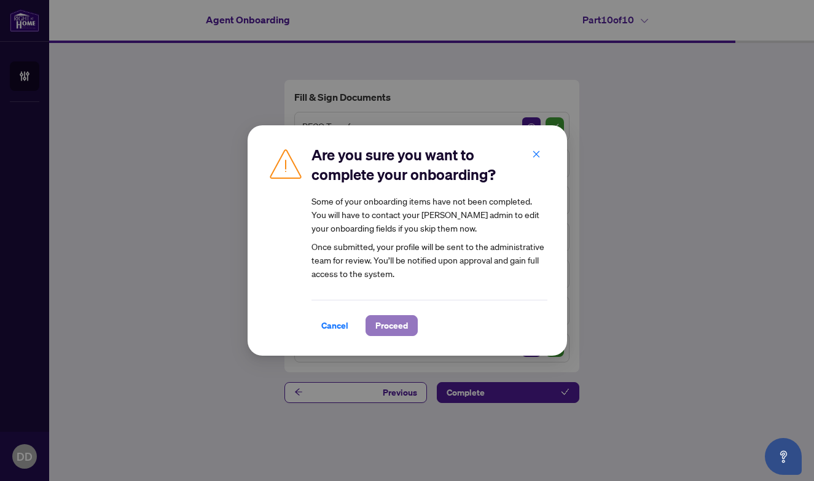
click at [396, 321] on span "Proceed" at bounding box center [391, 326] width 33 height 20
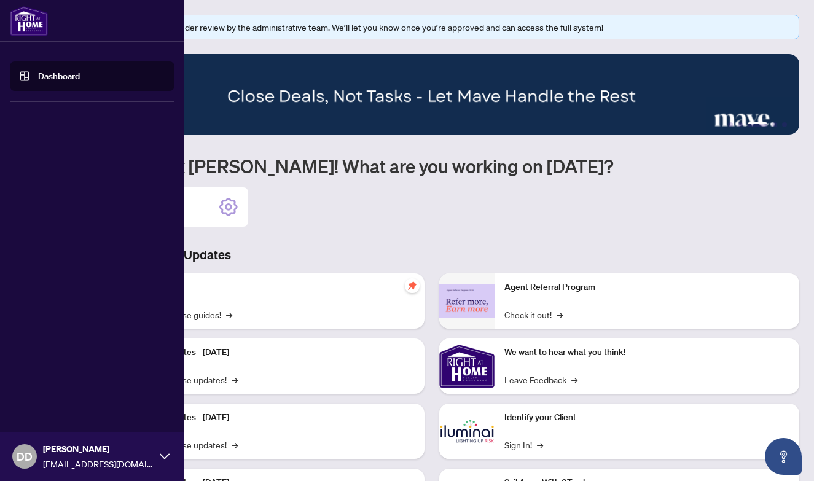
click at [34, 20] on img at bounding box center [29, 20] width 38 height 29
click at [35, 18] on img at bounding box center [29, 20] width 38 height 29
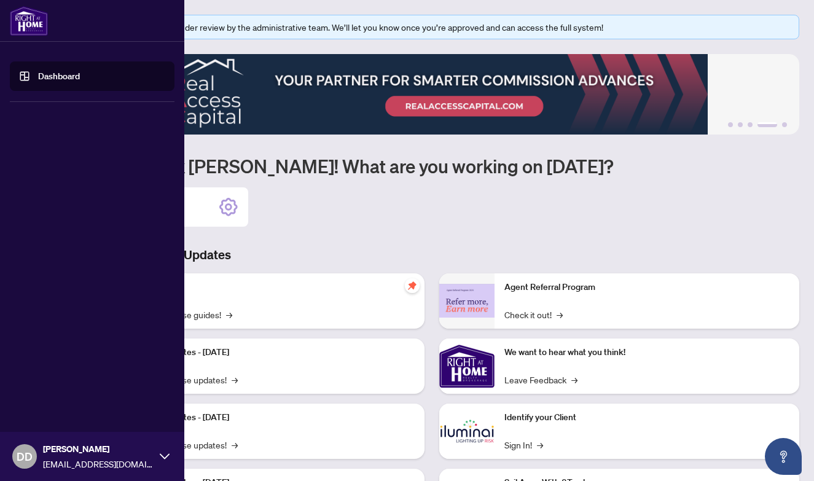
click at [35, 18] on img at bounding box center [29, 20] width 38 height 29
click at [42, 82] on link "Dashboard" at bounding box center [59, 76] width 42 height 11
click at [166, 452] on icon at bounding box center [165, 456] width 10 height 10
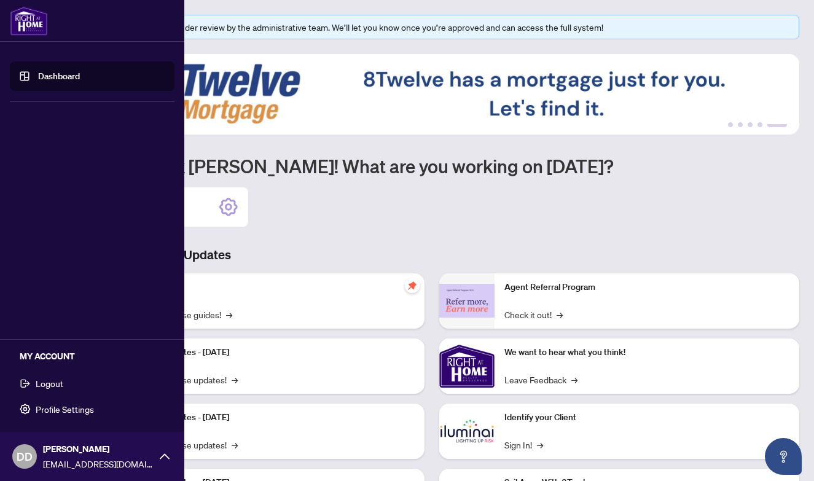
click at [45, 385] on span "Logout" at bounding box center [50, 383] width 28 height 20
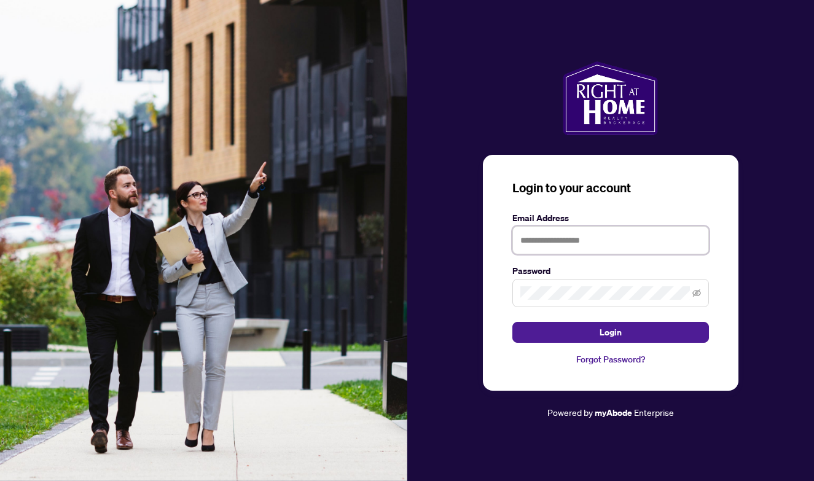
drag, startPoint x: 541, startPoint y: 251, endPoint x: 534, endPoint y: 236, distance: 15.4
click at [541, 251] on input "text" at bounding box center [610, 240] width 197 height 28
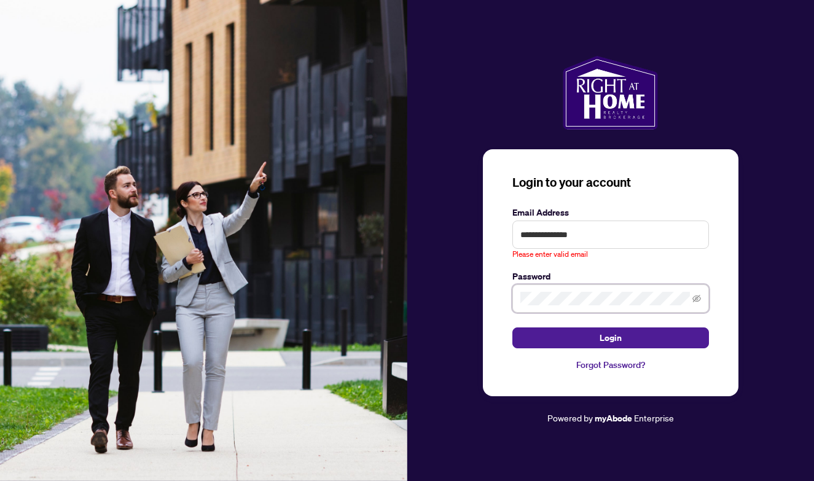
click at [512, 327] on button "Login" at bounding box center [610, 337] width 197 height 21
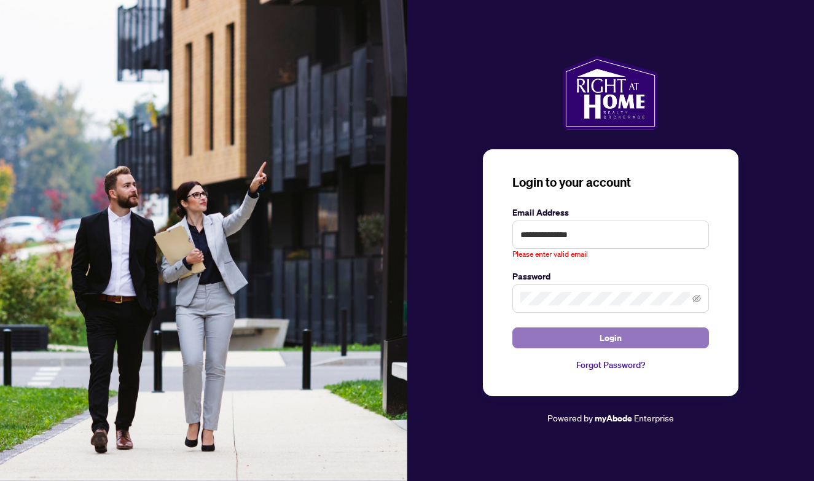
click at [539, 332] on button "Login" at bounding box center [610, 337] width 197 height 21
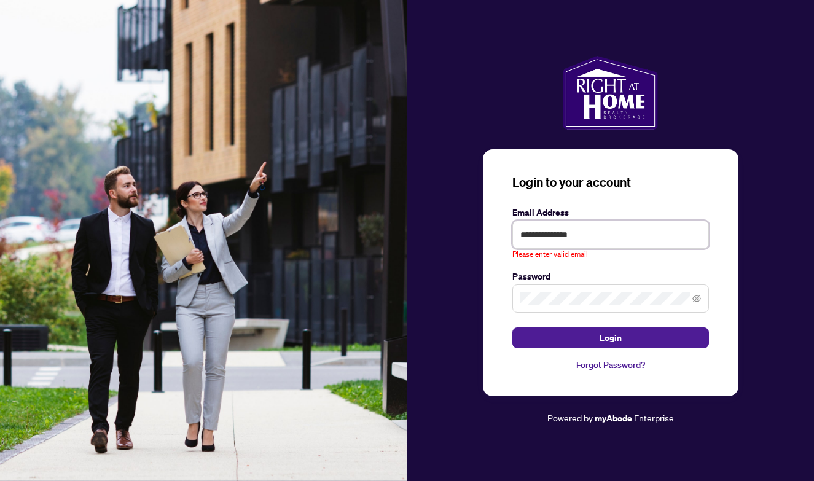
click at [595, 240] on input "**********" at bounding box center [610, 235] width 197 height 28
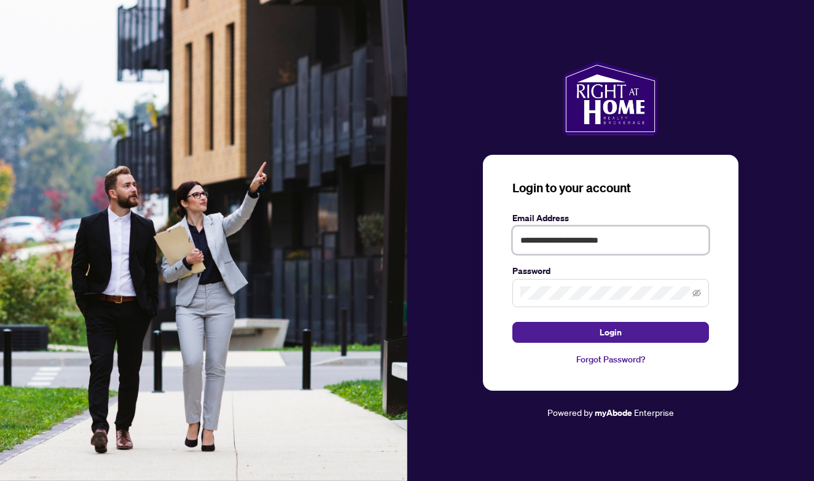
type input "**********"
click at [512, 322] on button "Login" at bounding box center [610, 332] width 197 height 21
